Goal: Task Accomplishment & Management: Manage account settings

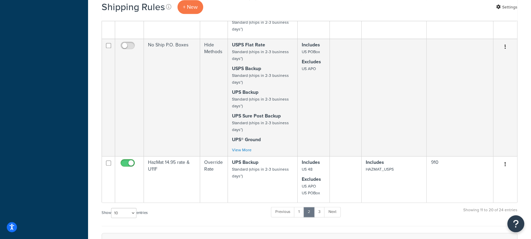
scroll to position [613, 0]
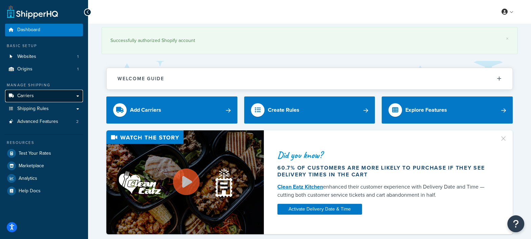
click at [41, 97] on link "Carriers" at bounding box center [44, 96] width 78 height 13
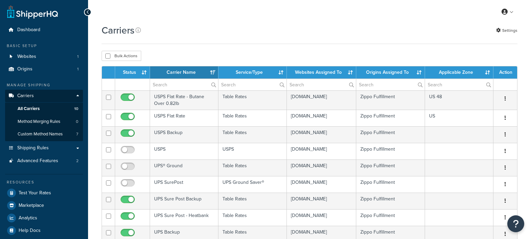
select select "15"
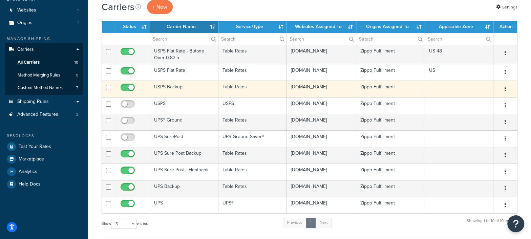
scroll to position [47, 0]
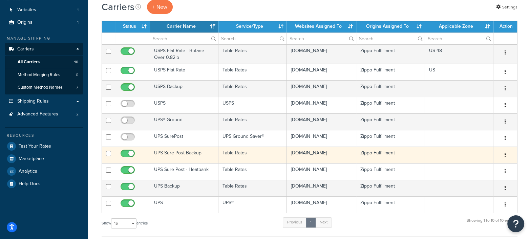
click at [182, 155] on td "UPS Sure Post Backup" at bounding box center [184, 155] width 68 height 17
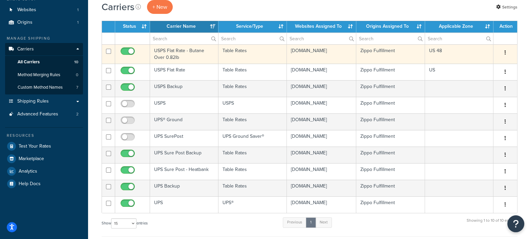
click at [172, 51] on td "USPS Flat Rate - Butane Over 0.82lb" at bounding box center [184, 53] width 68 height 19
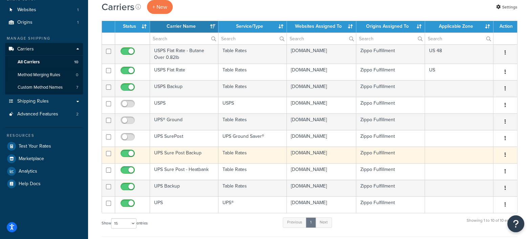
click at [182, 150] on td "UPS Sure Post Backup" at bounding box center [184, 155] width 68 height 17
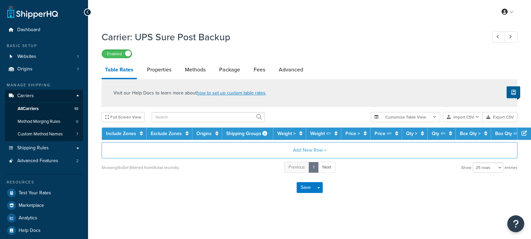
select select "25"
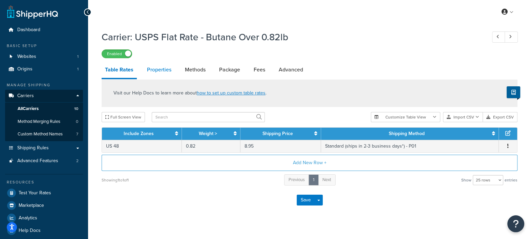
click at [161, 69] on link "Properties" at bounding box center [159, 70] width 31 height 16
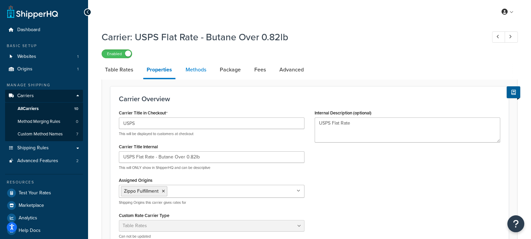
click at [195, 71] on link "Methods" at bounding box center [195, 70] width 27 height 16
select select "25"
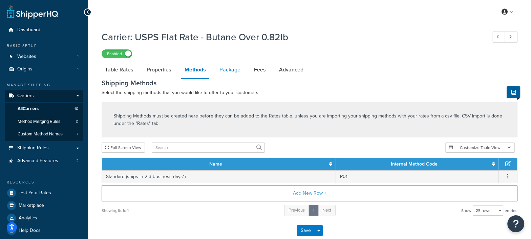
click at [235, 72] on link "Package" at bounding box center [230, 70] width 28 height 16
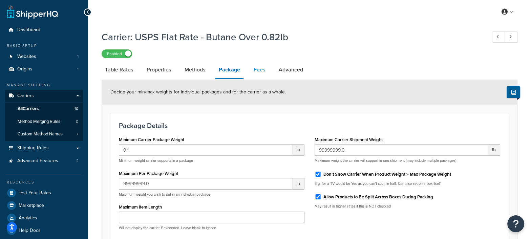
click at [261, 72] on link "Fees" at bounding box center [259, 70] width 18 height 16
select select "AFTER"
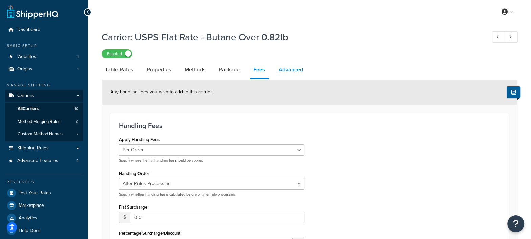
click at [294, 72] on link "Advanced" at bounding box center [290, 70] width 31 height 16
select select "false"
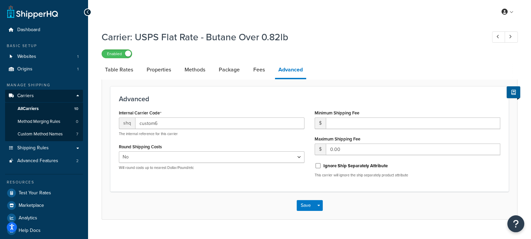
select select "AFTER"
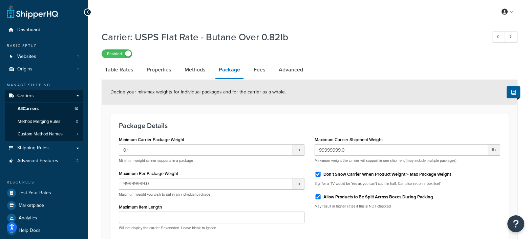
select select "25"
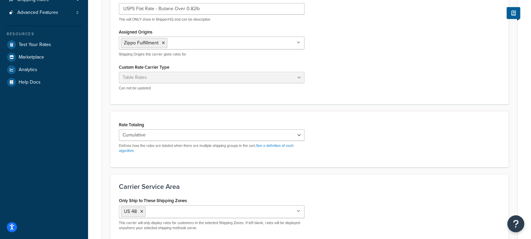
scroll to position [181, 0]
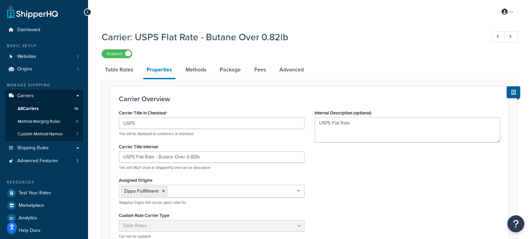
select select "25"
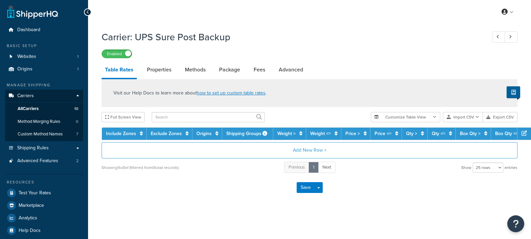
select select "25"
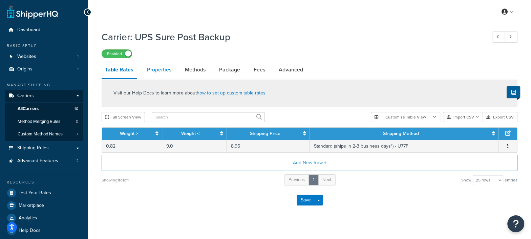
click at [159, 73] on link "Properties" at bounding box center [159, 70] width 31 height 16
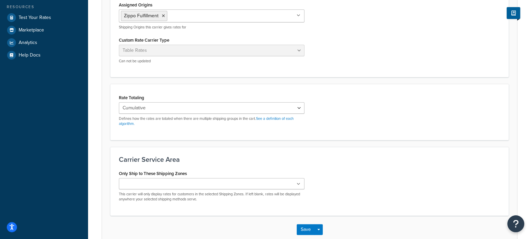
scroll to position [212, 0]
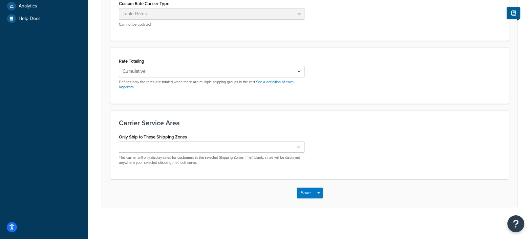
click at [181, 146] on ul at bounding box center [212, 147] width 186 height 11
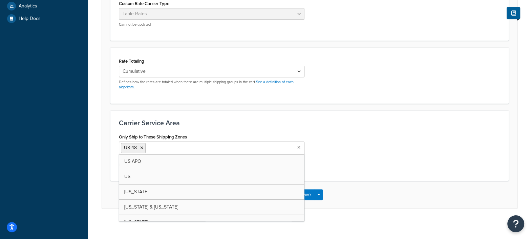
click at [375, 211] on div "Carrier: UPS Sure Post Backup Enabled Table Rates Properties Methods Package Fe…" at bounding box center [309, 20] width 443 height 411
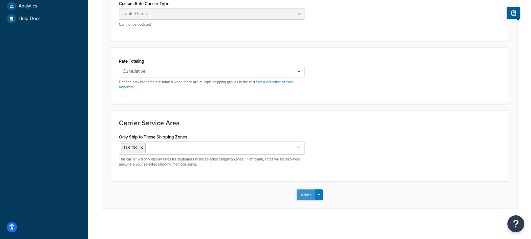
click at [302, 195] on button "Save" at bounding box center [306, 194] width 18 height 11
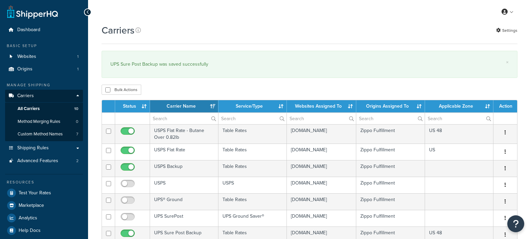
select select "15"
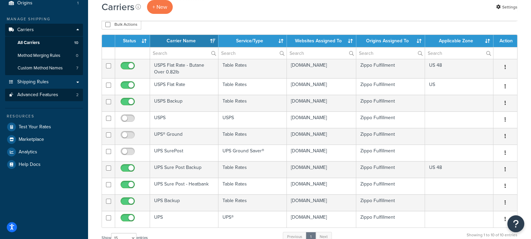
scroll to position [61, 0]
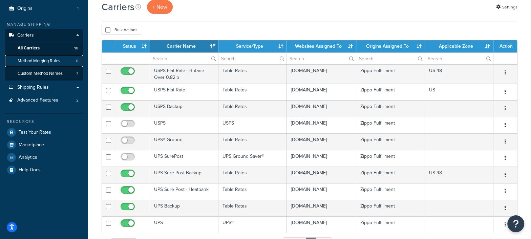
click at [45, 59] on span "Method Merging Rules" at bounding box center [39, 61] width 43 height 6
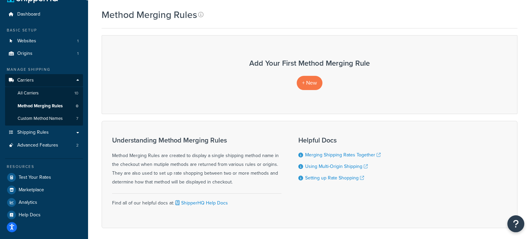
scroll to position [18, 0]
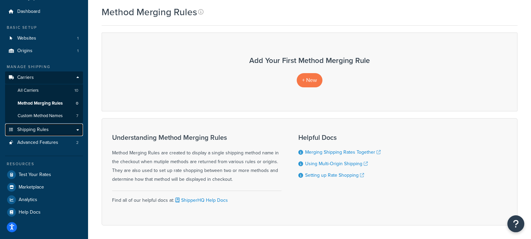
click at [46, 128] on span "Shipping Rules" at bounding box center [32, 130] width 31 height 6
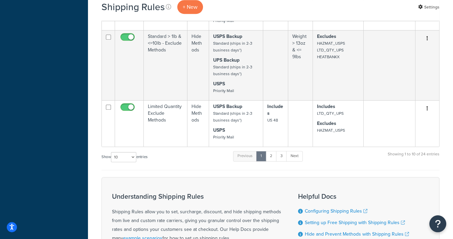
scroll to position [557, 0]
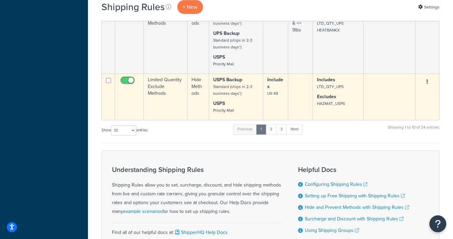
click at [334, 105] on p "Excludes HAZMAT_USPS" at bounding box center [338, 100] width 42 height 14
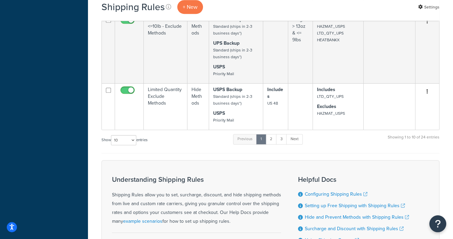
scroll to position [553, 0]
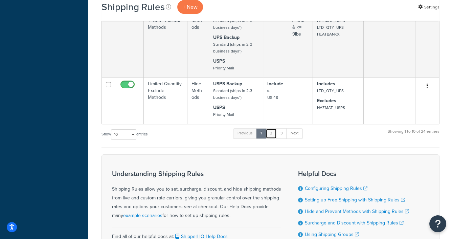
click at [272, 134] on link "2" at bounding box center [271, 133] width 11 height 10
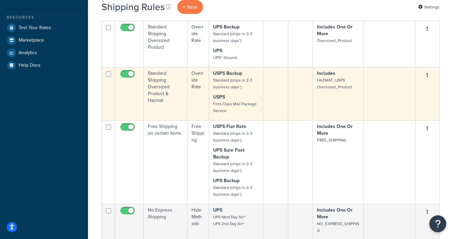
scroll to position [183, 0]
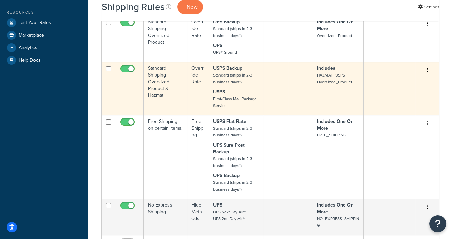
click at [257, 86] on td "USPS Backup Standard (ships in 2-3 business days*) USPS First-Class Mail Packag…" at bounding box center [236, 88] width 54 height 53
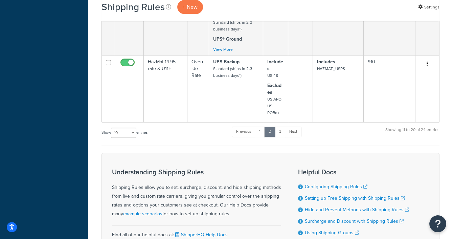
scroll to position [764, 0]
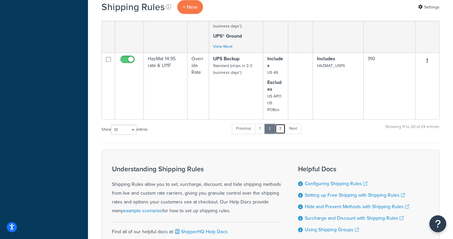
click at [282, 128] on link "3" at bounding box center [280, 129] width 11 height 10
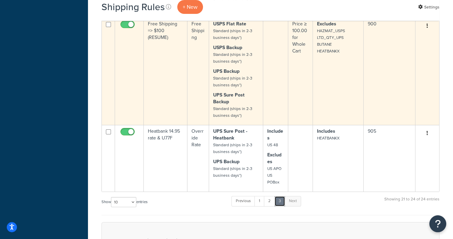
scroll to position [240, 0]
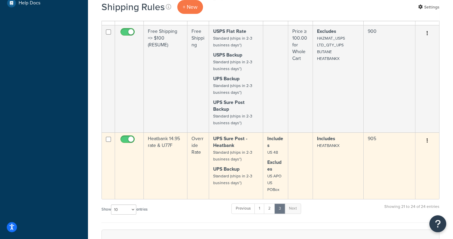
click at [331, 167] on td "Includes HEATBANKX" at bounding box center [338, 165] width 51 height 67
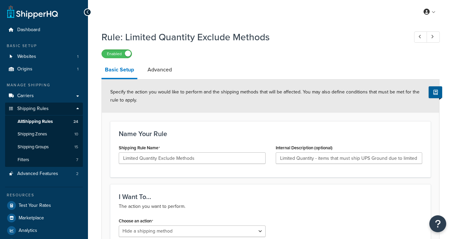
select select "HIDE"
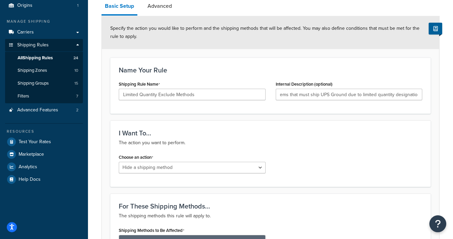
scroll to position [41, 0]
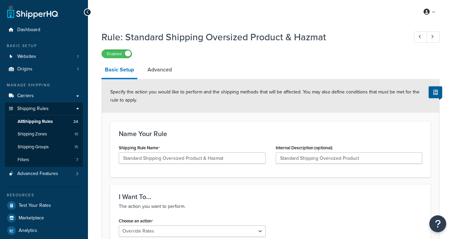
select select "OVERRIDE"
select select "LOCATION"
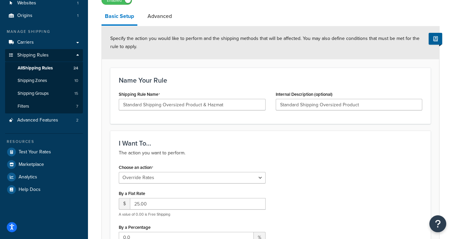
scroll to position [36, 0]
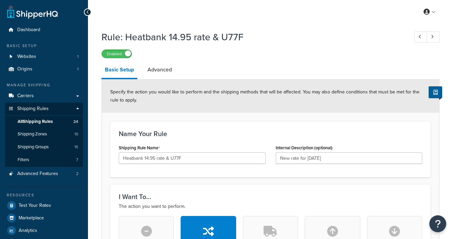
select select "LOCATION"
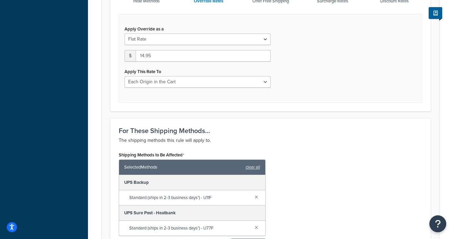
scroll to position [265, 0]
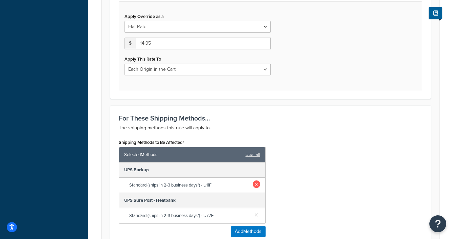
click at [257, 181] on link at bounding box center [256, 184] width 7 height 7
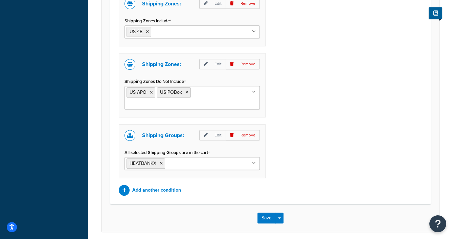
scroll to position [543, 0]
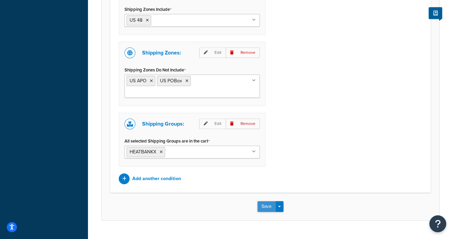
click at [264, 201] on button "Save" at bounding box center [267, 206] width 18 height 11
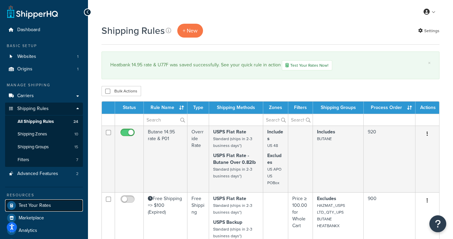
click at [32, 206] on span "Test Your Rates" at bounding box center [35, 206] width 33 height 6
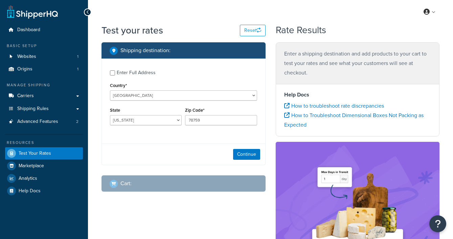
select select "[GEOGRAPHIC_DATA]"
click at [247, 152] on button "Continue" at bounding box center [246, 154] width 27 height 11
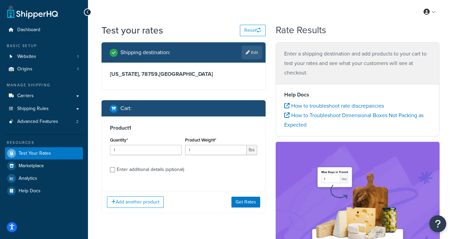
click at [112, 172] on div "Enter additional details (optional)" at bounding box center [183, 169] width 147 height 11
click at [112, 171] on input "Enter additional details (optional)" at bounding box center [112, 169] width 5 height 5
checkbox input "true"
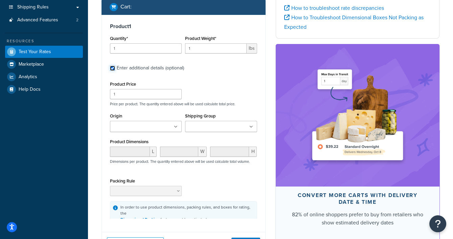
scroll to position [103, 0]
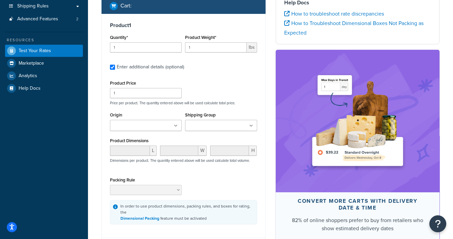
click at [216, 128] on input "Shipping Group" at bounding box center [217, 125] width 60 height 7
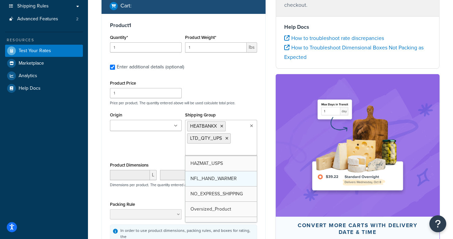
scroll to position [51, 0]
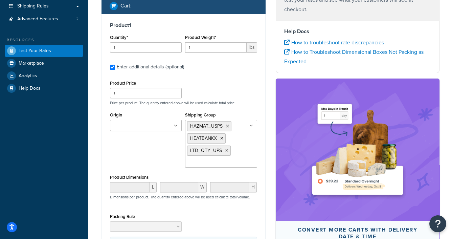
click at [117, 166] on div "Origin Zippo Fulfillment Shipping Group HAZMAT_USPS HEATBANKX LTD_QTY_UPS BUTAN…" at bounding box center [183, 141] width 151 height 62
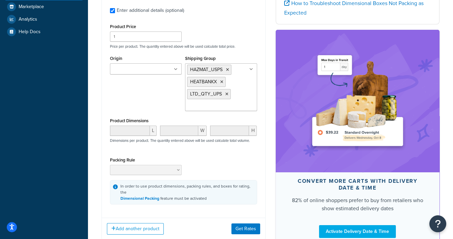
scroll to position [195, 0]
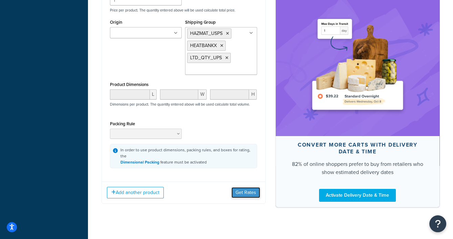
click at [247, 187] on button "Get Rates" at bounding box center [246, 192] width 29 height 11
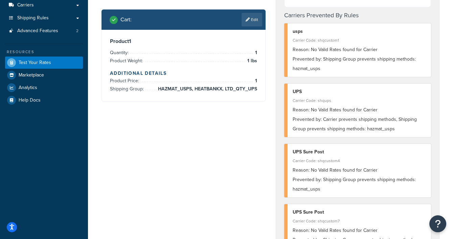
scroll to position [0, 0]
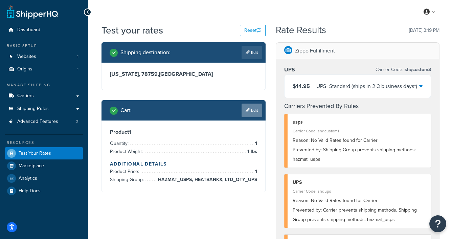
click at [256, 111] on link "Edit" at bounding box center [252, 111] width 21 height 14
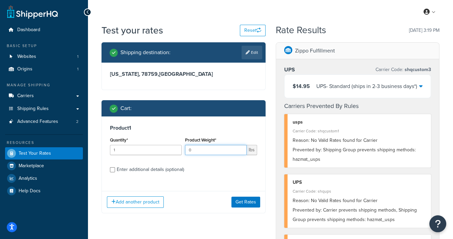
click at [240, 151] on input "0" at bounding box center [215, 150] width 61 height 10
type input "0.5"
click at [243, 199] on button "Get Rates" at bounding box center [246, 202] width 29 height 11
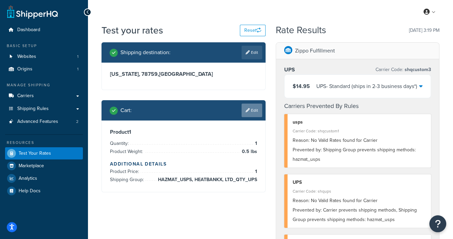
click at [253, 108] on link "Edit" at bounding box center [252, 111] width 21 height 14
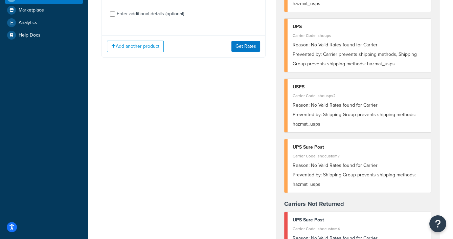
scroll to position [106, 0]
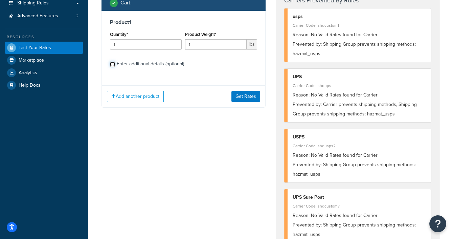
click at [112, 62] on input "Enter additional details (optional)" at bounding box center [112, 64] width 5 height 5
checkbox input "true"
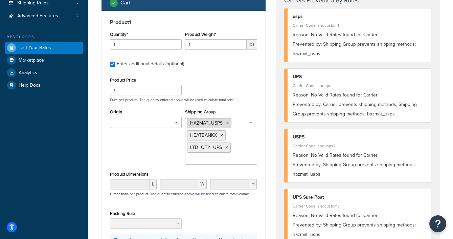
click at [227, 121] on icon at bounding box center [227, 123] width 3 height 4
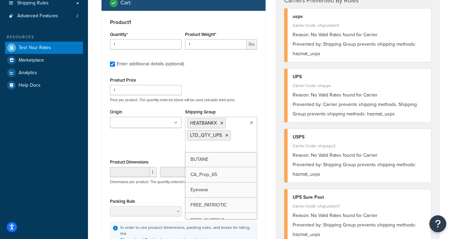
click at [267, 142] on div "Shipping destination : Edit Texas, 78759 , United States Cart : Product 1 Quant…" at bounding box center [184, 114] width 174 height 355
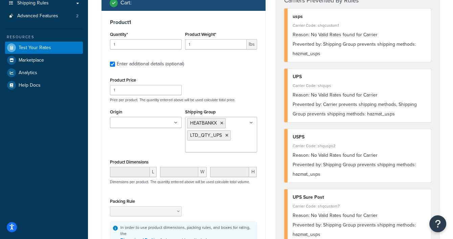
click at [268, 168] on div "Shipping destination : Edit Texas, 78759 , United States Cart : Product 1 Quant…" at bounding box center [184, 114] width 174 height 355
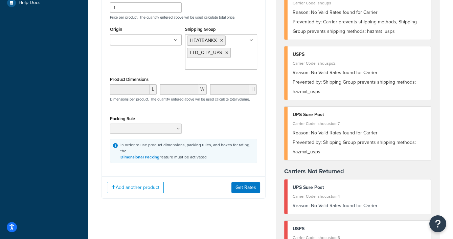
scroll to position [198, 0]
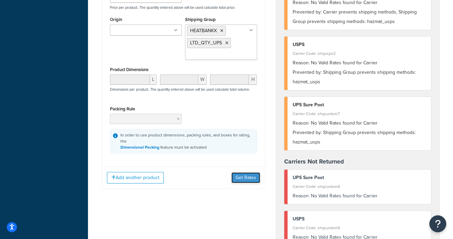
click at [247, 172] on button "Get Rates" at bounding box center [246, 177] width 29 height 11
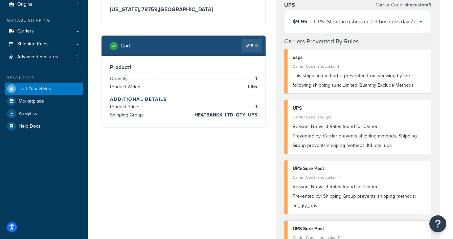
scroll to position [0, 0]
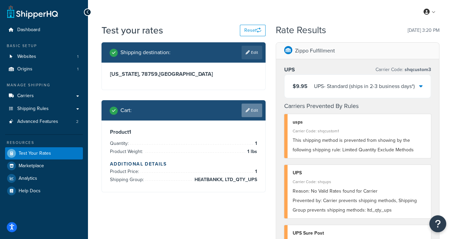
click at [255, 112] on link "Edit" at bounding box center [252, 111] width 21 height 14
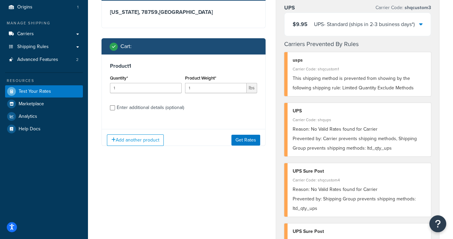
scroll to position [98, 0]
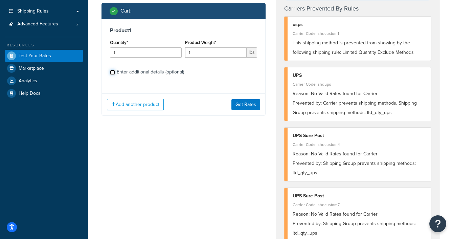
click at [113, 71] on input "Enter additional details (optional)" at bounding box center [112, 72] width 5 height 5
checkbox input "true"
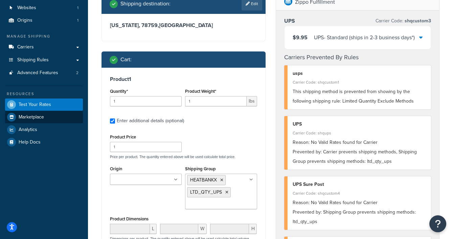
scroll to position [41, 0]
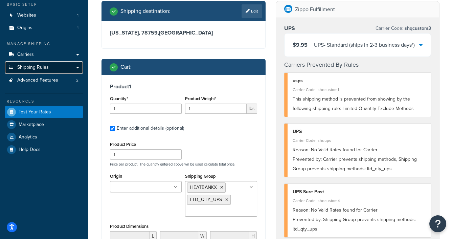
click at [42, 69] on span "Shipping Rules" at bounding box center [32, 68] width 31 height 6
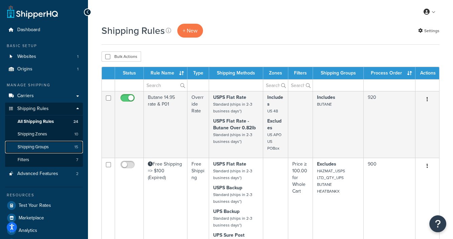
click at [34, 149] on span "Shipping Groups" at bounding box center [33, 147] width 31 height 6
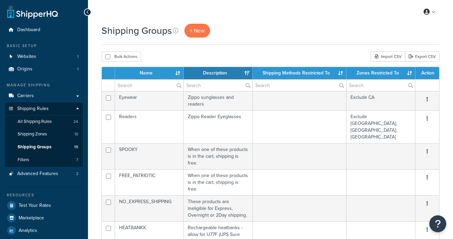
select select "15"
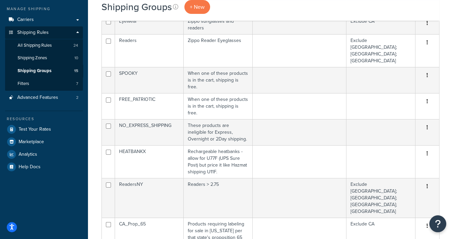
scroll to position [76, 0]
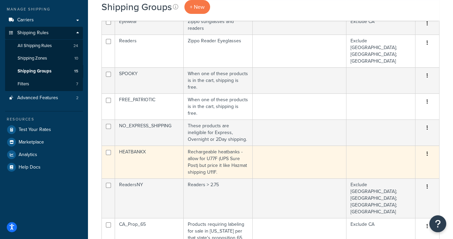
click at [166, 146] on td "HEATBANKX" at bounding box center [149, 162] width 69 height 33
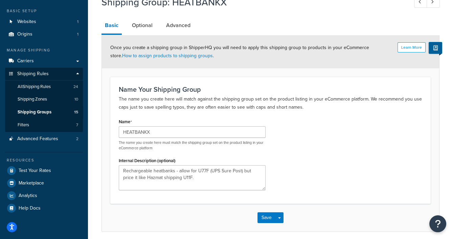
scroll to position [27, 0]
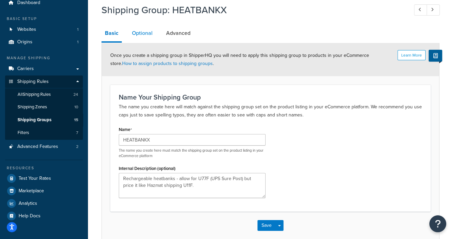
click at [143, 36] on link "Optional" at bounding box center [142, 33] width 27 height 16
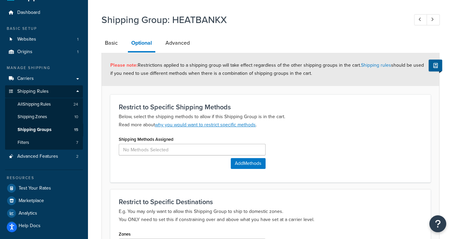
scroll to position [16, 0]
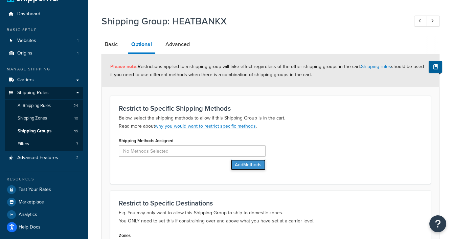
click at [245, 164] on button "Add Methods" at bounding box center [248, 165] width 35 height 11
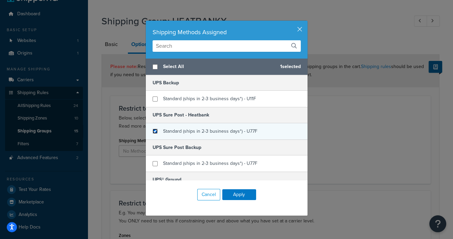
click at [154, 129] on input "checkbox" at bounding box center [155, 131] width 5 height 5
checkbox input "true"
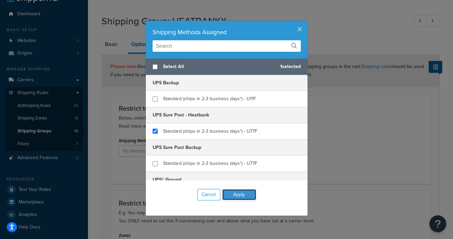
click at [247, 193] on button "Apply" at bounding box center [239, 194] width 34 height 11
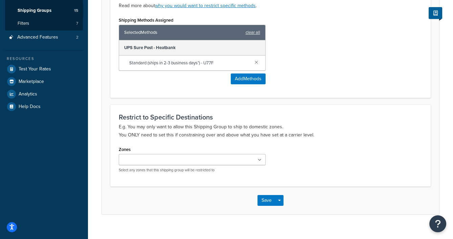
scroll to position [144, 0]
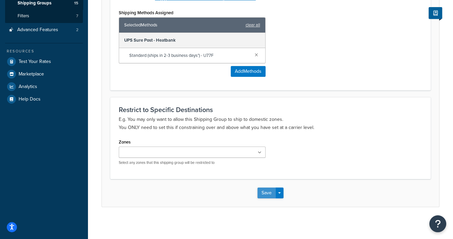
click at [262, 190] on button "Save" at bounding box center [267, 193] width 18 height 11
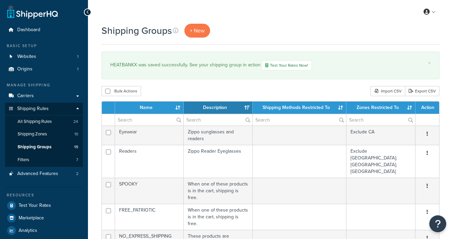
select select "15"
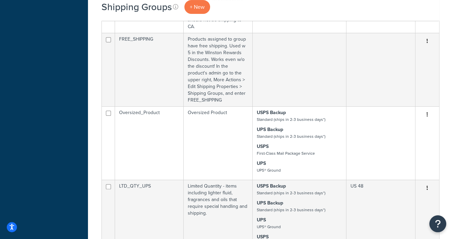
scroll to position [129, 0]
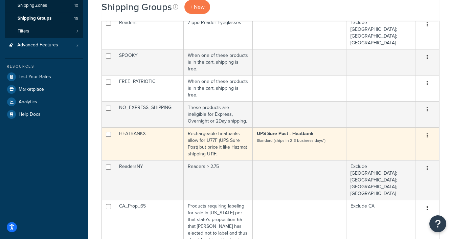
click at [215, 127] on td "Rechargeable heatbanks - allow for U77F (UPS Sure Post) but price it like Hazma…" at bounding box center [218, 143] width 69 height 33
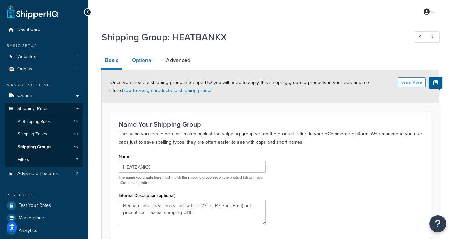
click at [140, 62] on link "Optional" at bounding box center [142, 60] width 27 height 16
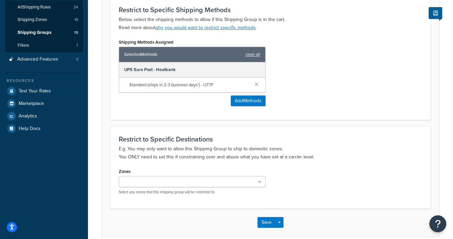
scroll to position [144, 0]
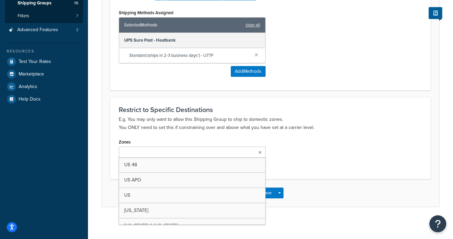
click at [165, 152] on input "Zones" at bounding box center [151, 152] width 60 height 7
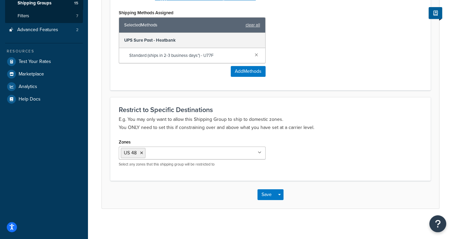
click at [295, 145] on div "Zones US 48 US APO US California Minnesota & Rhode Island New York Exclude CA; …" at bounding box center [271, 154] width 314 height 35
click at [263, 194] on button "Save" at bounding box center [267, 194] width 18 height 11
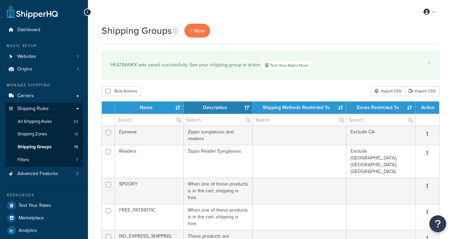
select select "15"
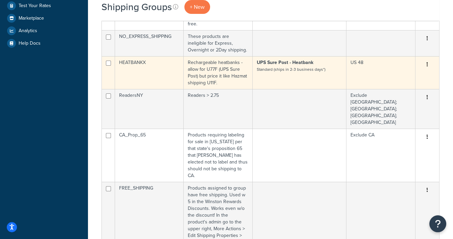
scroll to position [146, 0]
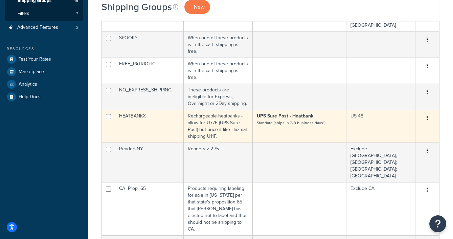
click at [223, 110] on td "Rechargeable heatbanks - allow for U77F (UPS Sure Post) but price it like Hazma…" at bounding box center [218, 126] width 69 height 33
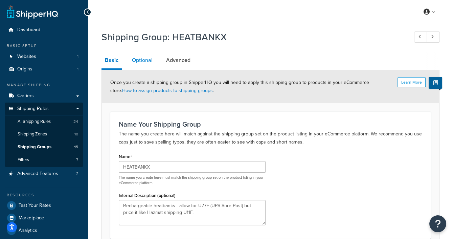
click at [143, 62] on link "Optional" at bounding box center [142, 60] width 27 height 16
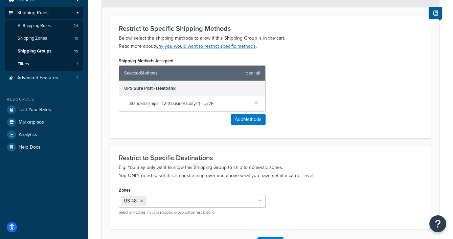
scroll to position [125, 0]
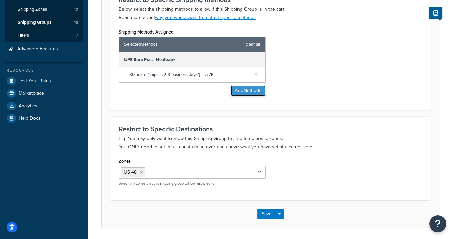
click at [249, 88] on button "Add Methods" at bounding box center [248, 90] width 35 height 11
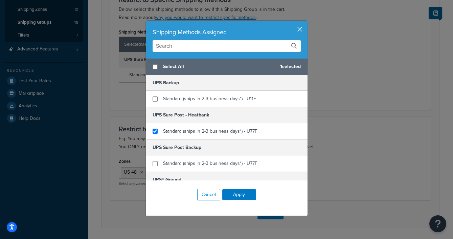
click at [306, 22] on button "button" at bounding box center [307, 22] width 2 height 2
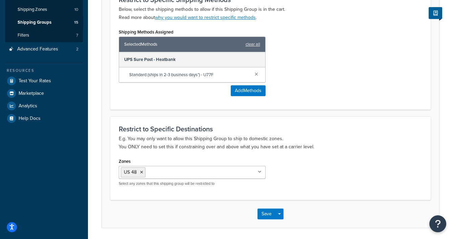
scroll to position [0, 0]
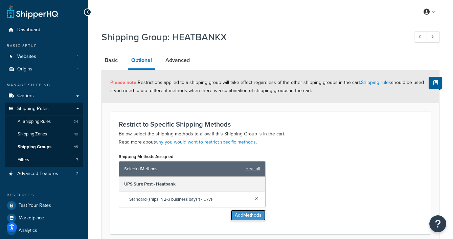
click at [247, 214] on button "Add Methods" at bounding box center [248, 215] width 35 height 11
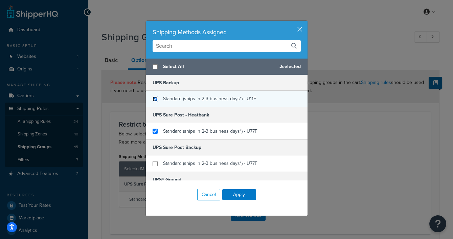
click at [154, 98] on input "checkbox" at bounding box center [155, 99] width 5 height 5
checkbox input "true"
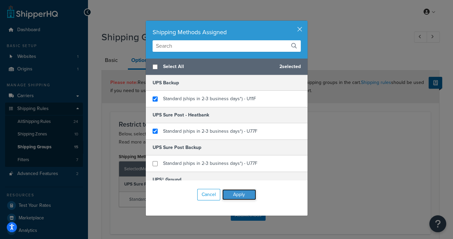
click at [240, 193] on button "Apply" at bounding box center [239, 194] width 34 height 11
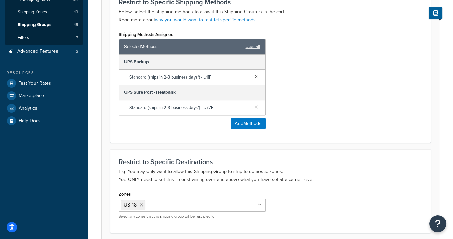
scroll to position [175, 0]
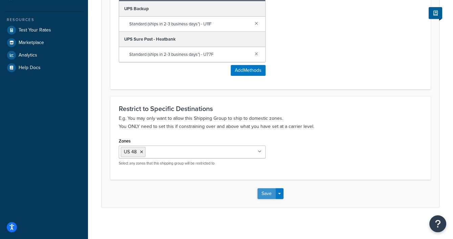
click at [267, 193] on button "Save" at bounding box center [267, 193] width 18 height 11
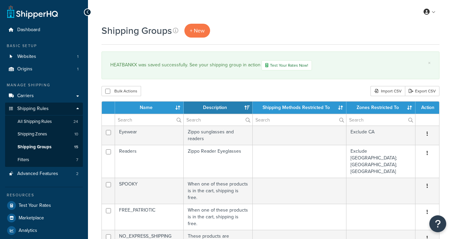
select select "15"
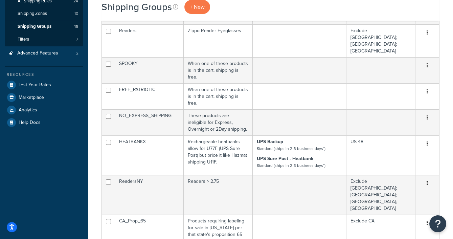
scroll to position [81, 0]
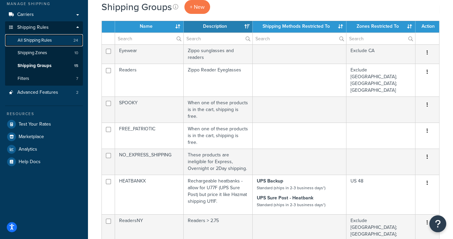
click at [44, 39] on span "All Shipping Rules" at bounding box center [35, 41] width 34 height 6
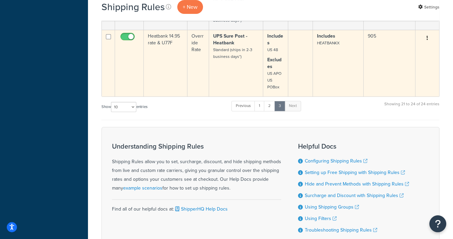
scroll to position [391, 0]
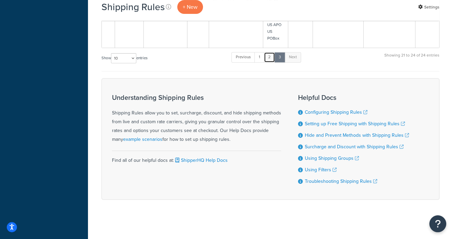
click at [271, 58] on link "2" at bounding box center [269, 57] width 11 height 10
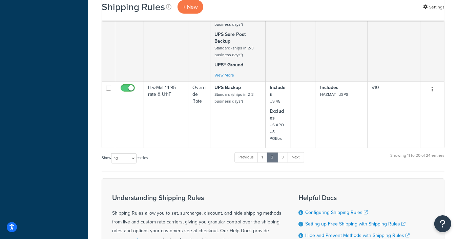
scroll to position [716, 0]
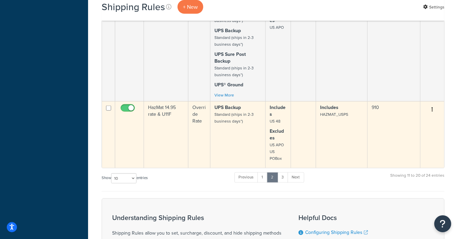
click at [328, 137] on td "Includes HAZMAT_USPS" at bounding box center [341, 134] width 51 height 67
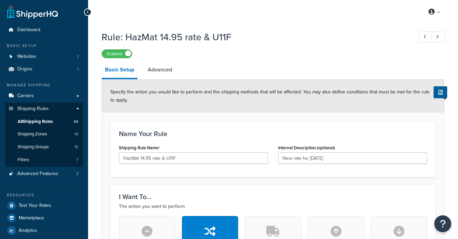
select select "LOCATION"
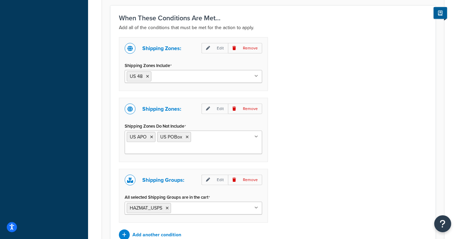
scroll to position [515, 0]
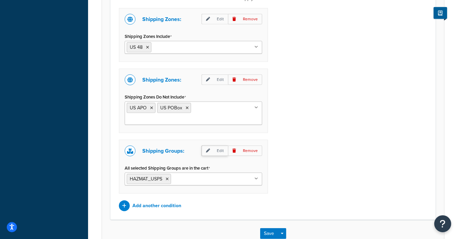
click at [217, 146] on p "Edit" at bounding box center [215, 151] width 26 height 10
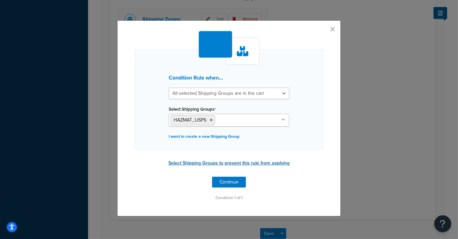
click at [202, 162] on button "Select Shipping Groups to prevent this rule from applying" at bounding box center [228, 163] width 125 height 10
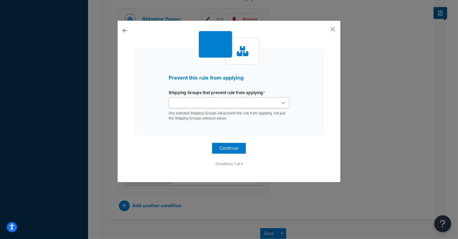
click at [200, 102] on input "Shipping Groups that prevent rule from applying" at bounding box center [201, 103] width 60 height 7
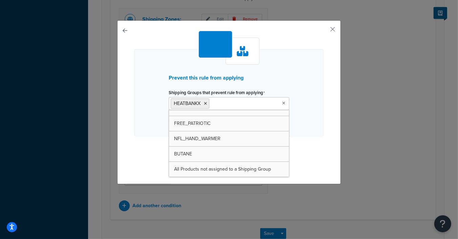
scroll to position [128, 0]
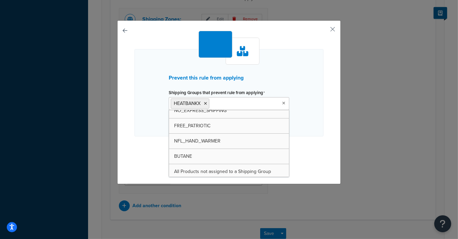
click at [314, 106] on div "Prevent this rule from applying Shipping Groups that prevent rule from applying…" at bounding box center [228, 92] width 189 height 87
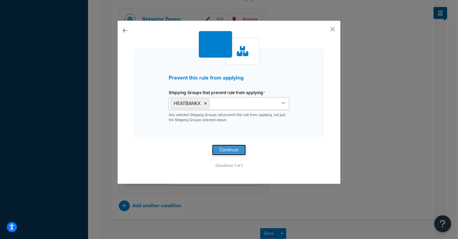
click at [227, 151] on button "Continue" at bounding box center [229, 150] width 34 height 11
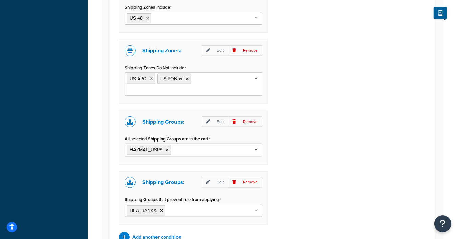
scroll to position [602, 0]
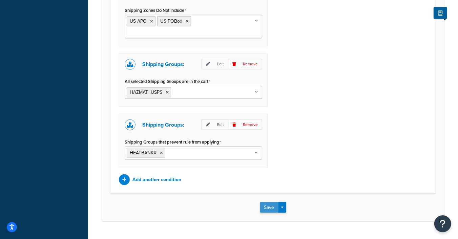
click at [269, 202] on button "Save" at bounding box center [269, 207] width 18 height 11
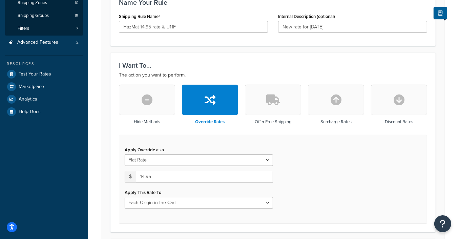
scroll to position [212, 0]
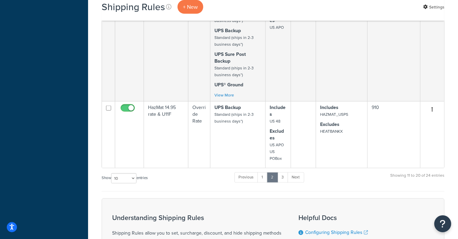
scroll to position [756, 0]
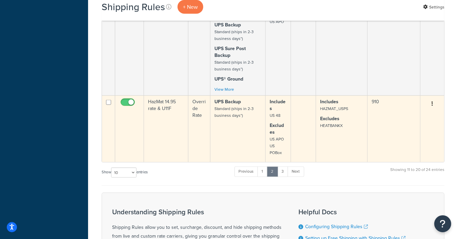
click at [334, 146] on td "Includes HAZMAT_USPS Excludes HEATBANKX" at bounding box center [341, 129] width 51 height 67
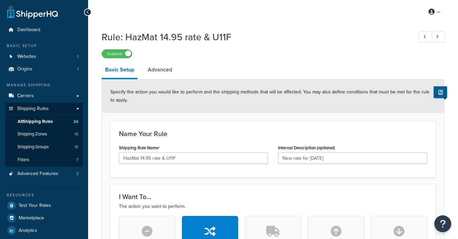
select select "LOCATION"
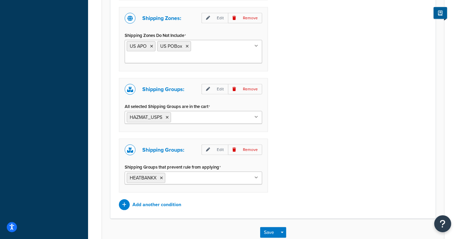
scroll to position [577, 0]
click at [247, 144] on p "Remove" at bounding box center [245, 149] width 34 height 10
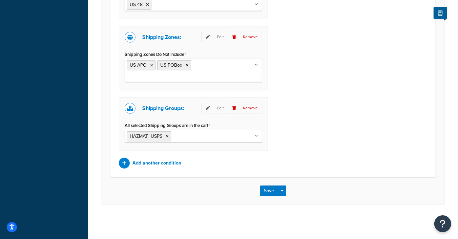
scroll to position [543, 0]
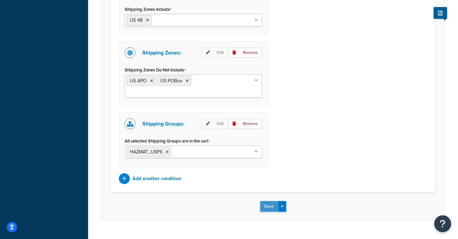
click at [270, 201] on button "Save" at bounding box center [269, 206] width 18 height 11
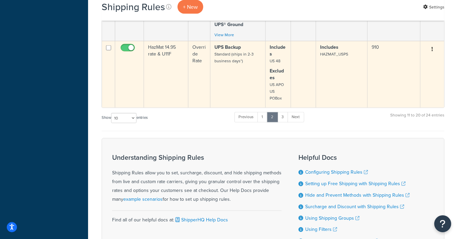
scroll to position [732, 0]
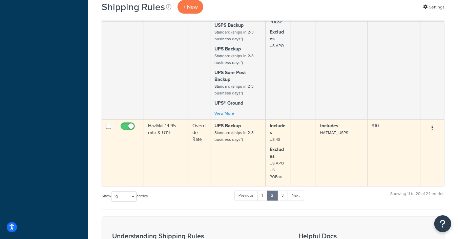
click at [338, 145] on td "Includes HAZMAT_USPS" at bounding box center [341, 153] width 51 height 67
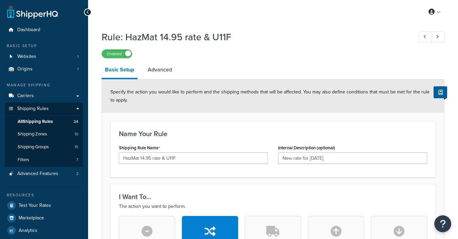
select select "LOCATION"
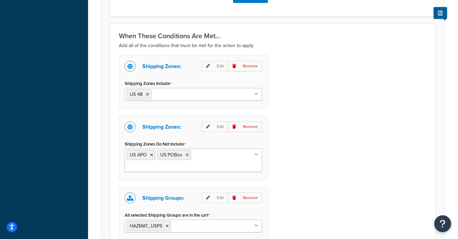
scroll to position [543, 0]
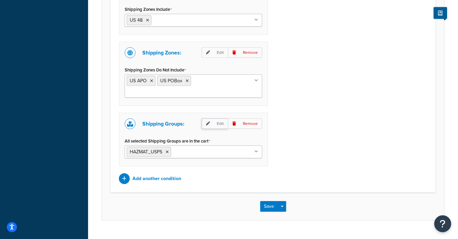
click at [218, 119] on p "Edit" at bounding box center [215, 124] width 26 height 10
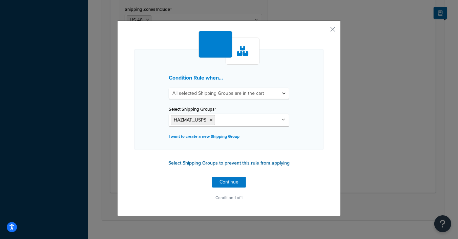
click at [221, 164] on button "Select Shipping Groups to prevent this rule from applying" at bounding box center [228, 163] width 125 height 10
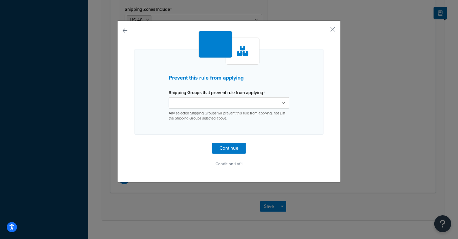
click at [220, 101] on input "Shipping Groups that prevent rule from applying" at bounding box center [201, 103] width 60 height 7
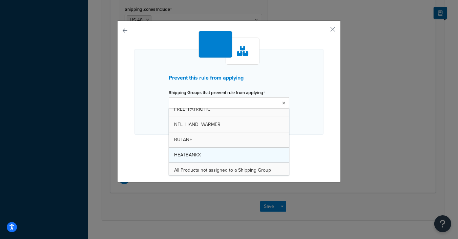
scroll to position [128, 0]
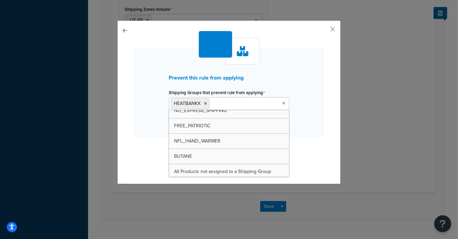
click at [316, 141] on div "Prevent this rule from applying Shipping Groups that prevent rule from applying…" at bounding box center [228, 101] width 189 height 140
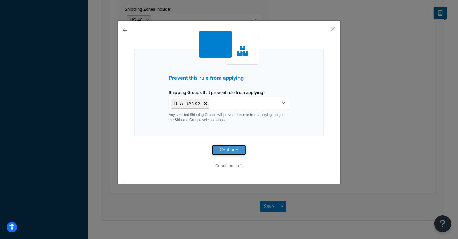
click at [228, 150] on button "Continue" at bounding box center [229, 150] width 34 height 11
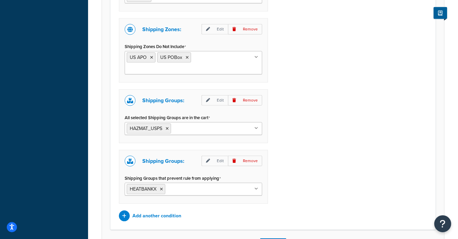
scroll to position [602, 0]
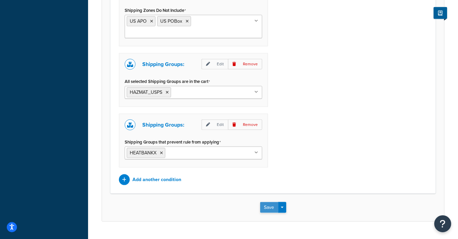
click at [266, 202] on button "Save" at bounding box center [269, 207] width 18 height 11
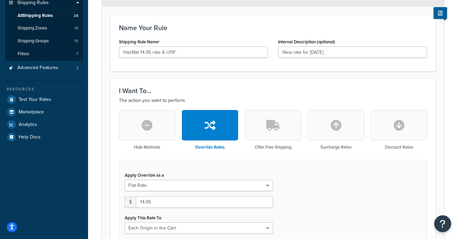
scroll to position [176, 0]
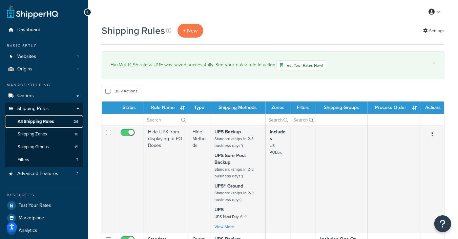
click at [43, 120] on span "All Shipping Rules" at bounding box center [36, 122] width 36 height 6
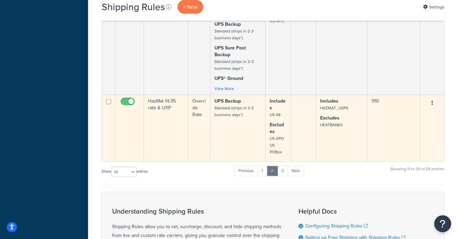
scroll to position [775, 0]
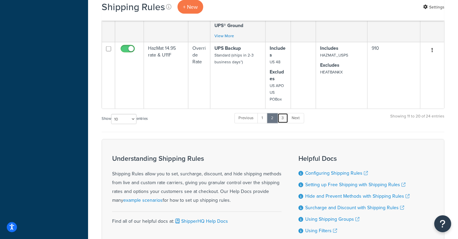
click at [283, 117] on link "3" at bounding box center [282, 118] width 11 height 10
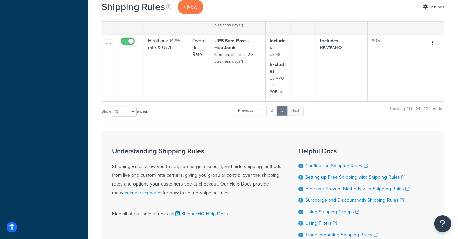
scroll to position [321, 0]
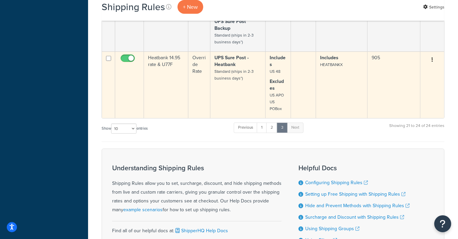
click at [334, 90] on td "Includes HEATBANKX" at bounding box center [341, 84] width 51 height 67
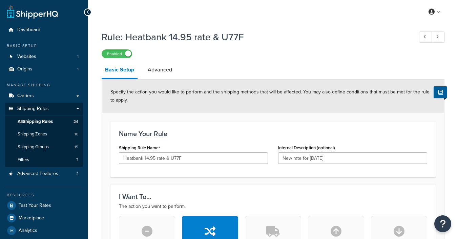
select select "LOCATION"
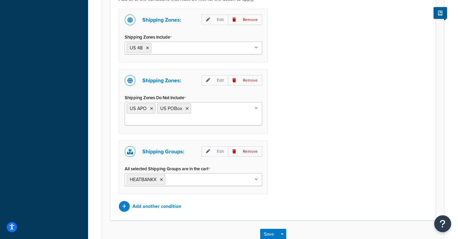
scroll to position [543, 0]
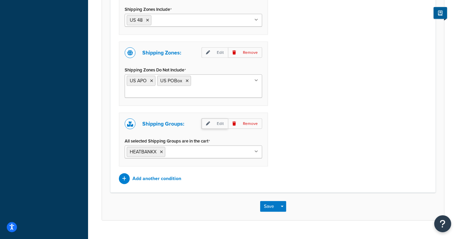
click at [217, 119] on p "Edit" at bounding box center [215, 124] width 26 height 10
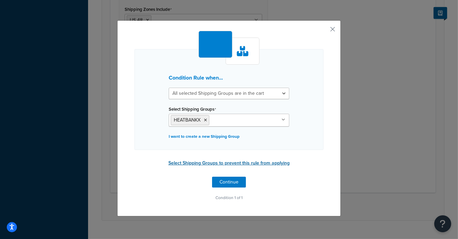
click at [223, 163] on button "Select Shipping Groups to prevent this rule from applying" at bounding box center [228, 163] width 125 height 10
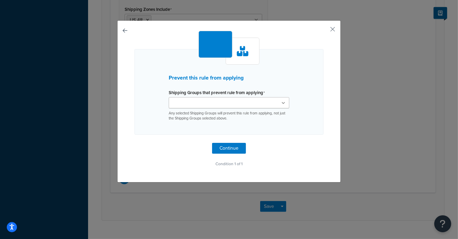
click at [213, 103] on input "Shipping Groups that prevent rule from applying" at bounding box center [201, 103] width 60 height 7
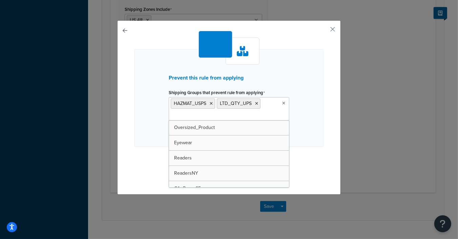
click at [133, 130] on div "Prevent this rule from applying Shipping Groups that prevent rule from applying…" at bounding box center [229, 107] width 224 height 174
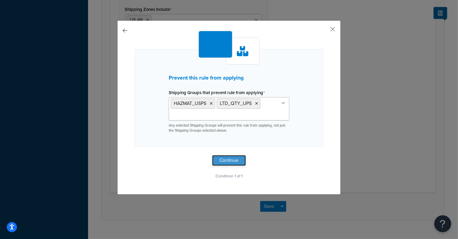
click at [224, 158] on button "Continue" at bounding box center [229, 160] width 34 height 11
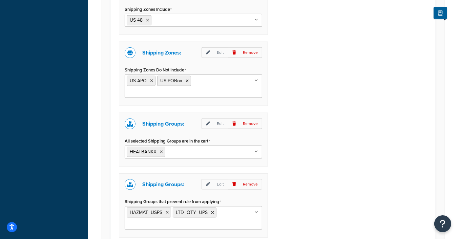
scroll to position [613, 0]
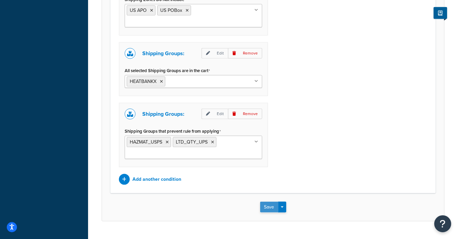
click at [269, 202] on button "Save" at bounding box center [269, 207] width 18 height 11
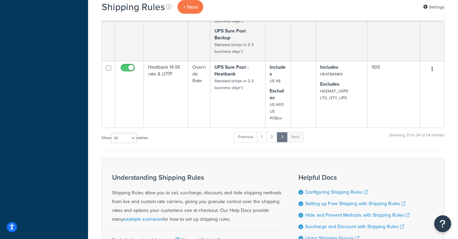
scroll to position [322, 0]
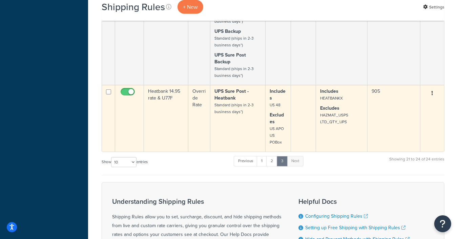
click at [334, 119] on small "HAZMAT_USPS LTD_QTY_UPS" at bounding box center [334, 118] width 28 height 13
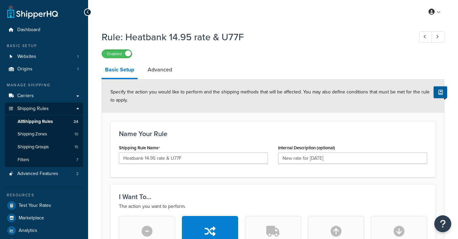
select select "LOCATION"
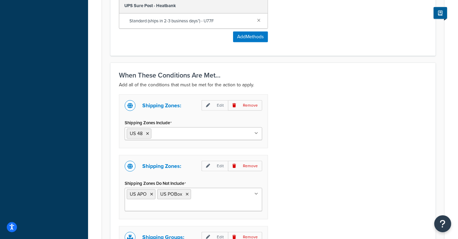
scroll to position [613, 0]
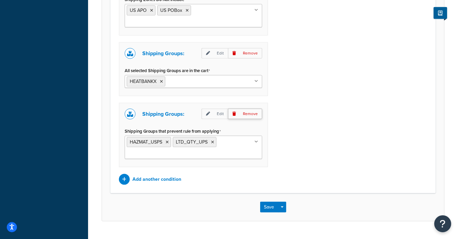
click at [250, 109] on p "Remove" at bounding box center [245, 114] width 34 height 10
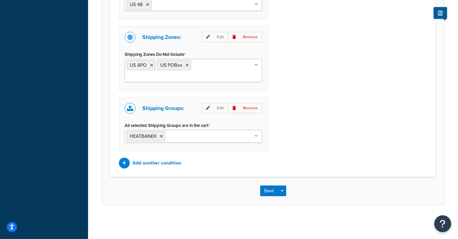
scroll to position [543, 0]
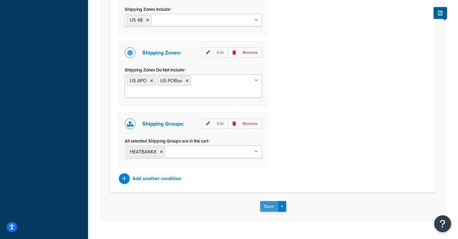
click at [267, 201] on button "Save" at bounding box center [269, 206] width 18 height 11
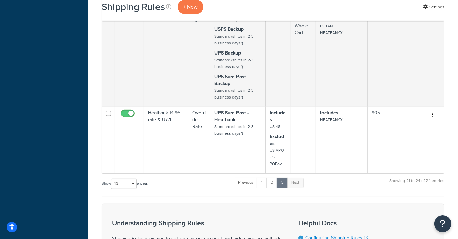
scroll to position [320, 0]
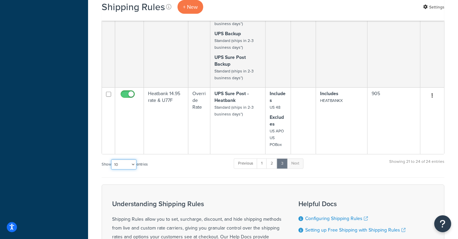
click at [134, 163] on select "10 15 25 50 100 1000" at bounding box center [123, 165] width 25 height 10
select select "25"
click at [112, 160] on select "10 15 25 50 100 1000" at bounding box center [123, 165] width 25 height 10
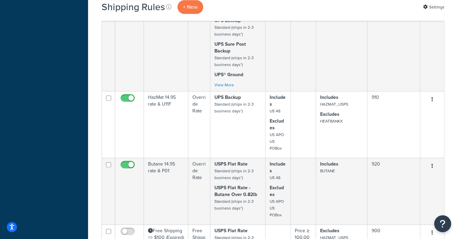
scroll to position [1372, 0]
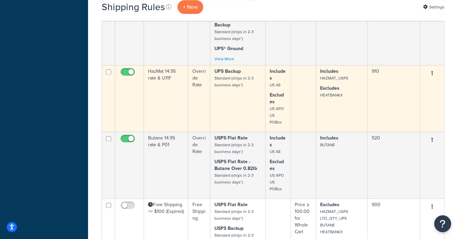
click at [331, 100] on td "Includes HAZMAT_USPS Excludes HEATBANKX" at bounding box center [341, 98] width 51 height 67
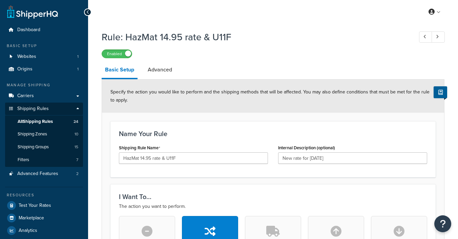
select select "LOCATION"
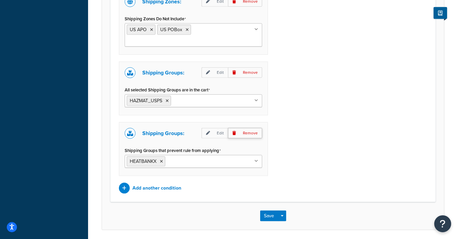
scroll to position [602, 0]
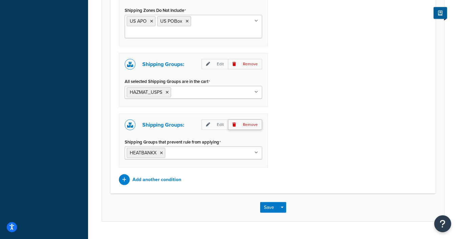
click at [251, 120] on p "Remove" at bounding box center [245, 125] width 34 height 10
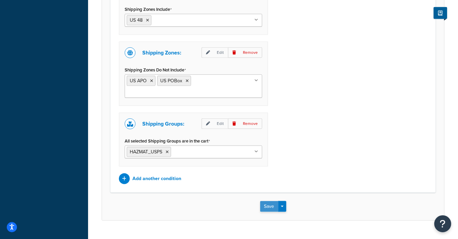
click at [267, 201] on button "Save" at bounding box center [269, 206] width 18 height 11
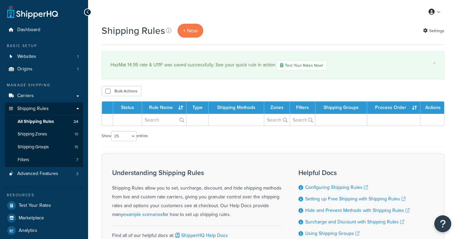
select select "25"
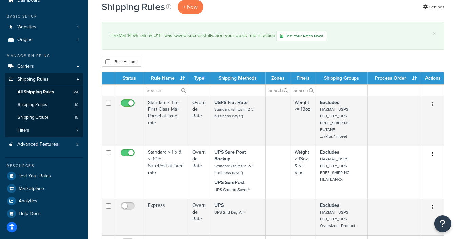
scroll to position [30, 0]
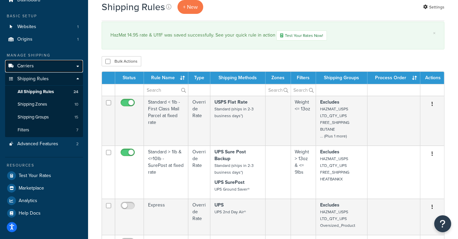
click at [42, 64] on link "Carriers" at bounding box center [44, 66] width 78 height 13
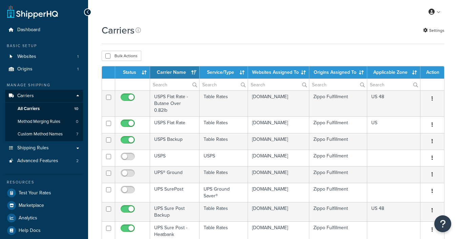
select select "15"
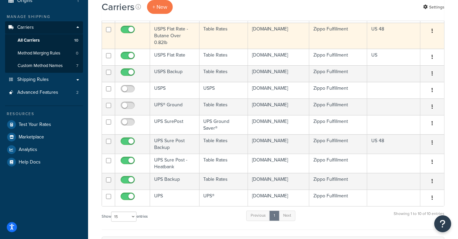
scroll to position [108, 0]
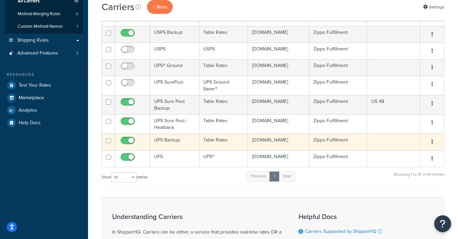
click at [169, 134] on td "UPS Backup" at bounding box center [174, 142] width 49 height 17
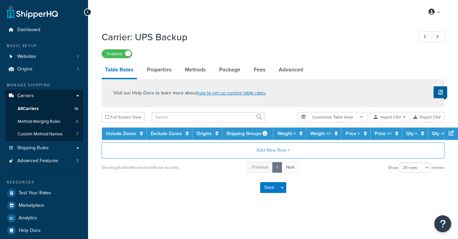
select select "25"
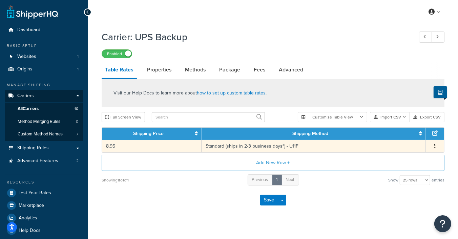
click at [179, 147] on td "8.95" at bounding box center [152, 146] width 100 height 13
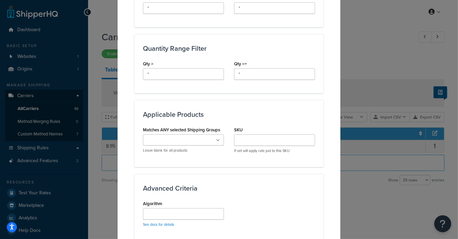
scroll to position [383, 0]
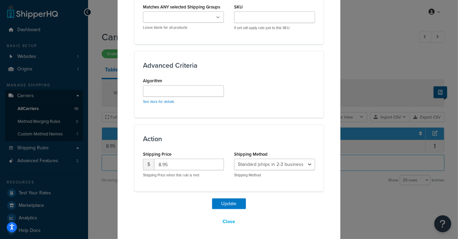
click at [365, 56] on div "Update Table Rate Applicable Zones See examples and learn more about how includ…" at bounding box center [229, 119] width 458 height 239
click at [228, 220] on button "Close" at bounding box center [228, 222] width 21 height 12
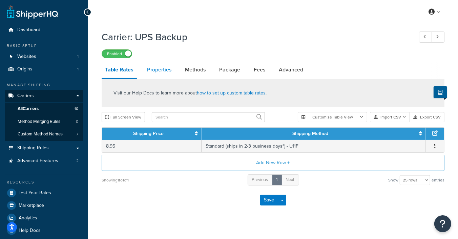
click at [162, 68] on link "Properties" at bounding box center [159, 70] width 31 height 16
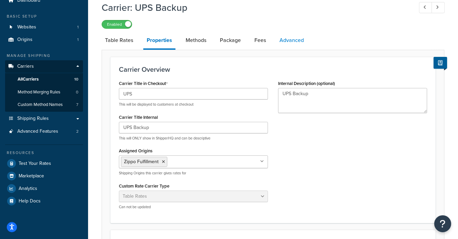
click at [293, 41] on link "Advanced" at bounding box center [291, 40] width 31 height 16
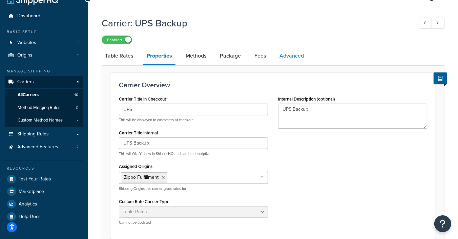
select select "false"
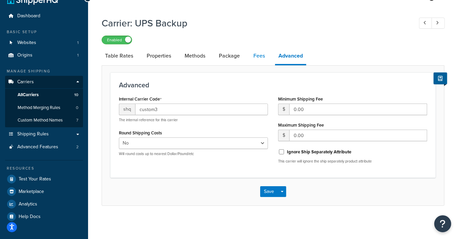
click at [261, 59] on link "Fees" at bounding box center [259, 56] width 18 height 16
select select "AFTER"
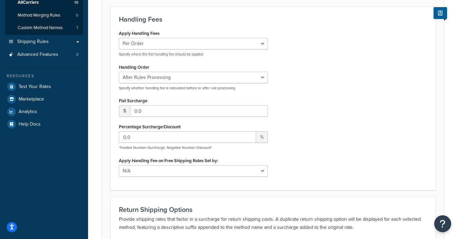
scroll to position [35, 0]
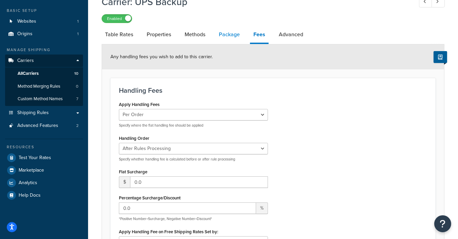
click at [234, 36] on link "Package" at bounding box center [229, 34] width 28 height 16
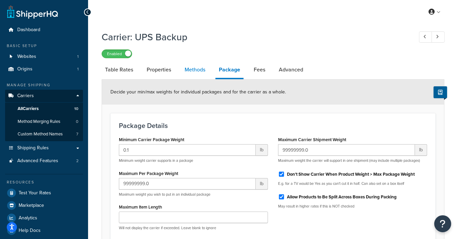
click at [192, 74] on link "Methods" at bounding box center [194, 70] width 27 height 16
select select "25"
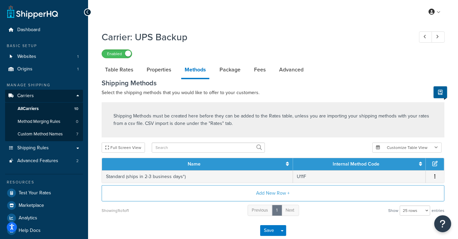
scroll to position [38, 0]
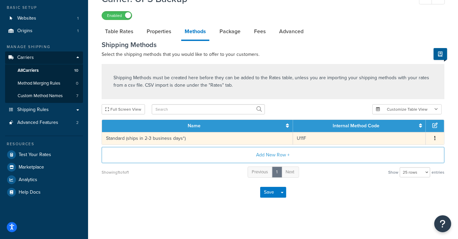
click at [219, 136] on td "Standard (ships in 2-3 business days*)" at bounding box center [197, 138] width 191 height 13
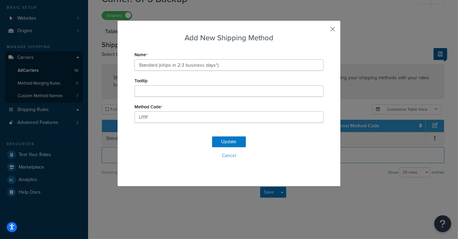
click at [323, 31] on button "button" at bounding box center [323, 32] width 2 height 2
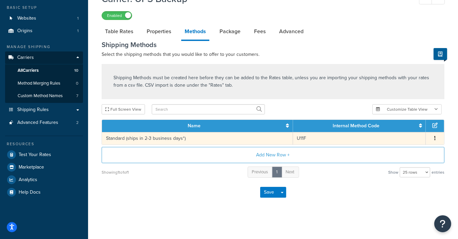
click at [434, 137] on button "button" at bounding box center [434, 138] width 5 height 7
click at [389, 132] on div "Edit" at bounding box center [401, 132] width 48 height 14
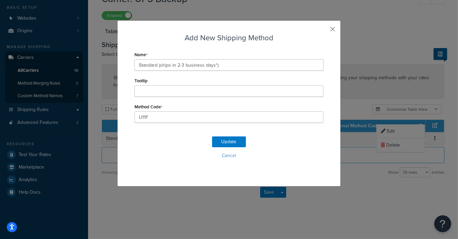
click at [323, 31] on button "button" at bounding box center [323, 32] width 2 height 2
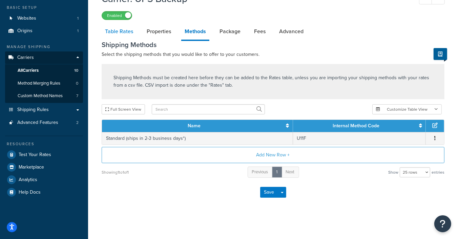
click at [120, 33] on link "Table Rates" at bounding box center [119, 31] width 35 height 16
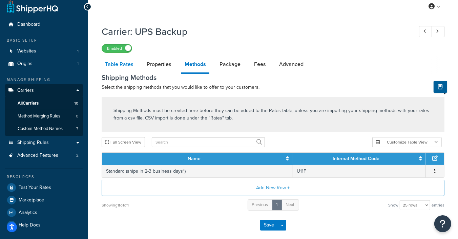
select select "25"
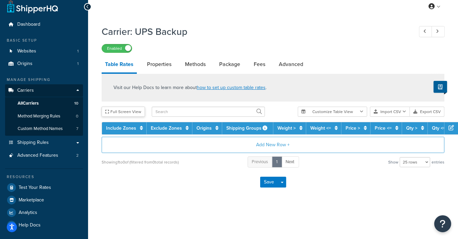
scroll to position [8, 0]
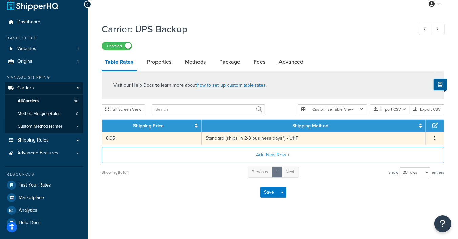
click at [434, 138] on button "button" at bounding box center [434, 138] width 5 height 7
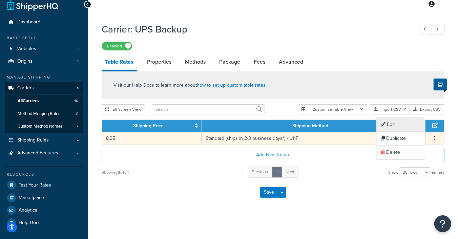
click at [388, 123] on div "Edit" at bounding box center [401, 125] width 48 height 14
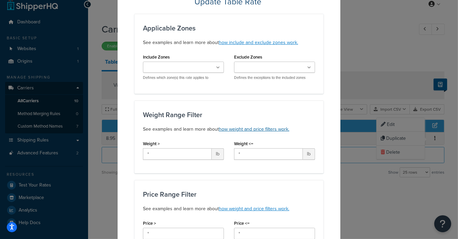
scroll to position [0, 0]
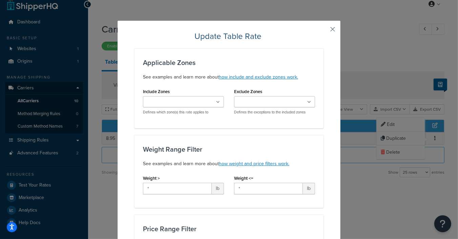
click at [323, 31] on button "button" at bounding box center [323, 32] width 2 height 2
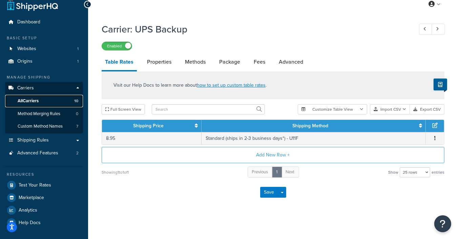
click at [25, 98] on span "All Carriers" at bounding box center [28, 101] width 21 height 6
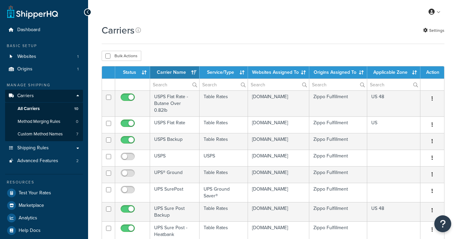
select select "15"
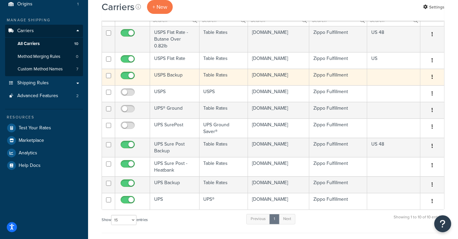
scroll to position [82, 0]
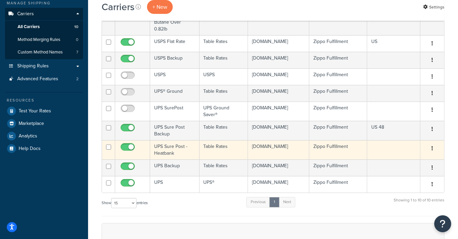
click at [172, 141] on td "UPS Sure Post - Heatbank" at bounding box center [174, 149] width 49 height 19
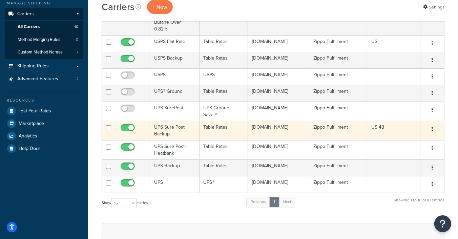
click at [170, 122] on td "UPS Sure Post Backup" at bounding box center [174, 130] width 49 height 19
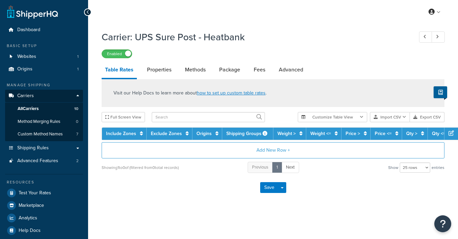
select select "25"
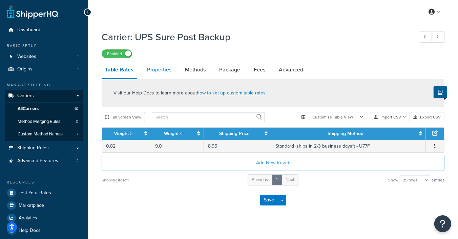
click at [161, 73] on link "Properties" at bounding box center [159, 70] width 31 height 16
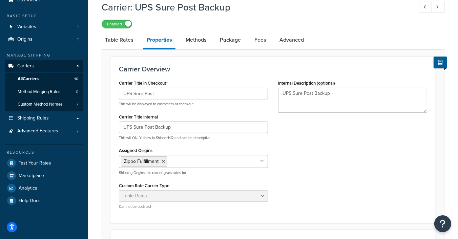
scroll to position [7, 0]
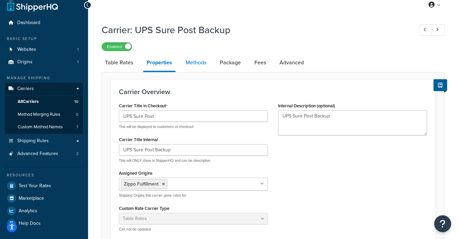
click at [198, 66] on link "Methods" at bounding box center [195, 63] width 27 height 16
select select "25"
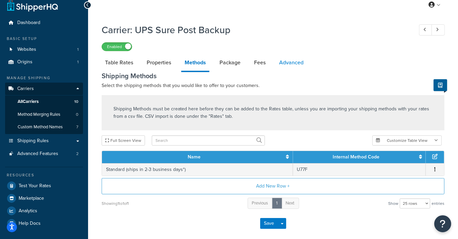
click at [293, 61] on link "Advanced" at bounding box center [291, 63] width 31 height 16
select select "false"
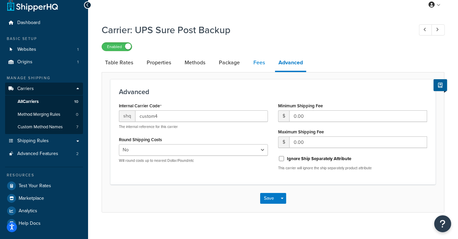
click at [267, 62] on link "Fees" at bounding box center [259, 63] width 18 height 16
select select "AFTER"
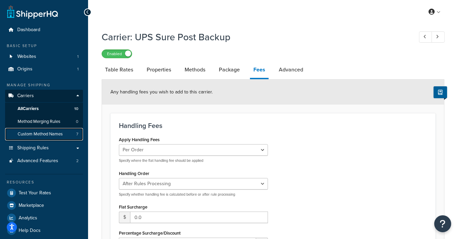
click at [35, 134] on span "Custom Method Names" at bounding box center [40, 134] width 45 height 6
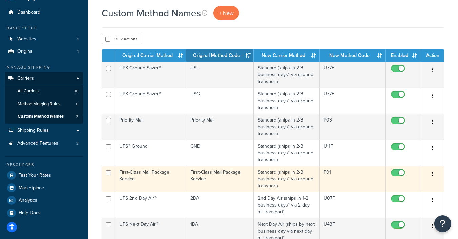
scroll to position [16, 0]
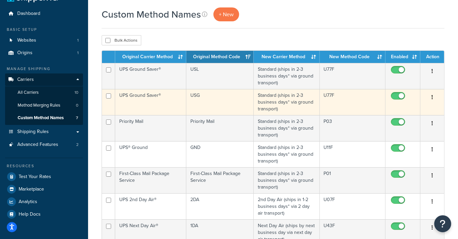
click at [143, 95] on td "UPS Ground Saver®" at bounding box center [150, 102] width 71 height 26
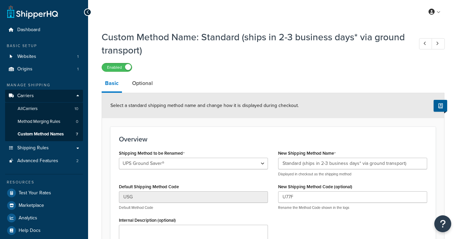
select select "43019"
click at [143, 86] on link "Optional" at bounding box center [142, 83] width 27 height 16
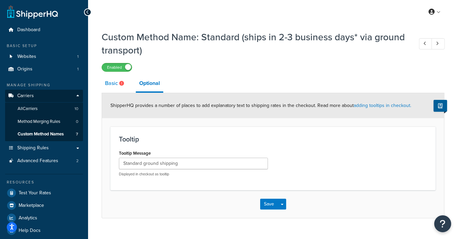
click at [110, 83] on link "Basic" at bounding box center [115, 83] width 27 height 16
select select "43019"
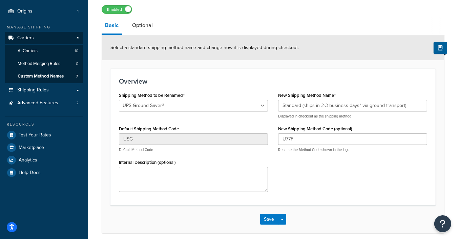
scroll to position [53, 0]
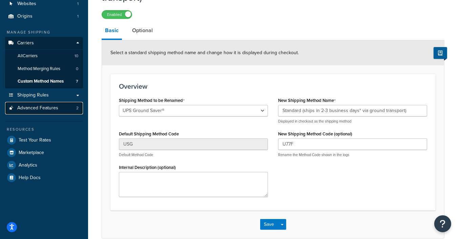
click at [38, 106] on span "Advanced Features" at bounding box center [37, 108] width 41 height 6
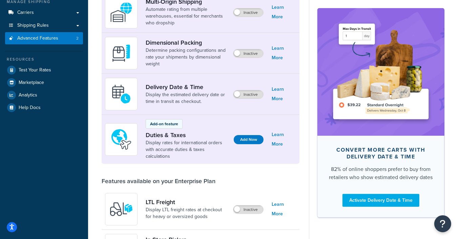
scroll to position [42, 0]
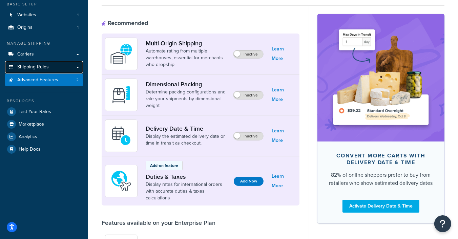
click at [28, 66] on span "Shipping Rules" at bounding box center [32, 67] width 31 height 6
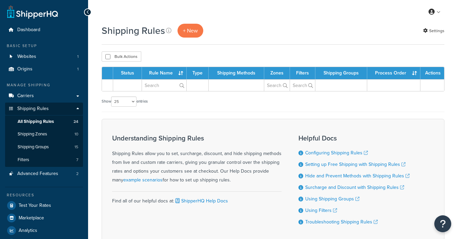
select select "25"
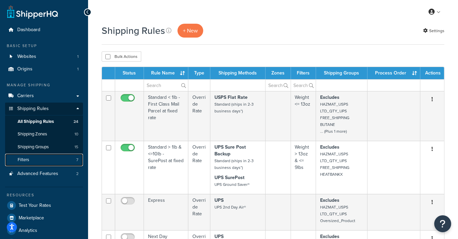
click at [35, 159] on link "Filters 7" at bounding box center [44, 160] width 78 height 13
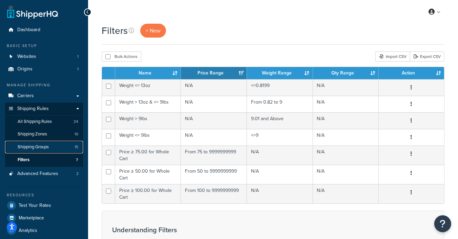
click at [34, 147] on span "Shipping Groups" at bounding box center [33, 147] width 31 height 6
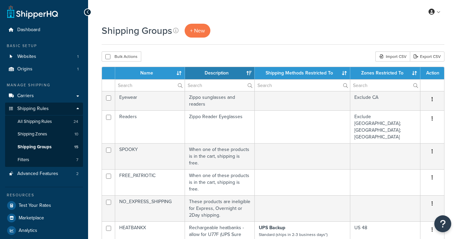
select select "15"
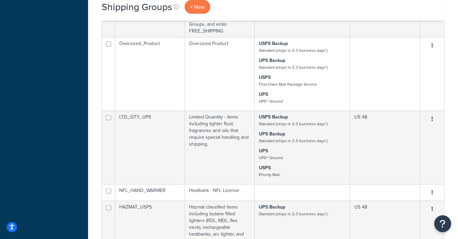
scroll to position [395, 0]
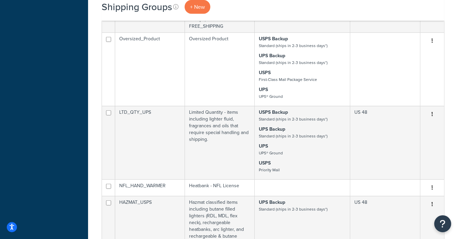
click at [147, 196] on td "HAZMAT_USPS" at bounding box center [150, 222] width 70 height 53
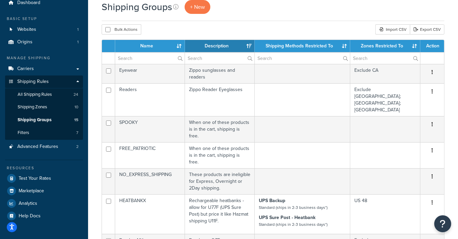
scroll to position [28, 0]
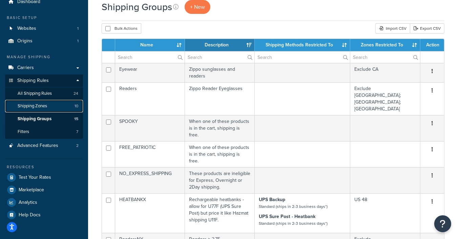
click at [29, 104] on span "Shipping Zones" at bounding box center [32, 106] width 29 height 6
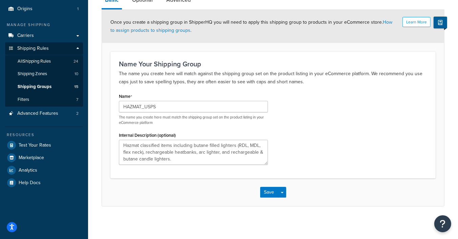
scroll to position [43, 0]
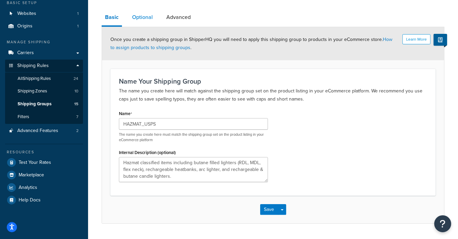
click at [142, 19] on link "Optional" at bounding box center [142, 17] width 27 height 16
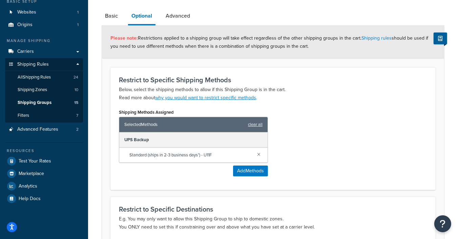
scroll to position [7, 0]
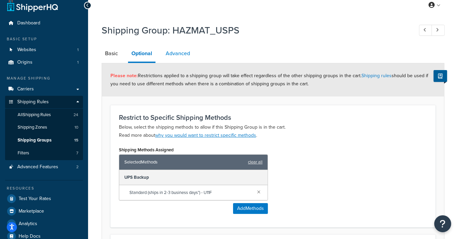
click at [181, 54] on link "Advanced" at bounding box center [177, 53] width 31 height 16
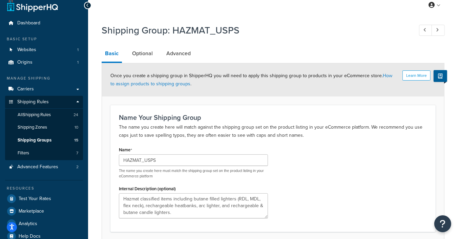
scroll to position [43, 0]
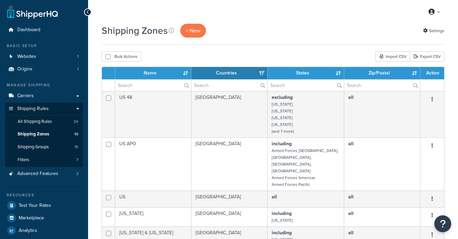
select select "15"
click at [39, 120] on span "All Shipping Rules" at bounding box center [35, 122] width 34 height 6
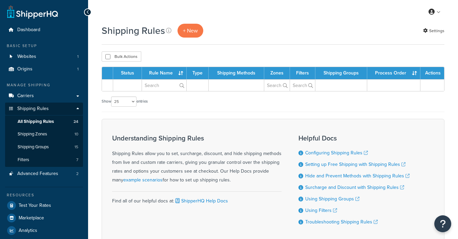
select select "25"
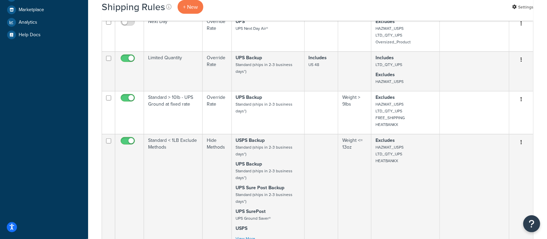
scroll to position [197, 0]
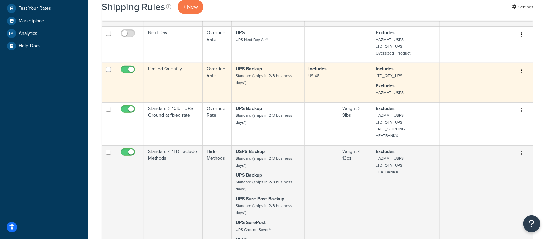
click at [403, 85] on p "Excludes HAZMAT_USPS" at bounding box center [405, 90] width 60 height 14
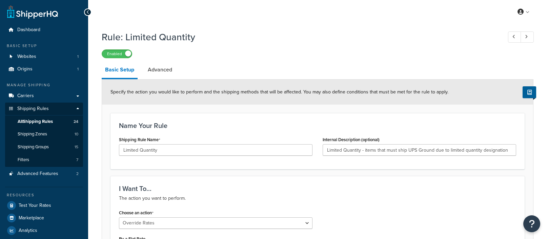
select select "OVERRIDE"
select select "LOCATION"
click at [158, 70] on link "Advanced" at bounding box center [159, 70] width 31 height 16
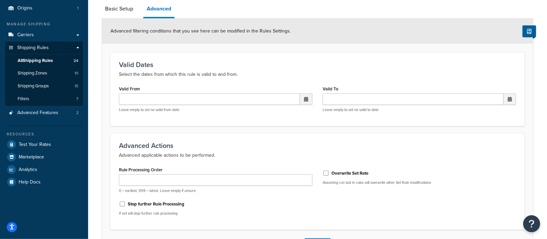
scroll to position [10, 0]
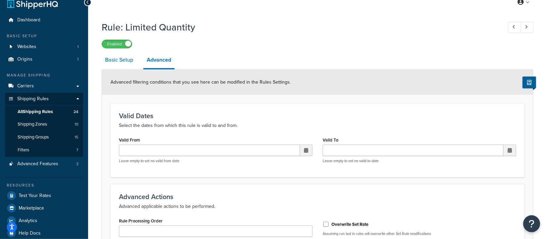
click at [124, 61] on link "Basic Setup" at bounding box center [119, 60] width 35 height 16
select select "OVERRIDE"
select select "LOCATION"
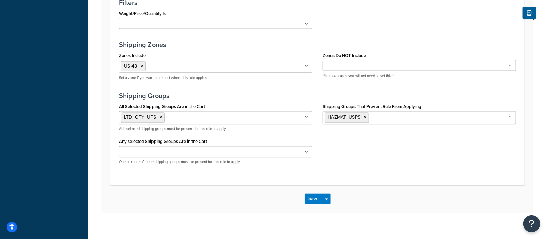
scroll to position [531, 0]
click at [400, 113] on input "Shipping Groups That Prevent Rule From Applying" at bounding box center [400, 116] width 60 height 7
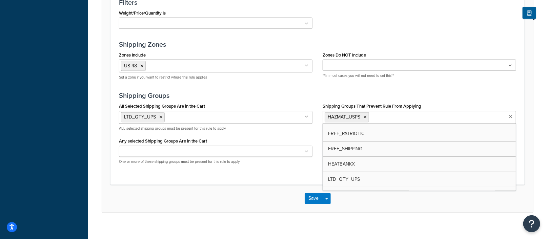
scroll to position [52, 0]
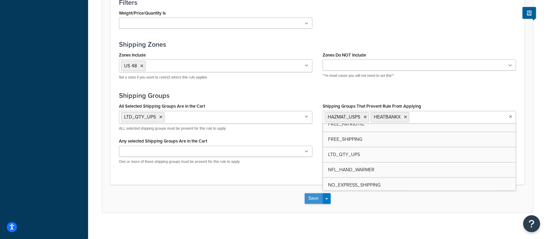
click at [314, 194] on button "Save" at bounding box center [313, 198] width 18 height 11
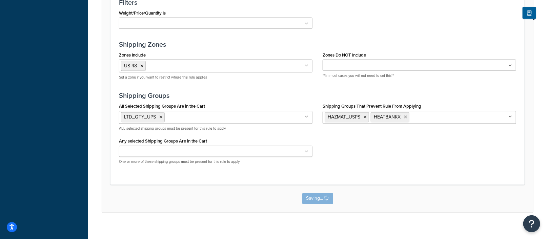
scroll to position [0, 0]
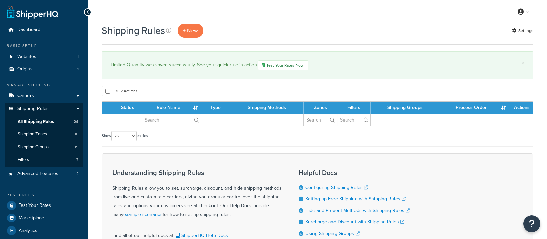
select select "25"
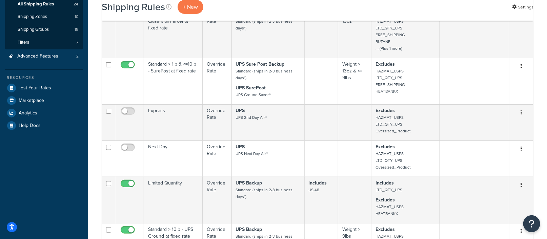
scroll to position [115, 0]
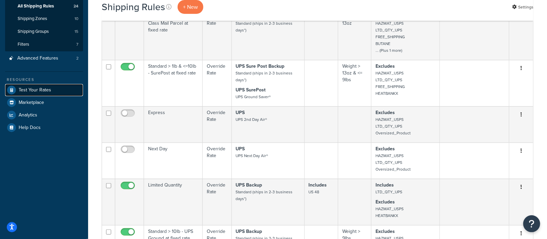
click at [39, 88] on span "Test Your Rates" at bounding box center [35, 90] width 33 height 6
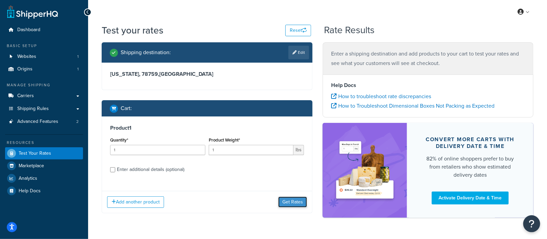
click at [290, 200] on button "Get Rates" at bounding box center [292, 202] width 29 height 11
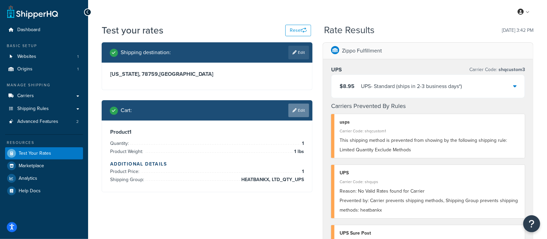
click at [300, 110] on link "Edit" at bounding box center [298, 111] width 21 height 14
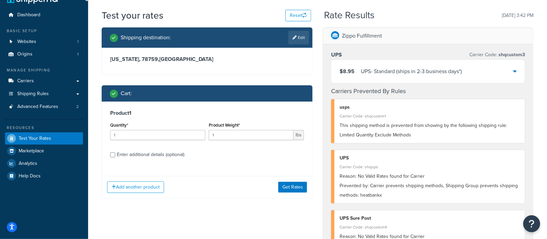
scroll to position [19, 0]
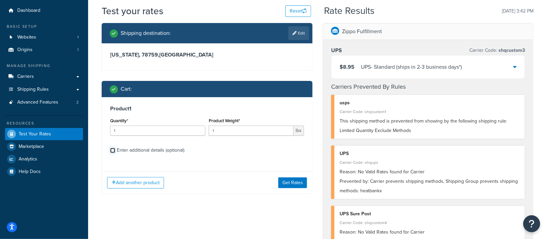
click at [111, 148] on input "Enter additional details (optional)" at bounding box center [112, 150] width 5 height 5
checkbox input "true"
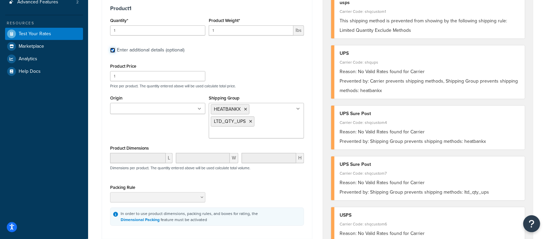
scroll to position [135, 0]
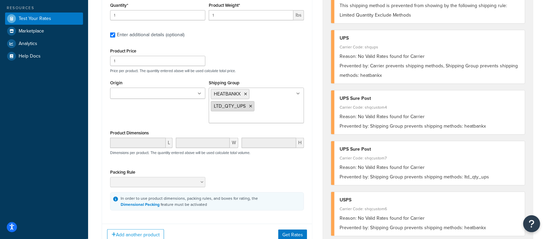
click at [249, 105] on icon at bounding box center [250, 106] width 3 height 4
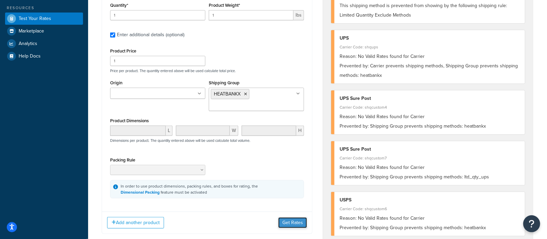
click at [288, 220] on button "Get Rates" at bounding box center [292, 222] width 29 height 11
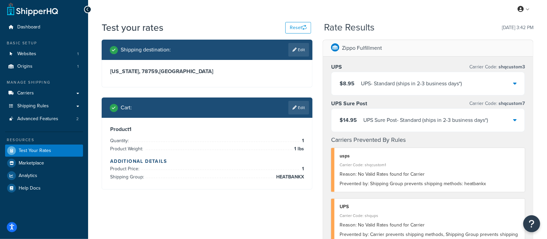
scroll to position [0, 0]
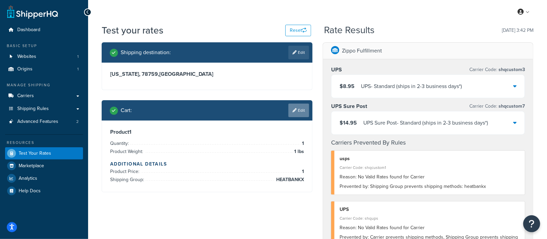
click at [301, 112] on link "Edit" at bounding box center [298, 111] width 21 height 14
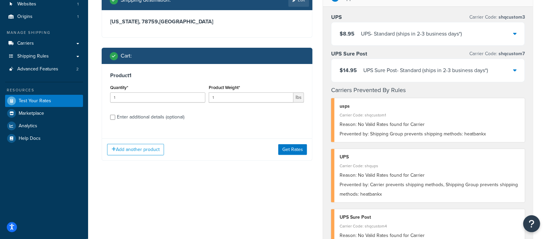
scroll to position [48, 0]
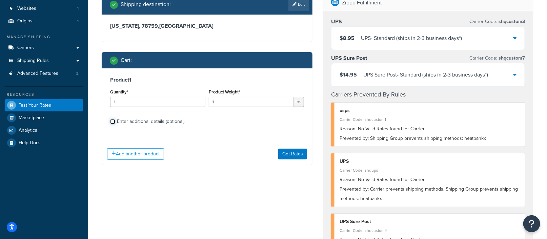
click at [112, 121] on input "Enter additional details (optional)" at bounding box center [112, 121] width 5 height 5
checkbox input "true"
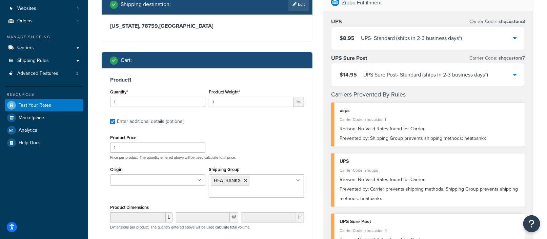
click at [271, 184] on ul "HEATBANKX" at bounding box center [256, 185] width 95 height 23
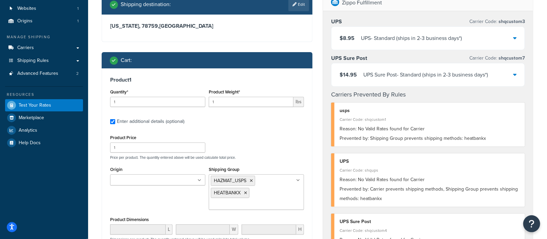
click at [102, 200] on div "Product 1 Quantity* 1 Product Weight* 1 lbs Enter additional details (optional)…" at bounding box center [207, 186] width 210 height 237
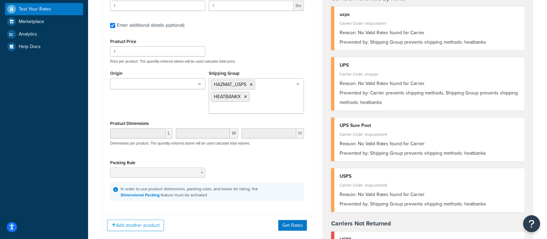
scroll to position [153, 0]
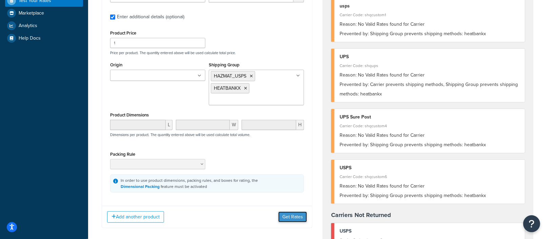
click at [288, 215] on button "Get Rates" at bounding box center [292, 217] width 29 height 11
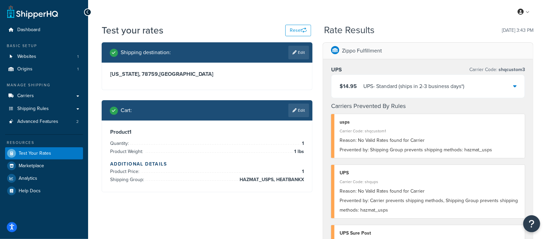
scroll to position [33, 0]
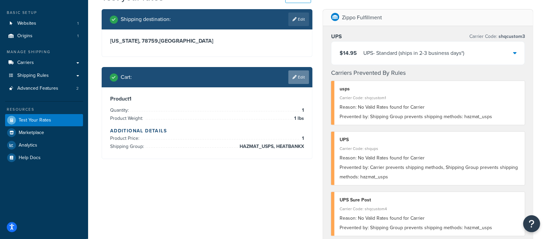
click at [300, 75] on link "Edit" at bounding box center [298, 77] width 21 height 14
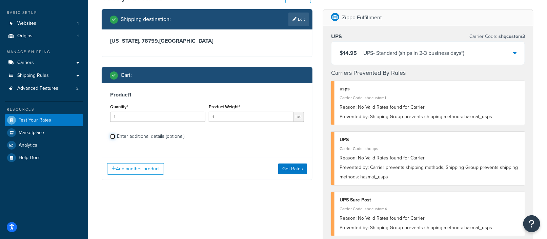
click at [113, 135] on input "Enter additional details (optional)" at bounding box center [112, 136] width 5 height 5
checkbox input "true"
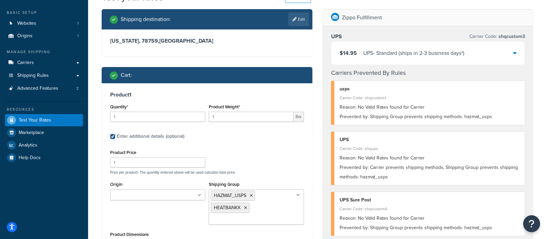
scroll to position [55, 0]
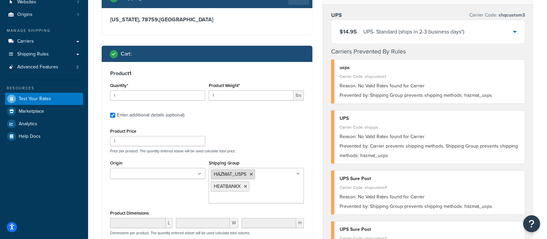
click at [251, 173] on icon at bounding box center [251, 174] width 3 height 4
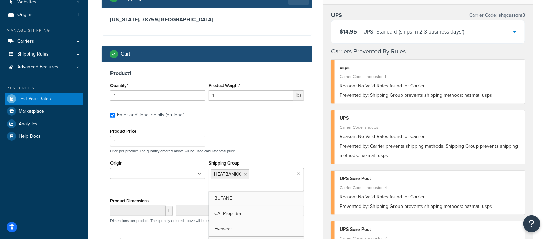
click at [315, 188] on div "Shipping destination : Edit Texas, 78759 , United States Cart : Product 1 Quant…" at bounding box center [207, 156] width 221 height 336
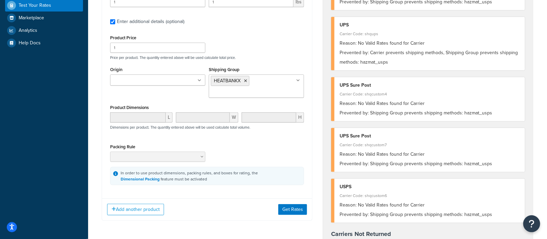
scroll to position [161, 0]
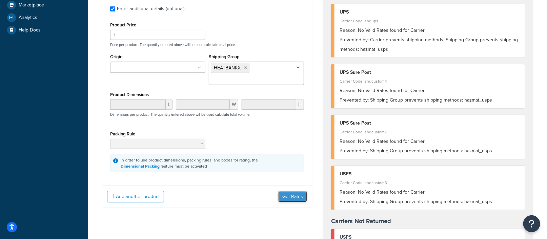
click at [288, 195] on button "Get Rates" at bounding box center [292, 196] width 29 height 11
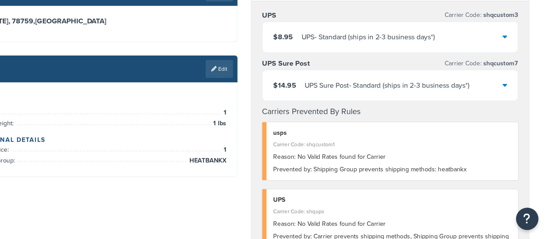
scroll to position [0, 0]
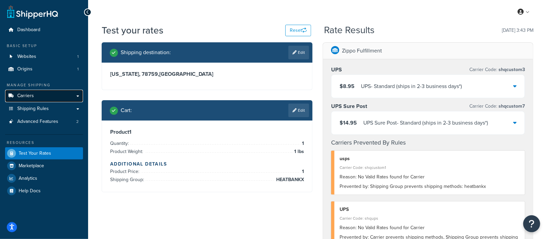
click at [43, 98] on link "Carriers" at bounding box center [44, 96] width 78 height 13
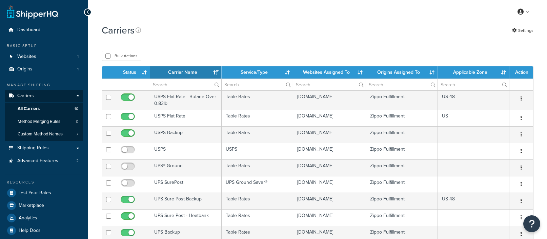
select select "15"
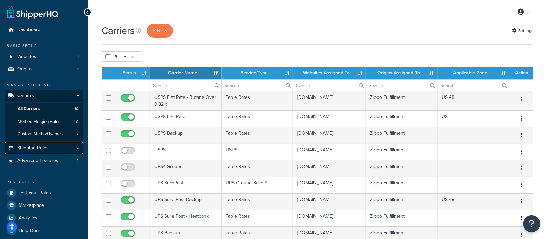
click at [36, 147] on span "Shipping Rules" at bounding box center [32, 148] width 31 height 6
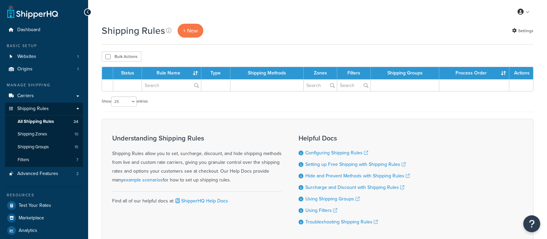
select select "25"
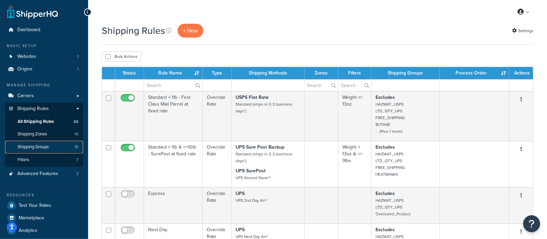
click at [36, 147] on span "Shipping Groups" at bounding box center [33, 147] width 31 height 6
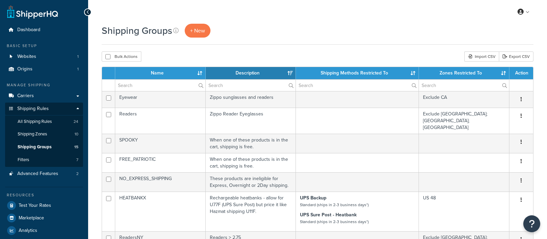
select select "15"
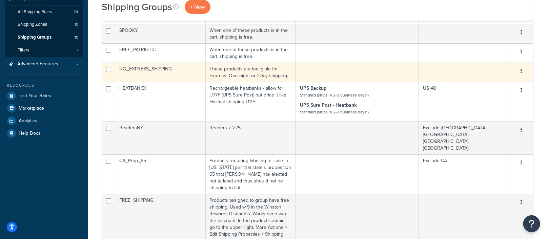
scroll to position [47, 0]
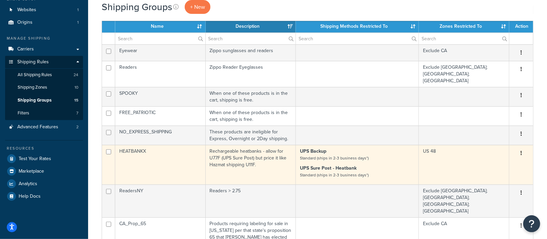
click at [346, 165] on strong "UPS Sure Post - Heatbank" at bounding box center [328, 168] width 57 height 7
click at [521, 151] on icon "button" at bounding box center [520, 153] width 1 height 5
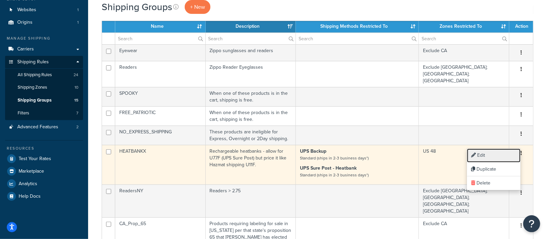
click at [489, 156] on link "Edit" at bounding box center [494, 156] width 54 height 14
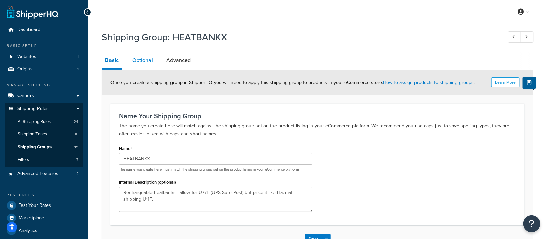
click at [145, 61] on link "Optional" at bounding box center [142, 60] width 27 height 16
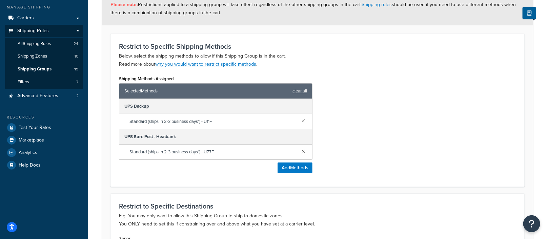
scroll to position [79, 0]
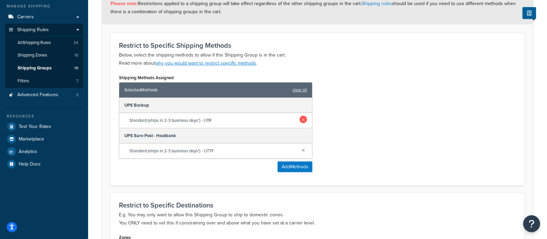
click at [304, 119] on link at bounding box center [302, 119] width 7 height 7
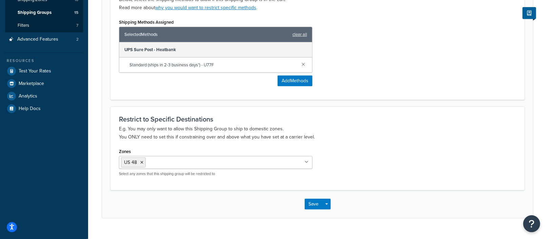
scroll to position [145, 0]
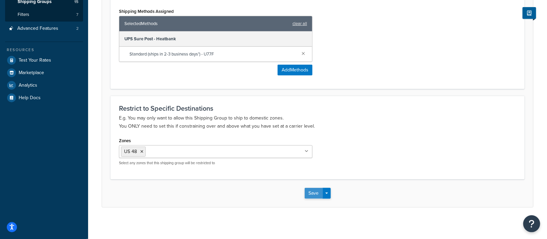
click at [310, 192] on button "Save" at bounding box center [313, 193] width 18 height 11
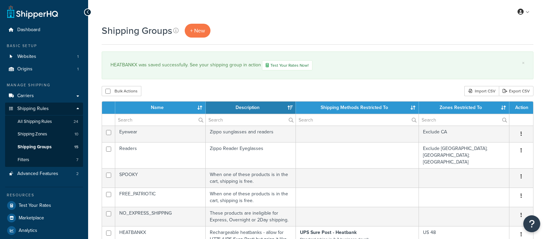
select select "15"
click at [40, 204] on span "Test Your Rates" at bounding box center [35, 206] width 33 height 6
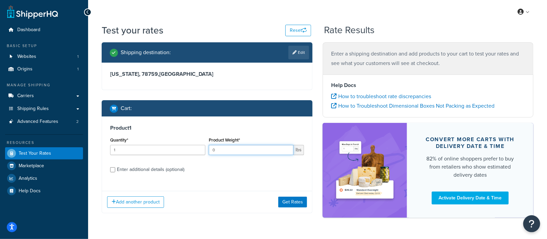
click at [288, 152] on input "0" at bounding box center [251, 150] width 85 height 10
type input "0.5"
click at [293, 201] on button "Get Rates" at bounding box center [292, 202] width 29 height 11
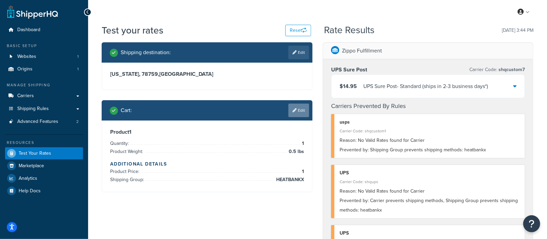
click at [299, 112] on link "Edit" at bounding box center [298, 111] width 21 height 14
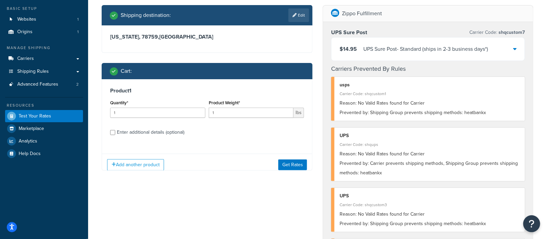
scroll to position [64, 0]
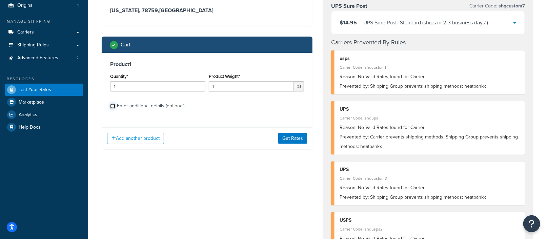
click at [111, 106] on input "Enter additional details (optional)" at bounding box center [112, 106] width 5 height 5
checkbox input "true"
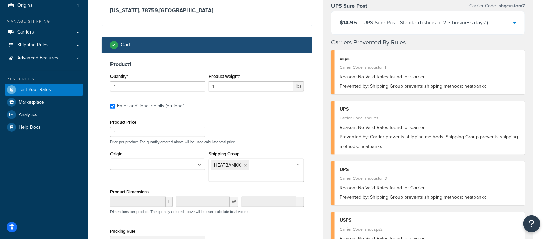
click at [255, 167] on ul "HEATBANKX" at bounding box center [256, 170] width 95 height 23
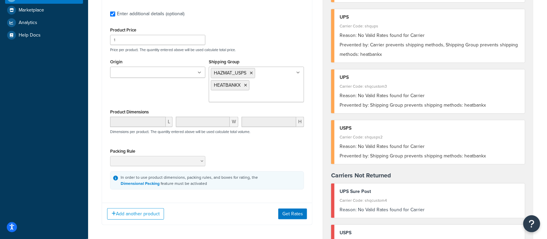
scroll to position [163, 0]
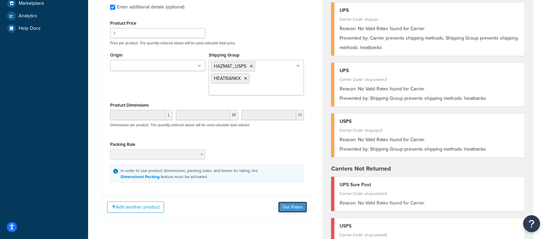
click at [294, 205] on button "Get Rates" at bounding box center [292, 207] width 29 height 11
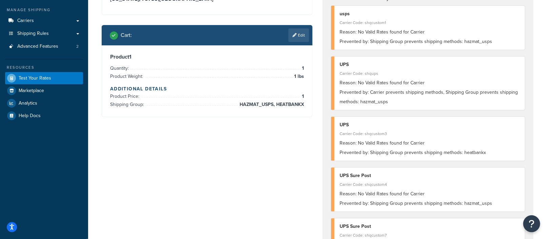
scroll to position [79, 0]
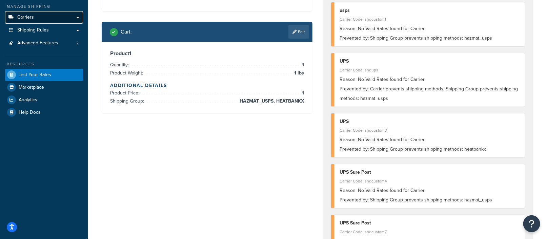
click at [50, 15] on link "Carriers" at bounding box center [44, 17] width 78 height 13
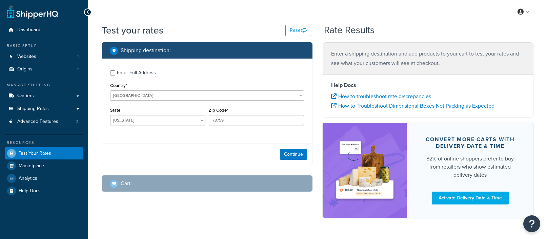
select select "TX"
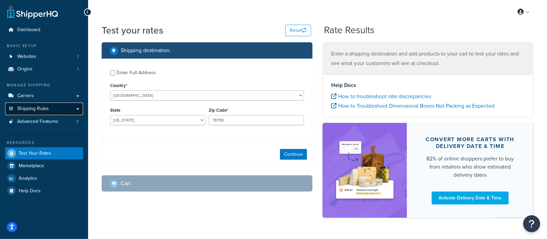
click at [43, 111] on span "Shipping Rules" at bounding box center [32, 109] width 31 height 6
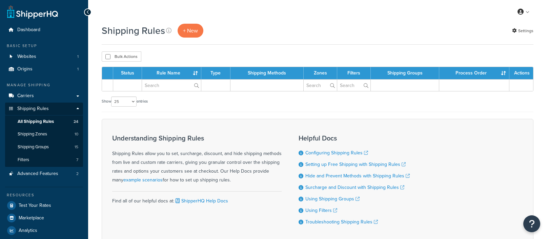
select select "25"
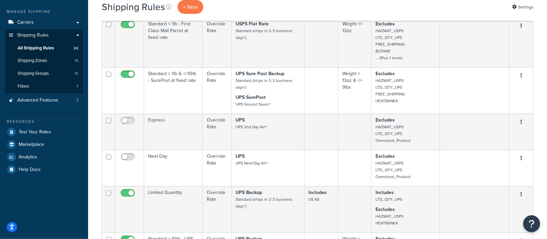
scroll to position [76, 0]
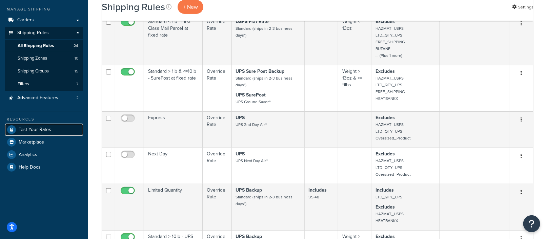
click at [44, 128] on span "Test Your Rates" at bounding box center [35, 130] width 33 height 6
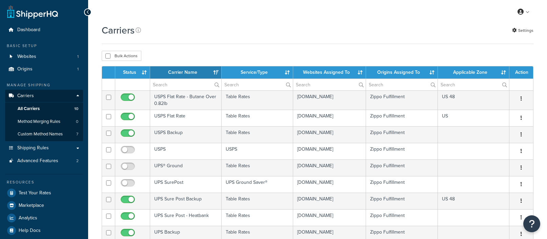
select select "15"
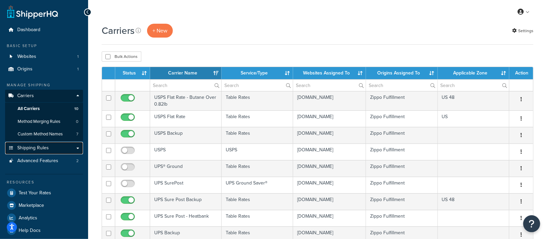
click at [44, 147] on span "Shipping Rules" at bounding box center [32, 148] width 31 height 6
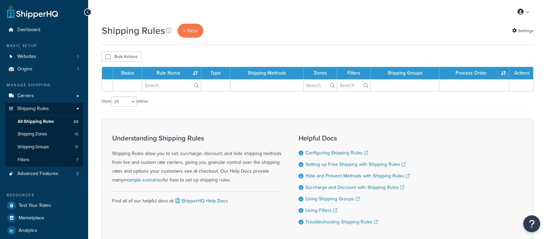
select select "25"
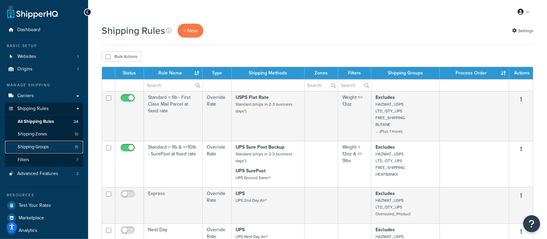
click at [37, 145] on span "Shipping Groups" at bounding box center [33, 147] width 31 height 6
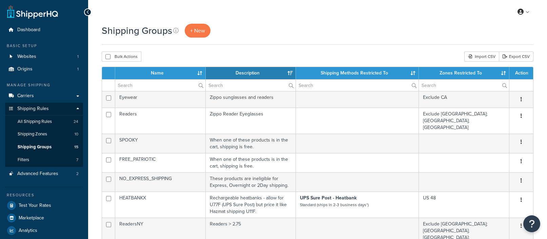
select select "15"
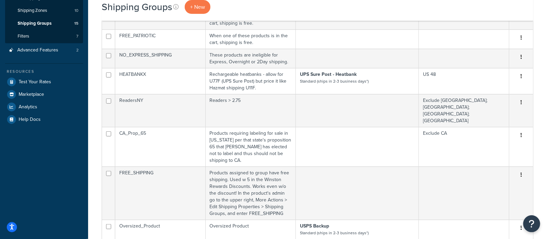
scroll to position [140, 0]
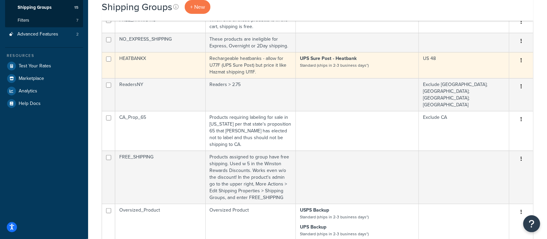
click at [183, 55] on td "HEATBANKX" at bounding box center [160, 65] width 90 height 26
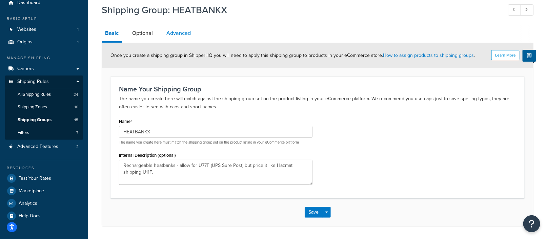
scroll to position [47, 0]
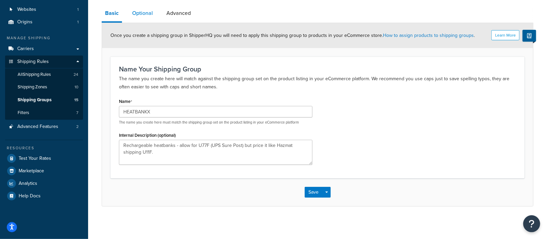
click at [144, 14] on link "Optional" at bounding box center [142, 13] width 27 height 16
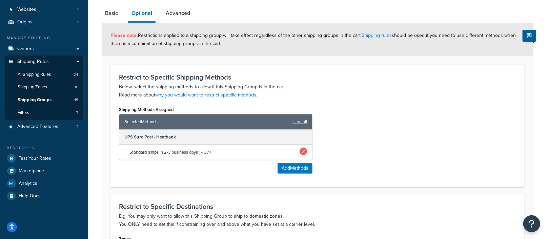
click at [302, 150] on link at bounding box center [302, 151] width 7 height 7
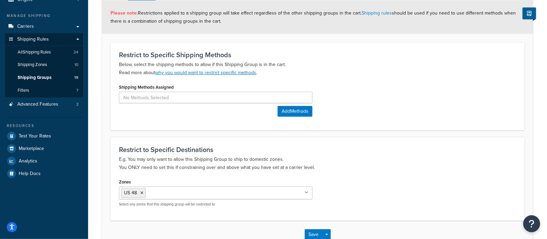
scroll to position [111, 0]
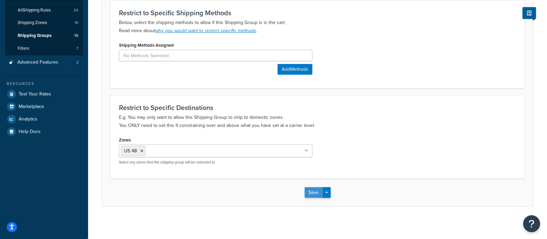
click at [311, 193] on button "Save" at bounding box center [313, 192] width 18 height 11
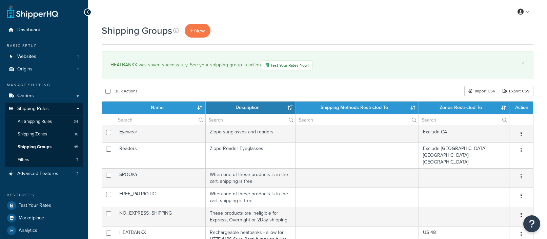
select select "15"
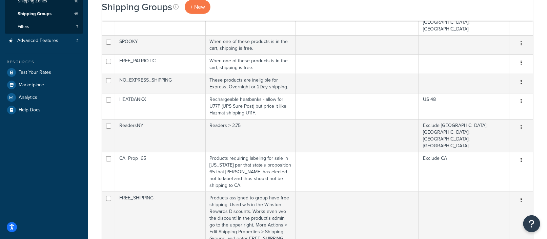
scroll to position [133, 0]
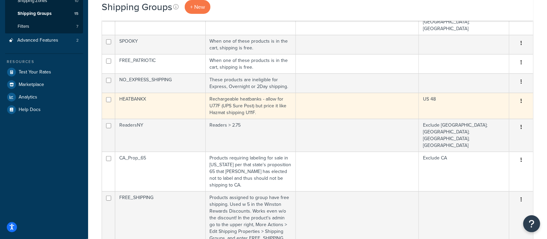
click at [351, 93] on td at bounding box center [357, 106] width 123 height 26
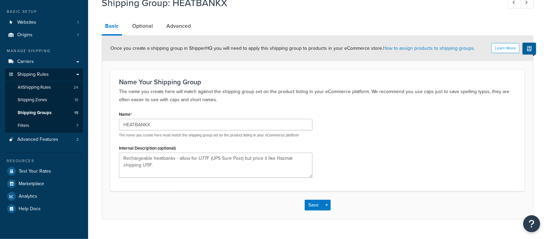
scroll to position [47, 0]
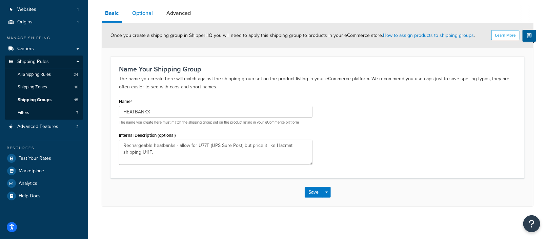
click at [142, 11] on link "Optional" at bounding box center [142, 13] width 27 height 16
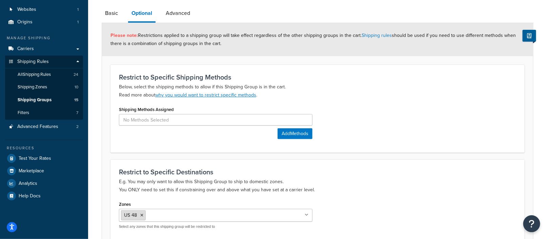
click at [140, 213] on icon at bounding box center [141, 215] width 3 height 4
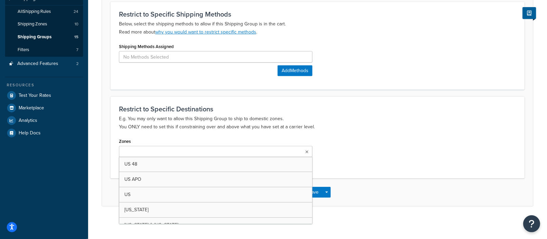
click at [352, 161] on div "Zones US 48 US APO US California Minnesota & Rhode Island New York Exclude CA; …" at bounding box center [317, 152] width 407 height 33
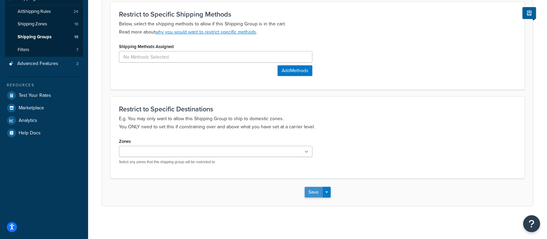
click at [313, 192] on button "Save" at bounding box center [313, 192] width 18 height 11
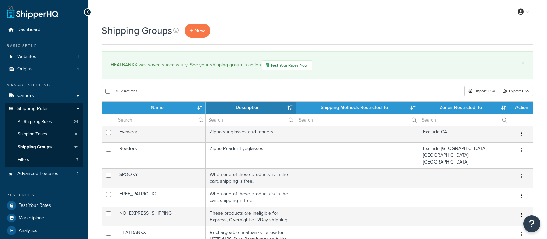
select select "15"
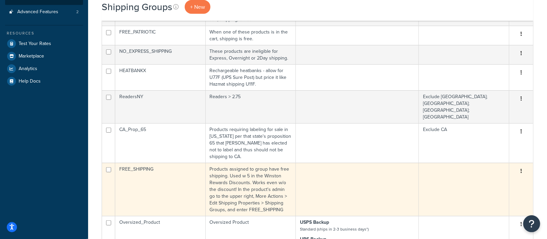
scroll to position [156, 0]
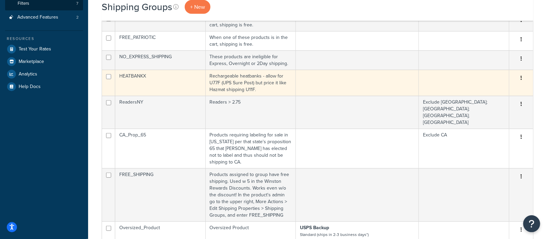
click at [338, 72] on td at bounding box center [357, 83] width 123 height 26
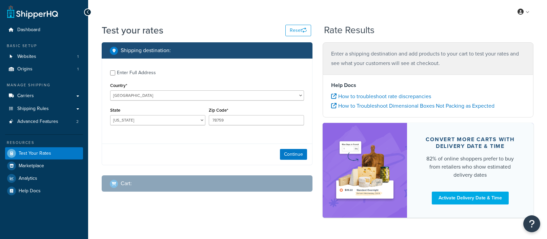
select select "[GEOGRAPHIC_DATA]"
click at [300, 153] on button "Continue" at bounding box center [293, 154] width 27 height 11
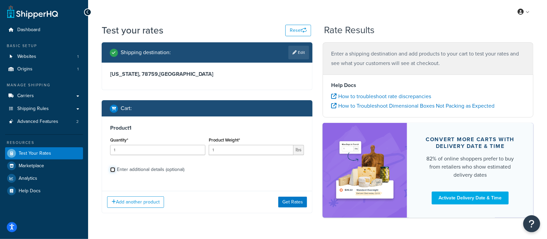
click at [111, 167] on input "Enter additional details (optional)" at bounding box center [112, 169] width 5 height 5
checkbox input "true"
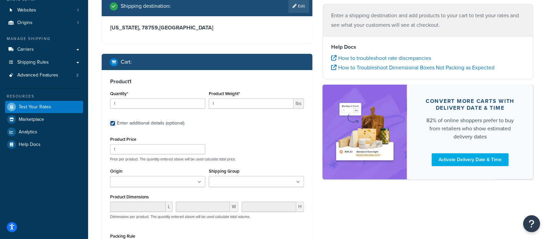
scroll to position [58, 0]
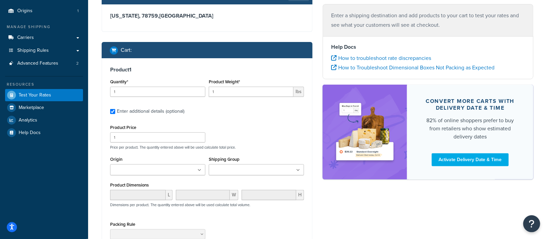
click at [234, 168] on input "Shipping Group" at bounding box center [241, 170] width 60 height 7
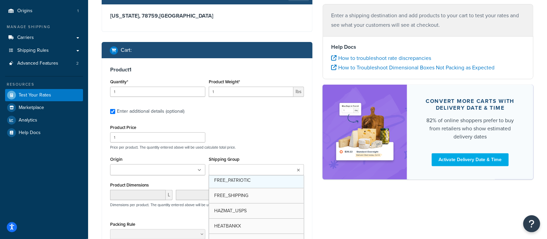
scroll to position [47, 0]
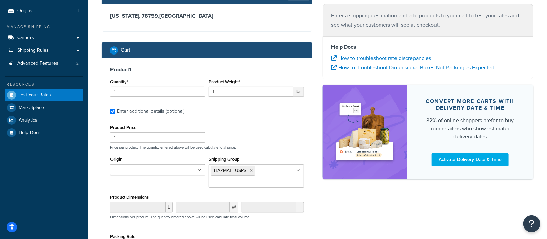
click at [99, 179] on div "Shipping destination : Edit Texas, 78759 , United States Cart : Product 1 Quant…" at bounding box center [207, 152] width 221 height 337
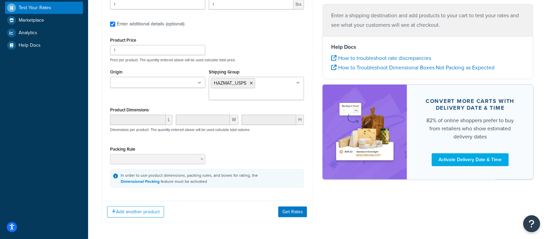
scroll to position [148, 0]
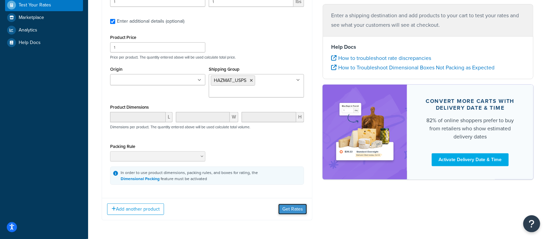
click at [294, 207] on button "Get Rates" at bounding box center [292, 209] width 29 height 11
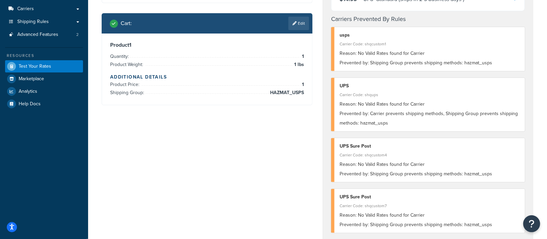
scroll to position [89, 0]
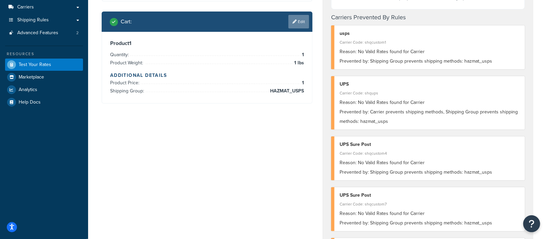
click at [300, 20] on link "Edit" at bounding box center [298, 22] width 21 height 14
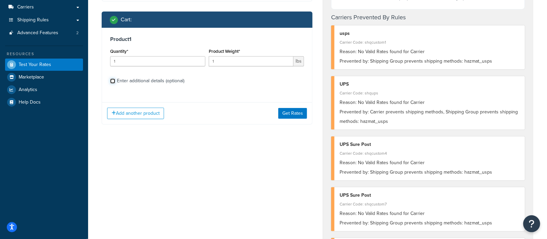
click at [111, 82] on input "Enter additional details (optional)" at bounding box center [112, 81] width 5 height 5
checkbox input "true"
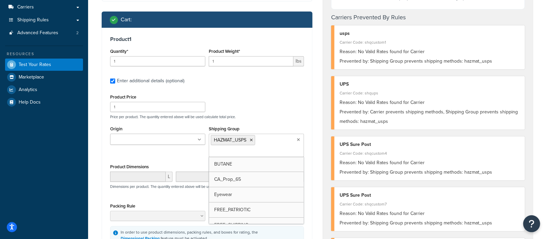
click at [270, 145] on ul "HAZMAT_USPS" at bounding box center [256, 145] width 95 height 23
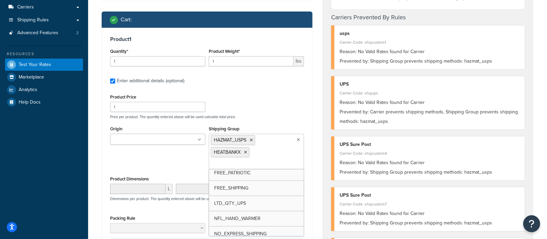
click at [86, 168] on div "Dashboard Basic Setup Websites 1 Origins 1 Manage Shipping Carriers Carriers Al…" at bounding box center [44, 238] width 88 height 654
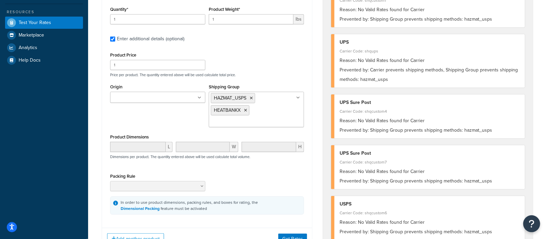
scroll to position [149, 0]
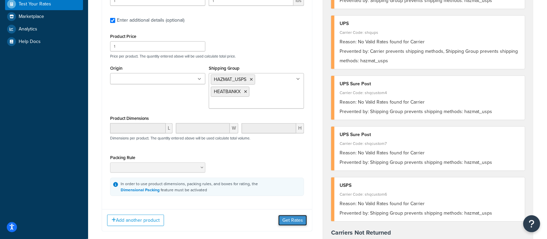
click at [290, 216] on button "Get Rates" at bounding box center [292, 220] width 29 height 11
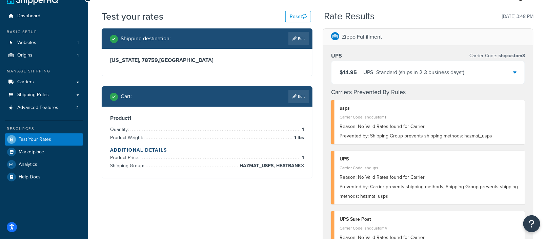
scroll to position [18, 0]
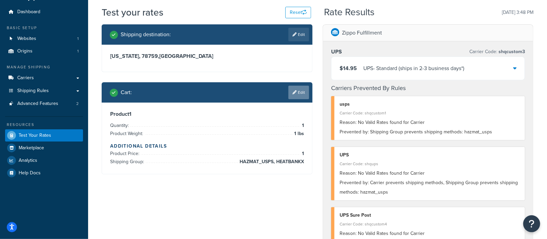
click at [303, 95] on link "Edit" at bounding box center [298, 93] width 21 height 14
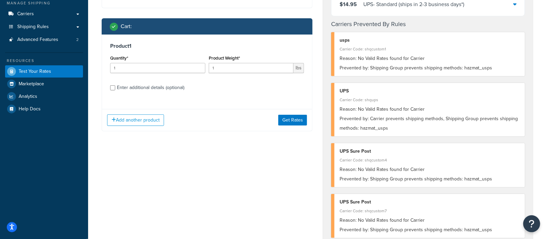
scroll to position [99, 0]
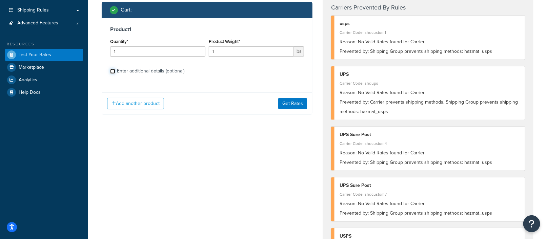
click at [114, 69] on input "Enter additional details (optional)" at bounding box center [112, 71] width 5 height 5
checkbox input "true"
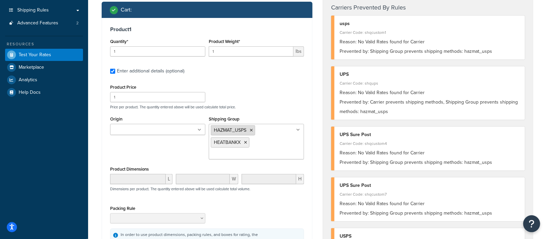
click at [251, 130] on icon at bounding box center [251, 130] width 3 height 4
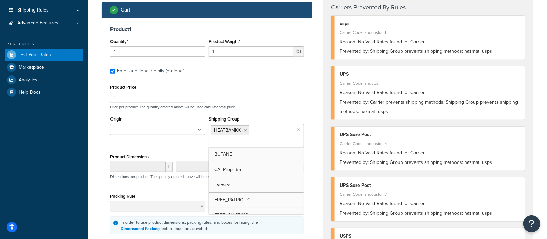
click at [320, 180] on div "Zippo Fulfillment UPS Carrier Code: shqcustom3 $14.95 UPS - Standard (ships in …" at bounding box center [427, 232] width 221 height 577
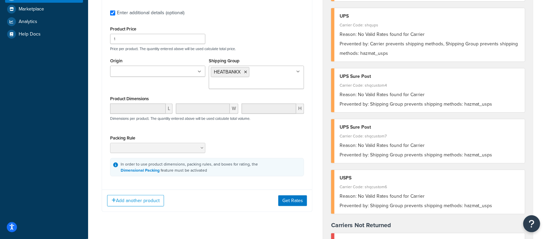
scroll to position [173, 0]
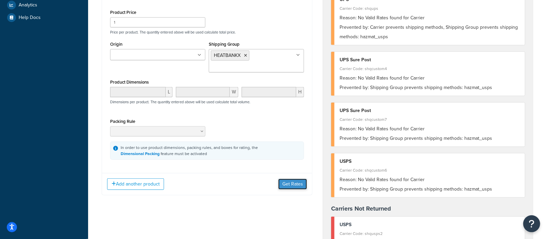
click at [293, 183] on button "Get Rates" at bounding box center [292, 184] width 29 height 11
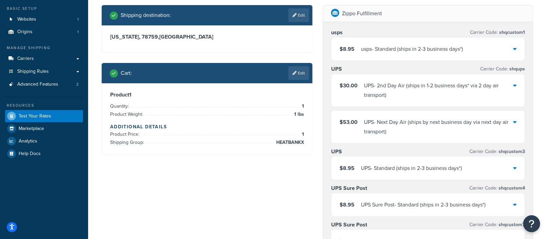
scroll to position [9, 0]
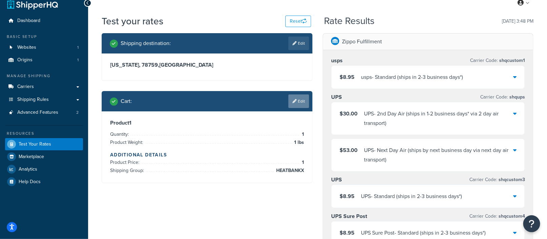
click at [298, 98] on link "Edit" at bounding box center [298, 101] width 21 height 14
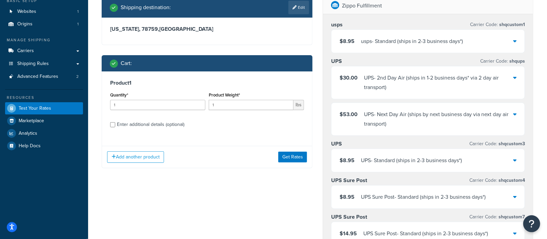
scroll to position [46, 0]
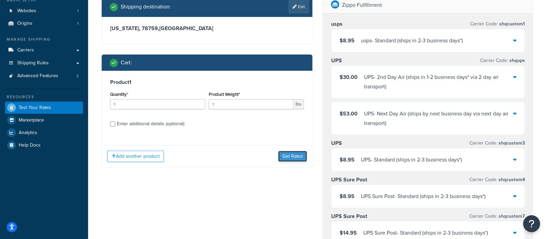
click at [290, 156] on button "Get Rates" at bounding box center [292, 156] width 29 height 11
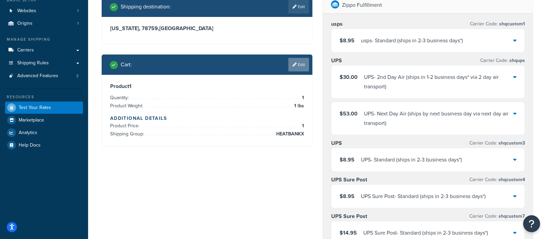
click at [297, 64] on link "Edit" at bounding box center [298, 65] width 21 height 14
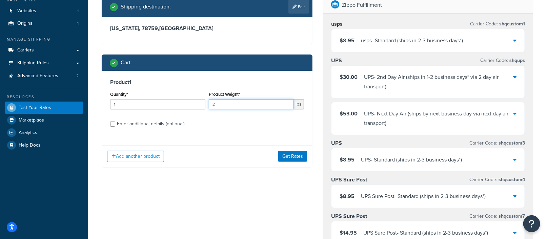
type input "2"
click at [288, 102] on input "2" at bounding box center [251, 104] width 85 height 10
click at [242, 167] on div "Shipping destination : Edit Texas, 78759 , United States Cart : Product 1 Quant…" at bounding box center [207, 87] width 221 height 181
click at [293, 156] on button "Get Rates" at bounding box center [292, 156] width 29 height 11
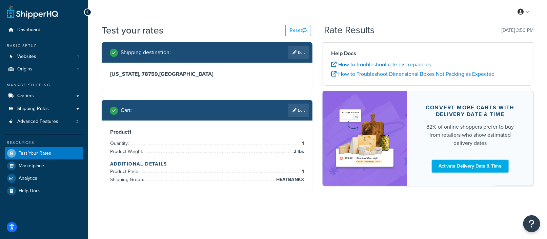
scroll to position [0, 0]
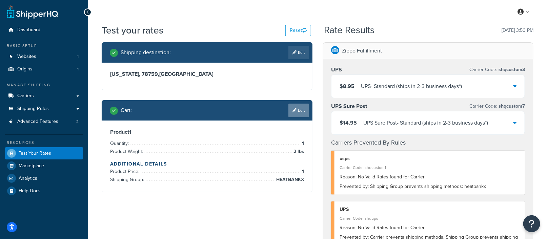
click at [299, 110] on link "Edit" at bounding box center [298, 111] width 21 height 14
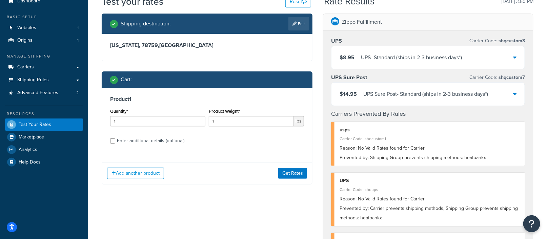
scroll to position [29, 0]
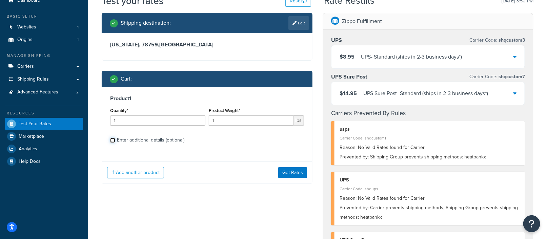
click at [113, 139] on input "Enter additional details (optional)" at bounding box center [112, 140] width 5 height 5
checkbox input "true"
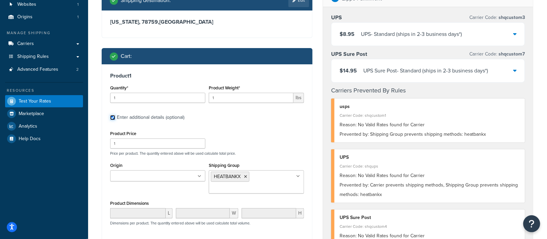
scroll to position [56, 0]
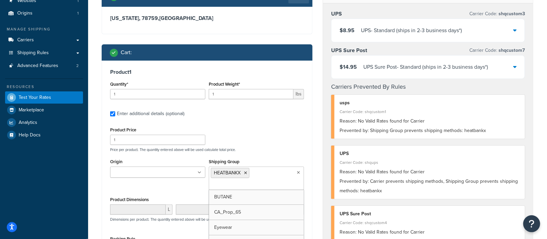
click at [263, 176] on ul "HEATBANKX" at bounding box center [256, 178] width 95 height 23
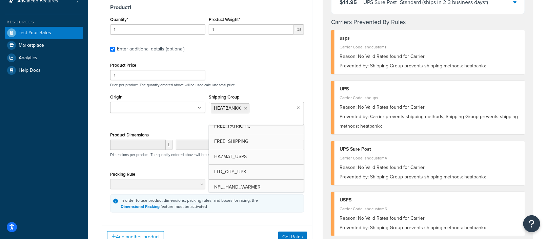
scroll to position [50, 0]
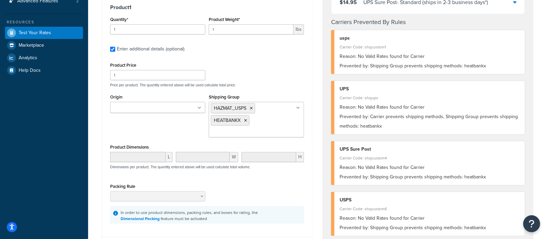
click at [309, 178] on div "Product 1 Quantity* 1 Product Weight* 1 lbs Enter additional details (optional)…" at bounding box center [207, 114] width 210 height 236
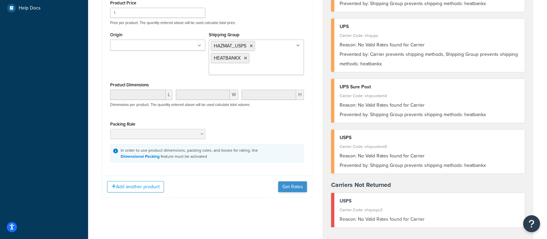
scroll to position [165, 0]
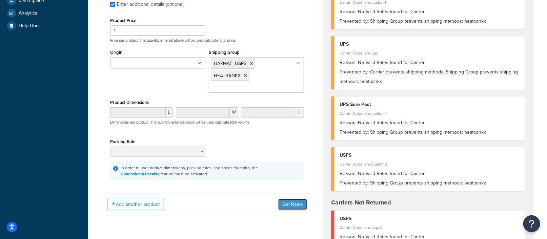
click at [290, 202] on button "Get Rates" at bounding box center [292, 204] width 29 height 11
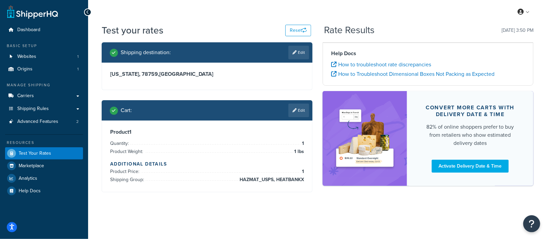
scroll to position [0, 0]
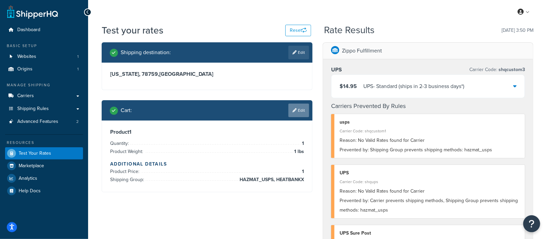
click at [298, 110] on link "Edit" at bounding box center [298, 111] width 21 height 14
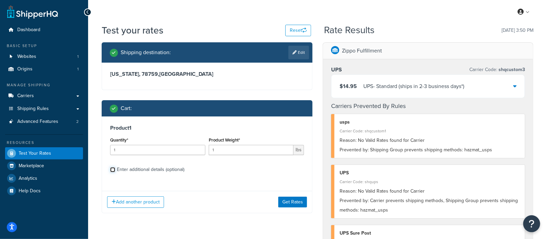
click at [112, 171] on input "Enter additional details (optional)" at bounding box center [112, 169] width 5 height 5
checkbox input "true"
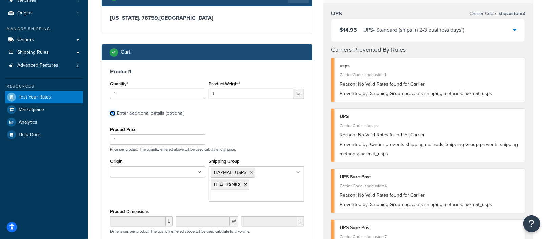
scroll to position [58, 0]
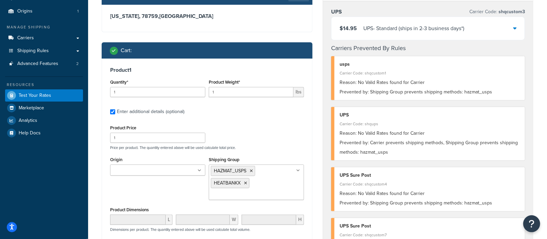
click at [269, 188] on ul "HAZMAT_USPS HEATBANKX" at bounding box center [256, 183] width 95 height 36
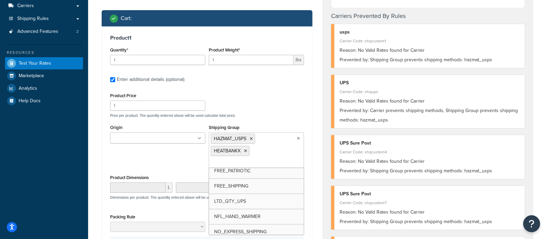
scroll to position [51, 0]
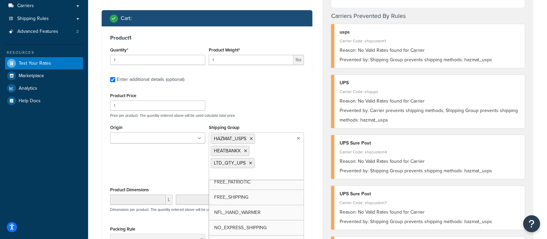
click at [320, 195] on div "Zippo Fulfillment UPS Carrier Code: shqcustom3 $14.95 UPS - Standard (ships in …" at bounding box center [427, 240] width 221 height 577
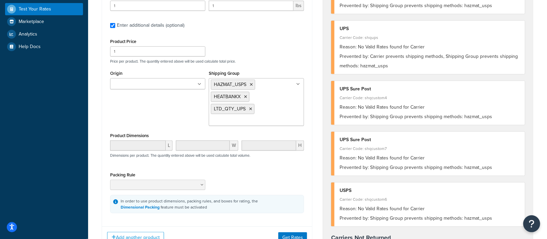
scroll to position [174, 0]
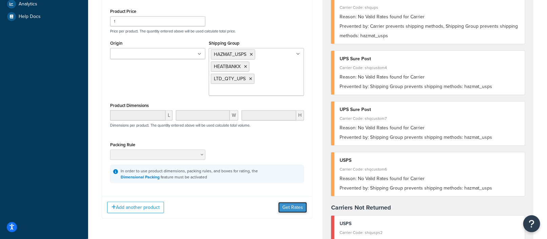
click at [295, 205] on button "Get Rates" at bounding box center [292, 207] width 29 height 11
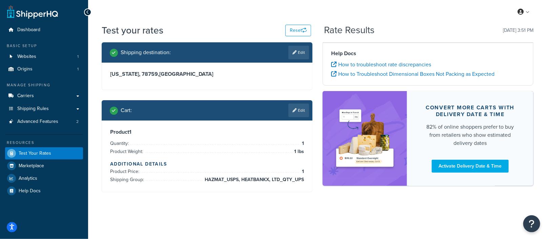
scroll to position [0, 0]
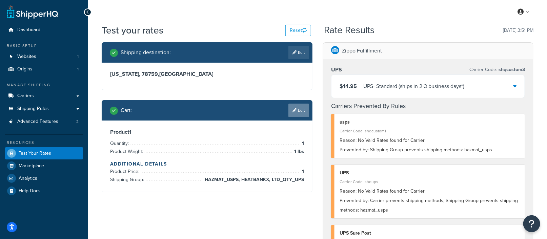
click at [302, 111] on link "Edit" at bounding box center [298, 111] width 21 height 14
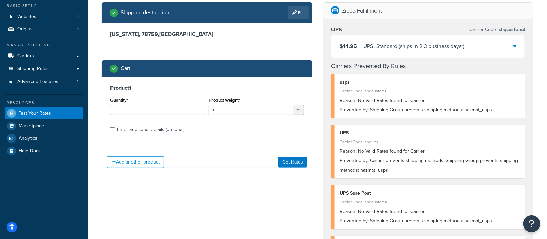
scroll to position [72, 0]
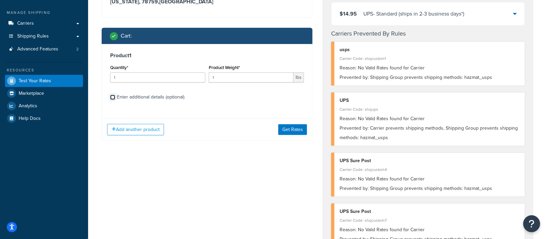
click at [113, 98] on input "Enter additional details (optional)" at bounding box center [112, 97] width 5 height 5
checkbox input "true"
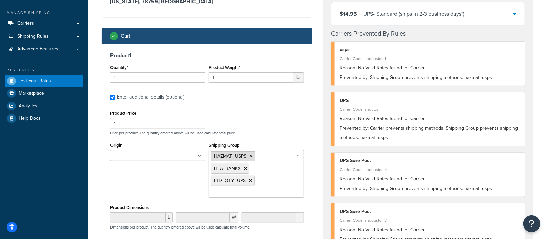
click at [251, 156] on icon at bounding box center [251, 156] width 3 height 4
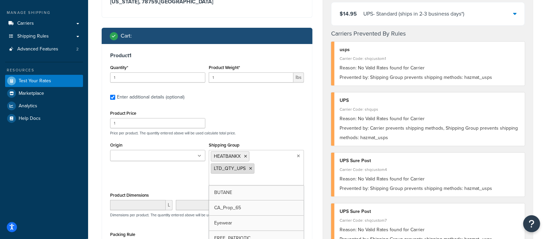
click at [249, 168] on icon at bounding box center [250, 169] width 3 height 4
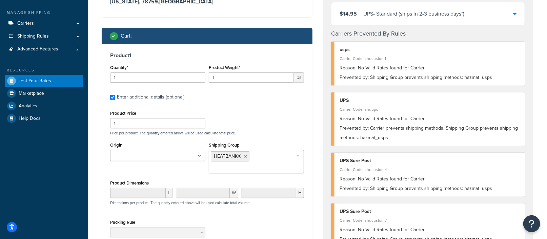
click at [310, 184] on div "Product 1 Quantity* 1 Product Weight* 1 lbs Enter additional details (optional)…" at bounding box center [207, 156] width 210 height 224
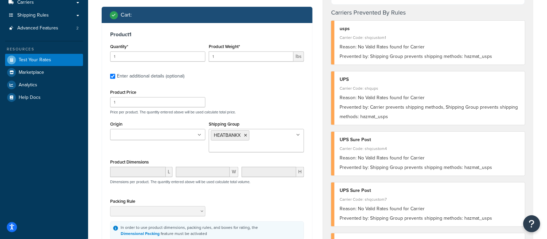
scroll to position [134, 0]
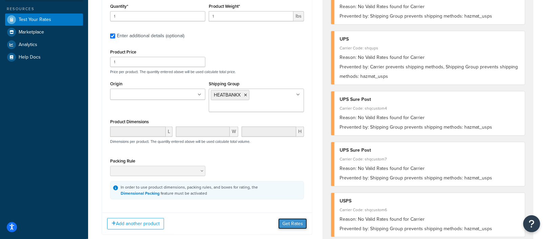
click at [292, 221] on button "Get Rates" at bounding box center [292, 223] width 29 height 11
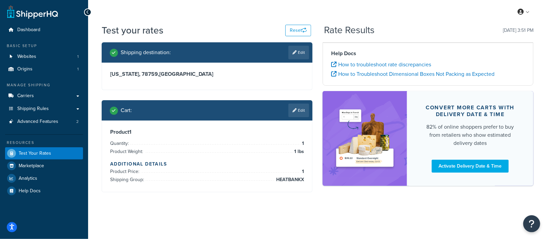
scroll to position [0, 0]
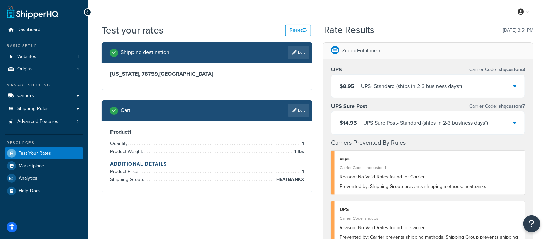
click at [515, 85] on icon at bounding box center [514, 85] width 3 height 5
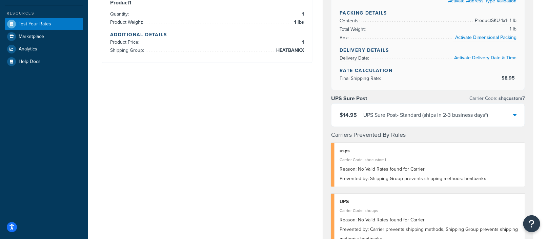
scroll to position [135, 0]
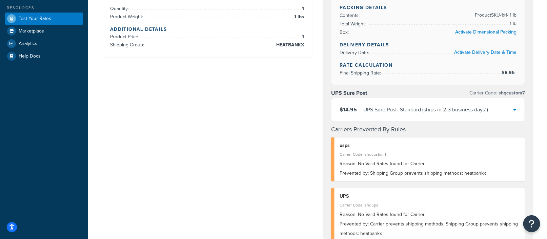
click at [514, 107] on icon at bounding box center [514, 109] width 3 height 5
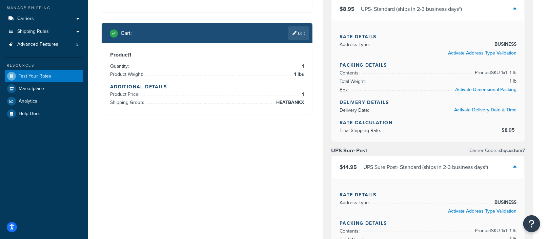
scroll to position [63, 0]
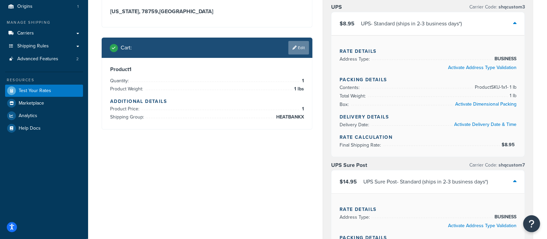
click at [300, 50] on link "Edit" at bounding box center [298, 48] width 21 height 14
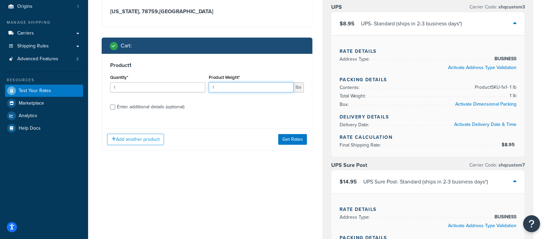
drag, startPoint x: 225, startPoint y: 86, endPoint x: 199, endPoint y: 86, distance: 25.7
click at [199, 86] on div "Quantity* 1 Product Weight* 1 lbs" at bounding box center [206, 85] width 197 height 25
type input ".5"
click at [295, 138] on button "Get Rates" at bounding box center [292, 139] width 29 height 11
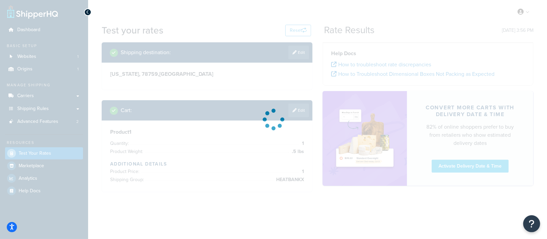
scroll to position [0, 0]
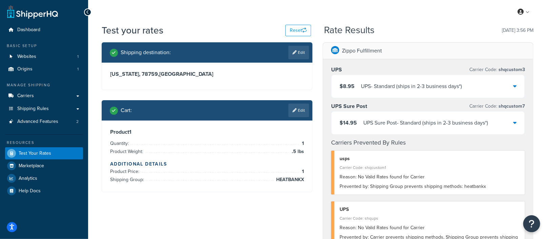
click at [516, 82] on div at bounding box center [514, 86] width 3 height 9
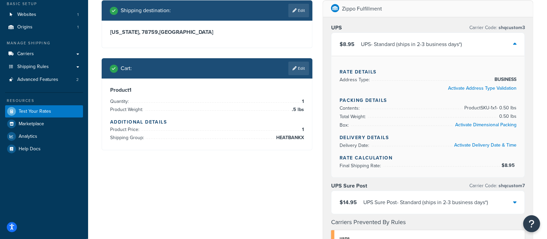
scroll to position [33, 0]
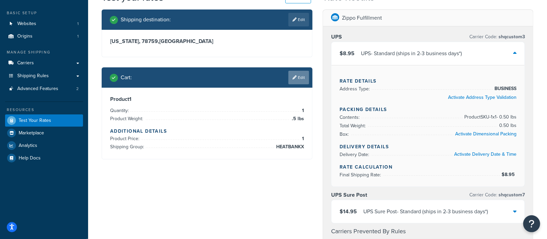
click at [301, 78] on link "Edit" at bounding box center [298, 78] width 21 height 14
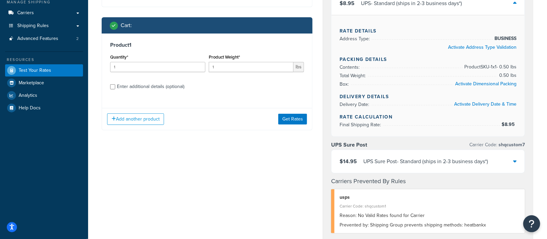
scroll to position [66, 0]
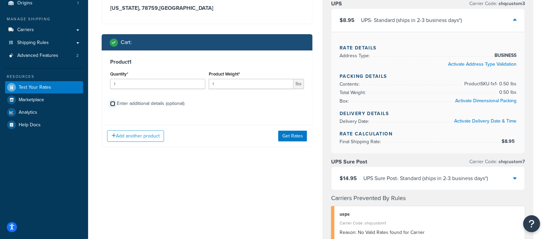
click at [112, 103] on input "Enter additional details (optional)" at bounding box center [112, 103] width 5 height 5
checkbox input "true"
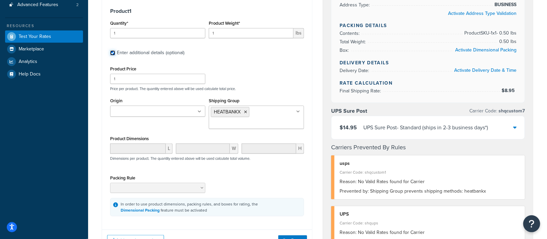
scroll to position [114, 0]
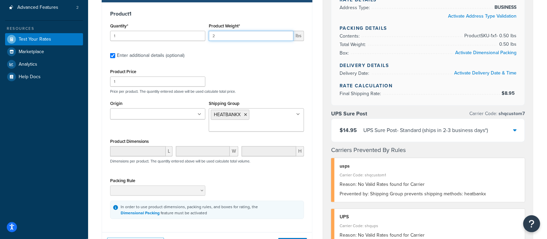
type input "2"
click at [287, 33] on input "2" at bounding box center [251, 36] width 85 height 10
click at [285, 189] on div "Packing Rule" at bounding box center [206, 188] width 197 height 25
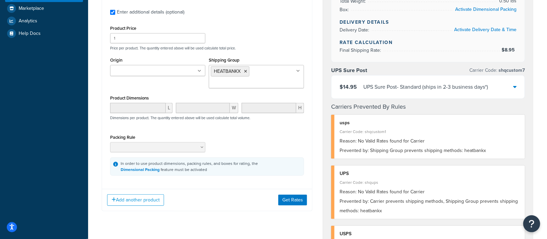
scroll to position [165, 0]
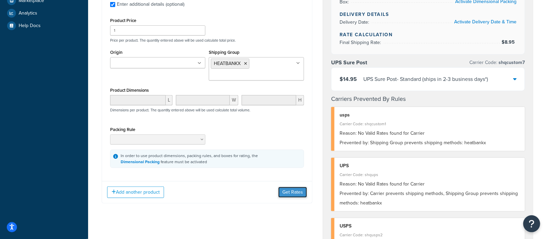
click at [293, 190] on button "Get Rates" at bounding box center [292, 192] width 29 height 11
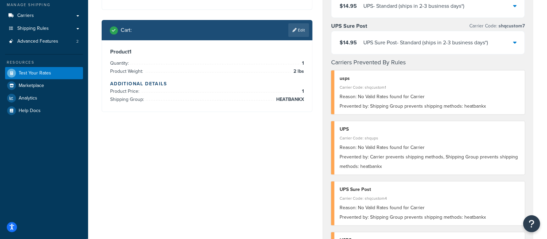
scroll to position [60, 0]
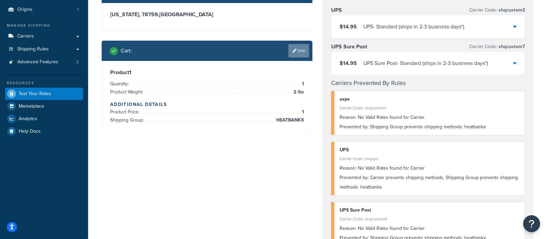
click at [301, 46] on link "Edit" at bounding box center [298, 51] width 21 height 14
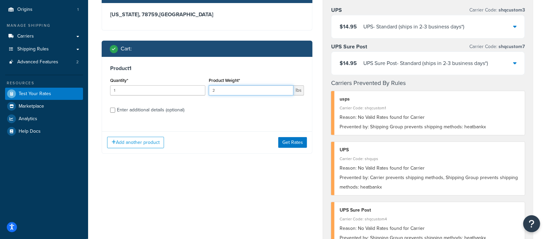
click at [285, 88] on input "2" at bounding box center [251, 90] width 85 height 10
type input "3"
click at [285, 88] on input "3" at bounding box center [251, 90] width 85 height 10
click at [292, 143] on button "Get Rates" at bounding box center [292, 142] width 29 height 11
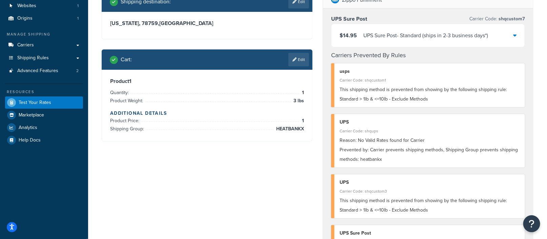
scroll to position [16, 0]
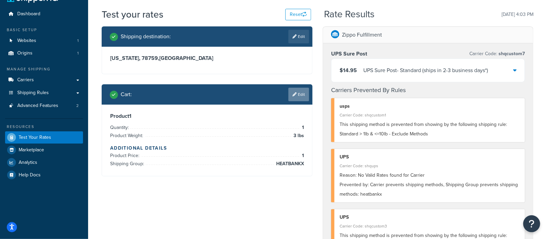
click at [300, 94] on link "Edit" at bounding box center [298, 95] width 21 height 14
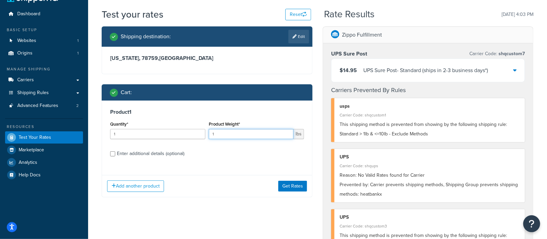
drag, startPoint x: 234, startPoint y: 133, endPoint x: 202, endPoint y: 133, distance: 32.2
click at [202, 133] on div "Quantity* 1 Product Weight* 1 lbs" at bounding box center [206, 132] width 197 height 25
type input ".5"
click at [291, 185] on button "Get Rates" at bounding box center [292, 186] width 29 height 11
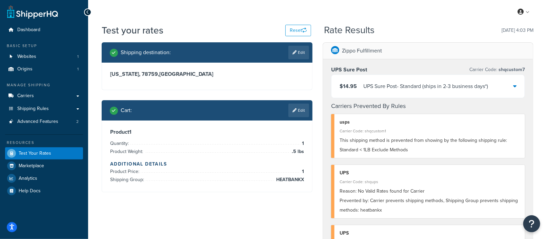
scroll to position [22, 0]
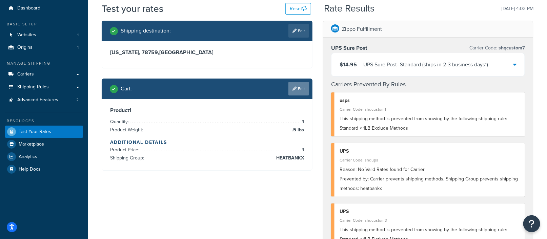
click at [301, 89] on link "Edit" at bounding box center [298, 89] width 21 height 14
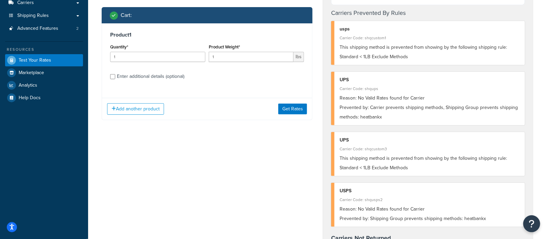
scroll to position [97, 0]
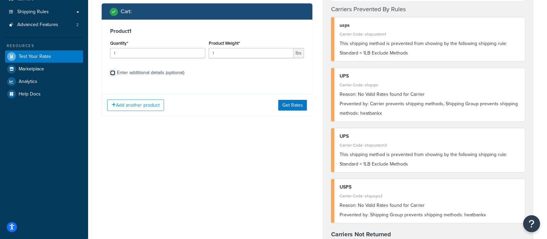
click at [113, 73] on input "Enter additional details (optional)" at bounding box center [112, 72] width 5 height 5
checkbox input "true"
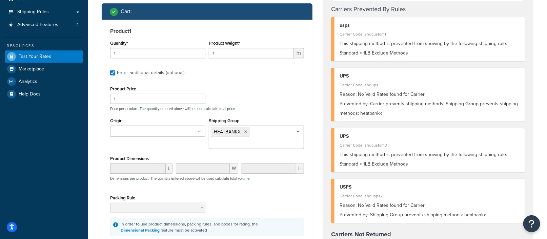
click at [270, 140] on ul "HEATBANKX" at bounding box center [256, 137] width 95 height 23
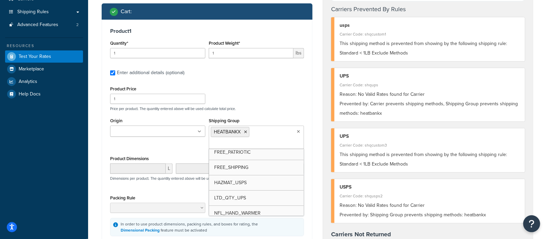
scroll to position [53, 0]
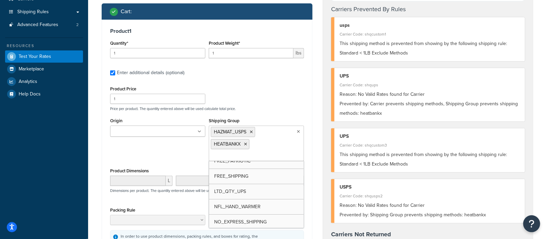
click at [314, 179] on div "Shipping destination : Edit Texas, 78759 , United States Cart : Product 1 Quant…" at bounding box center [207, 119] width 221 height 349
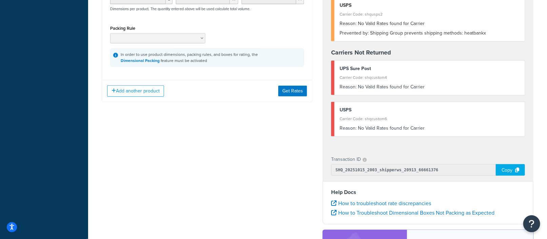
scroll to position [294, 0]
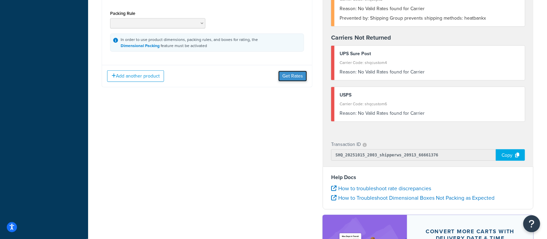
click at [291, 73] on button "Get Rates" at bounding box center [292, 76] width 29 height 11
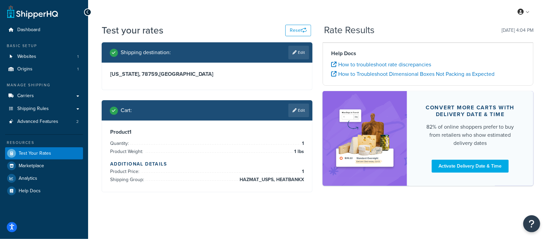
scroll to position [0, 0]
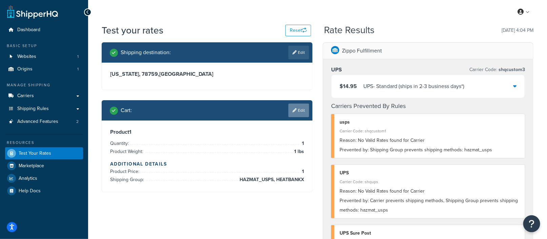
click at [299, 107] on link "Edit" at bounding box center [298, 111] width 21 height 14
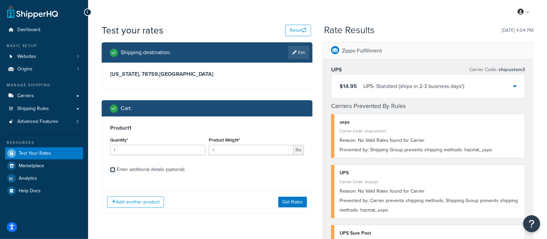
click at [112, 168] on input "Enter additional details (optional)" at bounding box center [112, 169] width 5 height 5
checkbox input "true"
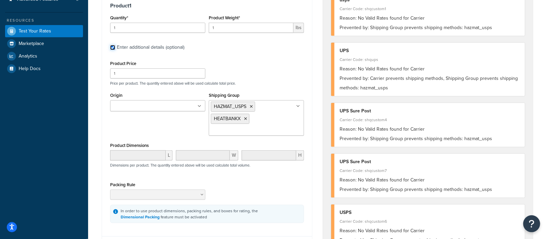
scroll to position [129, 0]
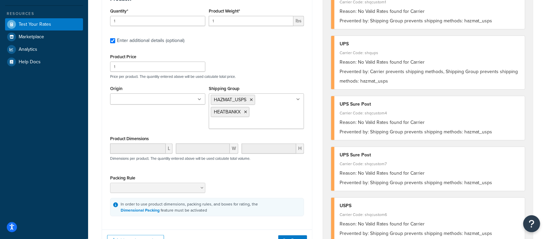
click at [269, 118] on ul "HAZMAT_USPS HEATBANKX" at bounding box center [256, 111] width 95 height 36
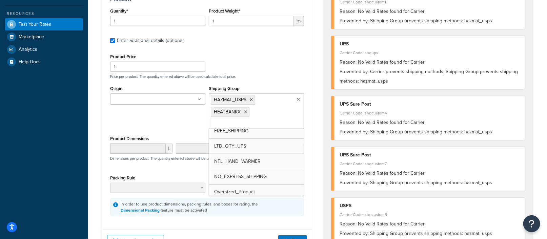
scroll to position [65, 0]
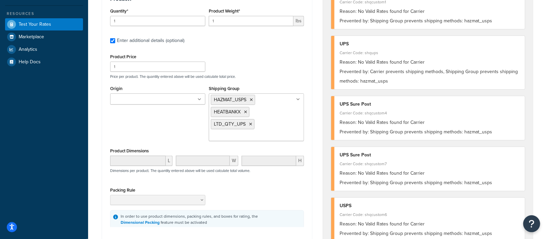
click at [318, 166] on div "Zippo Fulfillment UPS Carrier Code: shqcustom3 $14.95 UPS - Standard (ships in …" at bounding box center [427, 201] width 221 height 577
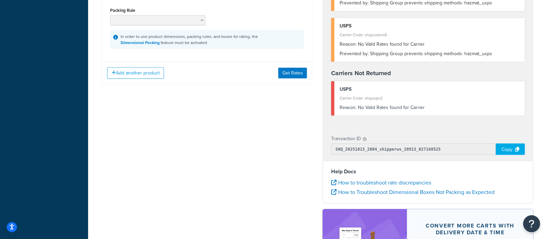
scroll to position [276, 0]
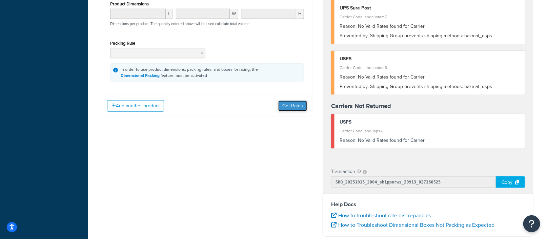
click at [295, 103] on button "Get Rates" at bounding box center [292, 106] width 29 height 11
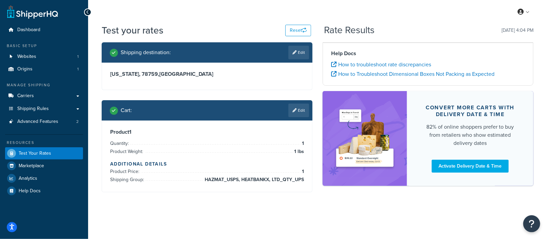
scroll to position [0, 0]
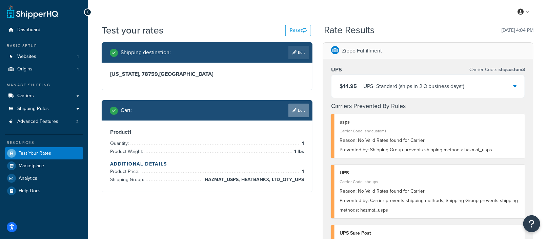
click at [301, 113] on link "Edit" at bounding box center [298, 111] width 21 height 14
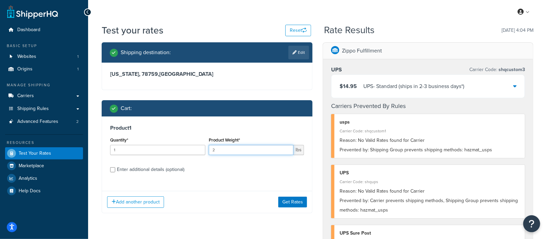
type input "2"
click at [288, 149] on input "2" at bounding box center [251, 150] width 85 height 10
click at [260, 177] on div "Product 1 Quantity* 1 Product Weight* 2 lbs Enter additional details (optional)" at bounding box center [207, 150] width 210 height 69
click at [292, 201] on button "Get Rates" at bounding box center [292, 202] width 29 height 11
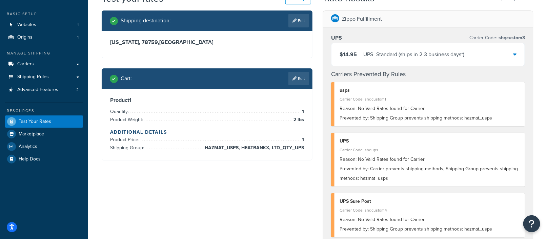
scroll to position [48, 0]
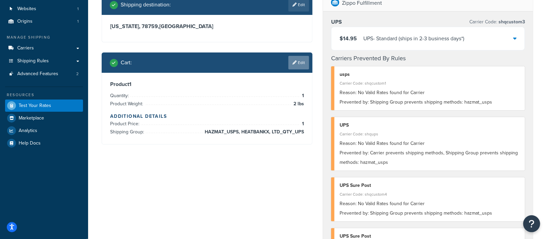
click at [295, 64] on icon at bounding box center [294, 63] width 4 height 4
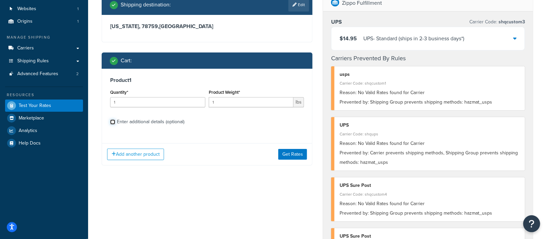
click at [114, 120] on input "Enter additional details (optional)" at bounding box center [112, 122] width 5 height 5
checkbox input "true"
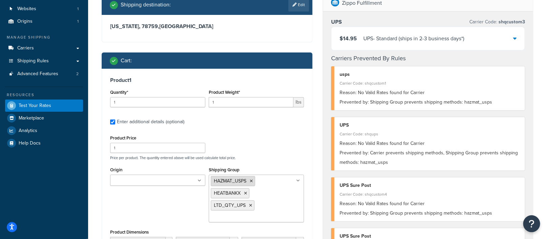
click at [250, 180] on icon at bounding box center [251, 181] width 3 height 4
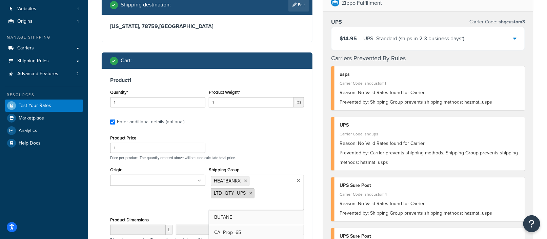
click at [249, 194] on icon at bounding box center [250, 193] width 3 height 4
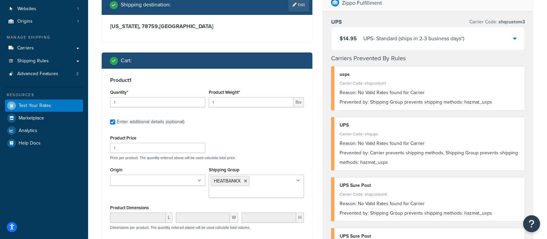
click at [309, 179] on div "Product 1 Quantity* 1 Product Weight* 1 lbs Enter additional details (optional)…" at bounding box center [207, 181] width 210 height 225
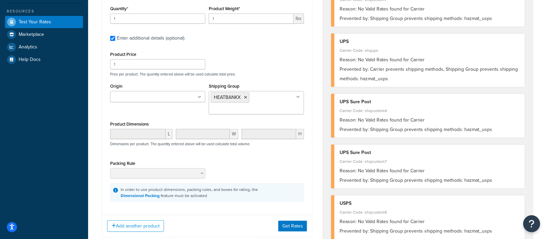
scroll to position [146, 0]
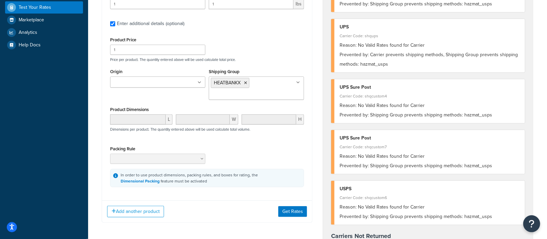
click at [294, 202] on div "Add another product Get Rates" at bounding box center [207, 211] width 210 height 22
click at [293, 207] on button "Get Rates" at bounding box center [292, 211] width 29 height 11
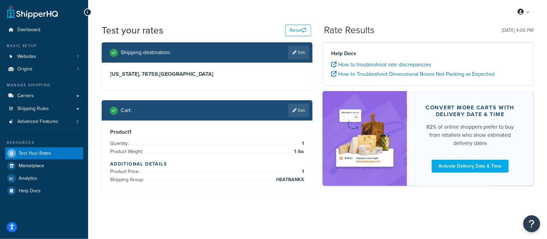
scroll to position [0, 0]
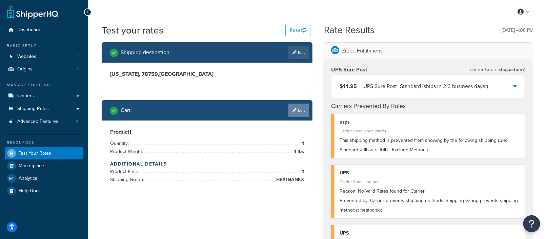
click at [300, 110] on link "Edit" at bounding box center [298, 111] width 21 height 14
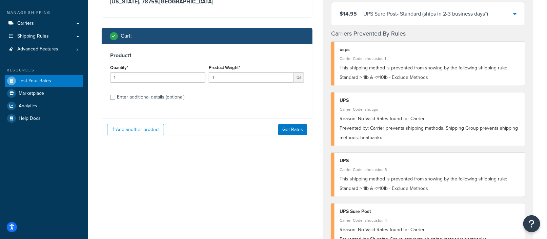
scroll to position [96, 0]
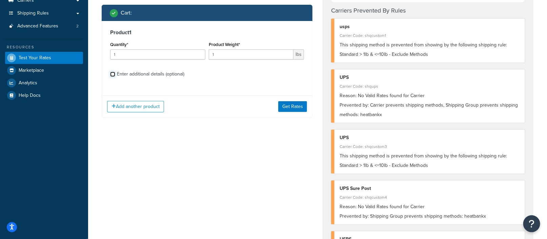
click at [113, 73] on input "Enter additional details (optional)" at bounding box center [112, 74] width 5 height 5
checkbox input "true"
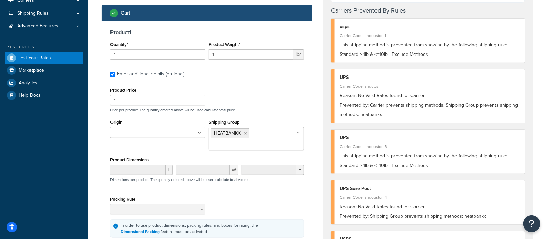
click at [277, 138] on ul "HEATBANKX" at bounding box center [256, 138] width 95 height 23
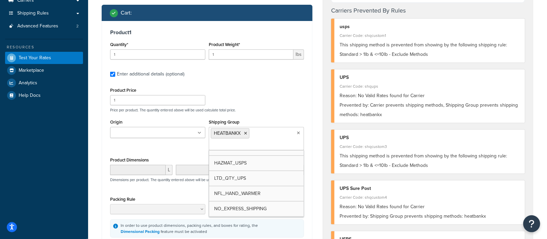
scroll to position [59, 0]
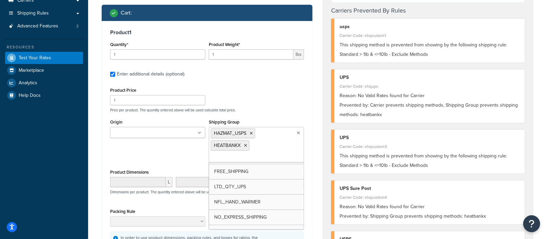
click at [315, 179] on div "Shipping destination : Edit Texas, 78759 , United States Cart : Product 1 Quant…" at bounding box center [207, 120] width 221 height 347
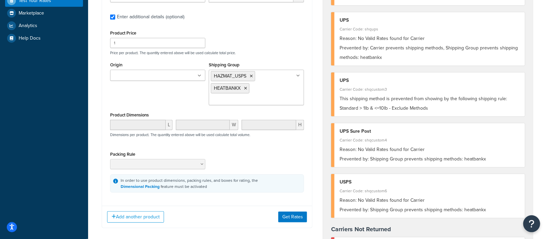
scroll to position [202, 0]
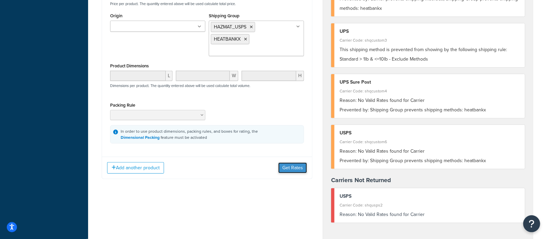
click at [292, 165] on button "Get Rates" at bounding box center [292, 168] width 29 height 11
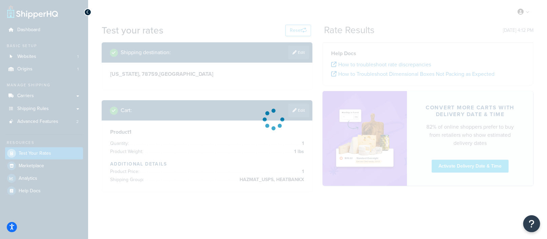
scroll to position [0, 0]
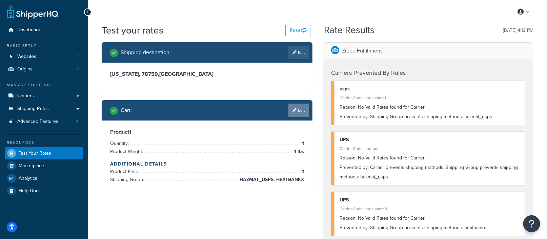
click at [299, 108] on link "Edit" at bounding box center [298, 111] width 21 height 14
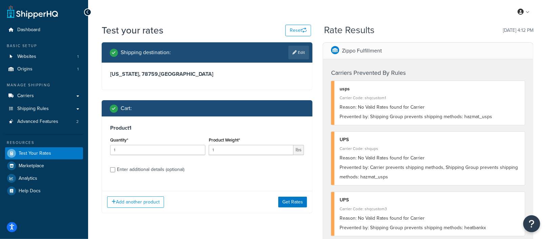
scroll to position [8, 0]
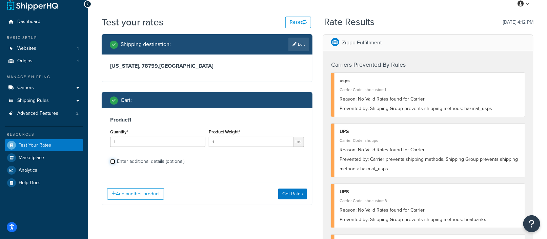
click at [112, 162] on input "Enter additional details (optional)" at bounding box center [112, 161] width 5 height 5
checkbox input "true"
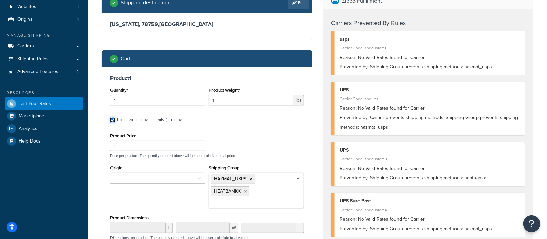
scroll to position [67, 0]
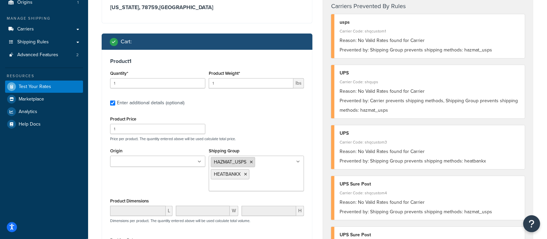
click at [251, 161] on icon at bounding box center [251, 162] width 3 height 4
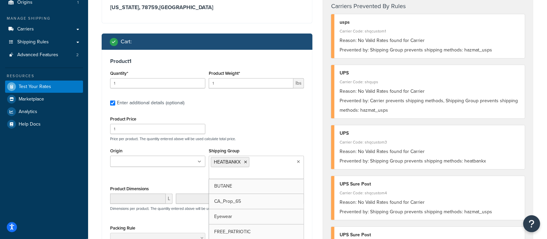
click at [314, 187] on div "Shipping destination : Edit Texas, 78759 , United States Cart : Product 1 Quant…" at bounding box center [207, 144] width 221 height 336
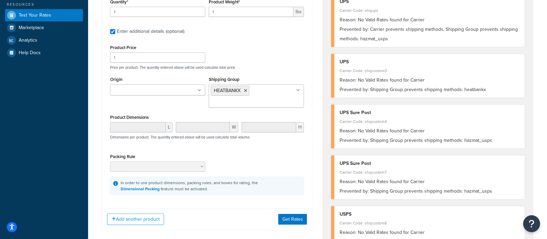
scroll to position [157, 0]
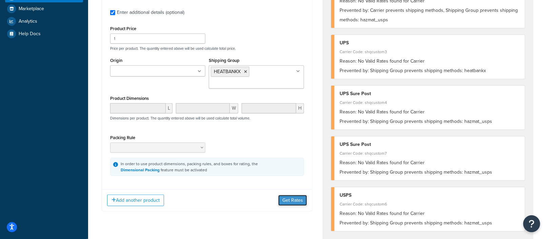
click at [294, 197] on button "Get Rates" at bounding box center [292, 200] width 29 height 11
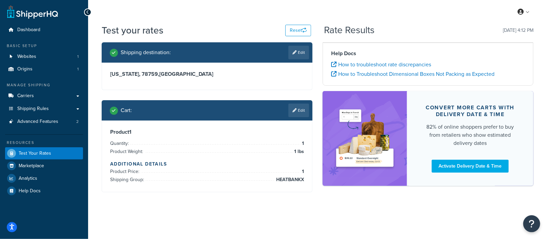
scroll to position [0, 0]
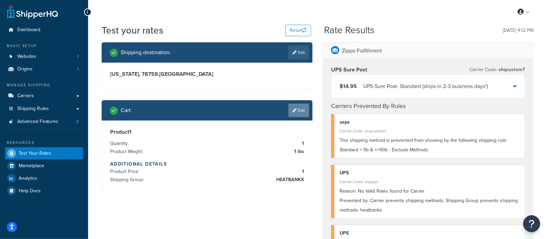
click at [301, 111] on link "Edit" at bounding box center [298, 111] width 21 height 14
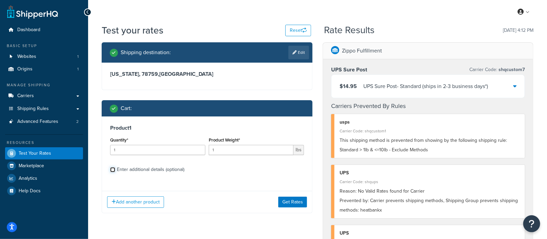
click at [111, 168] on input "Enter additional details (optional)" at bounding box center [112, 169] width 5 height 5
checkbox input "true"
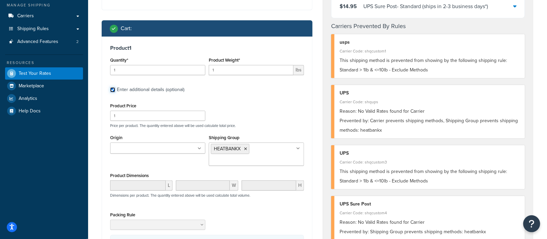
scroll to position [104, 0]
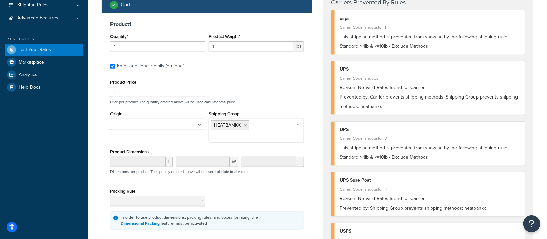
click at [276, 126] on ul "HEATBANKX" at bounding box center [256, 130] width 95 height 23
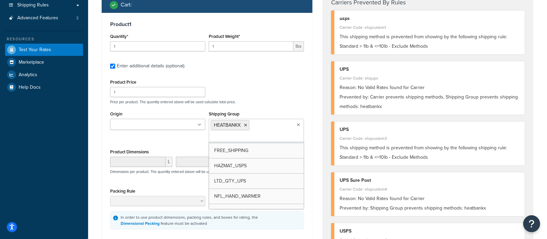
scroll to position [62, 0]
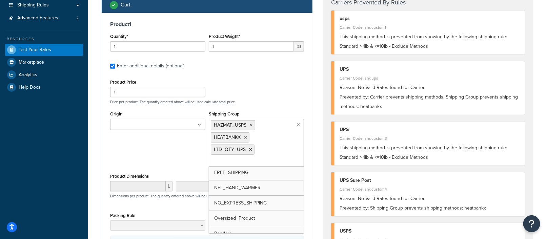
click at [308, 185] on div "Product 1 Quantity* 1 Product Weight* 1 lbs Enter additional details (optional)…" at bounding box center [207, 137] width 210 height 248
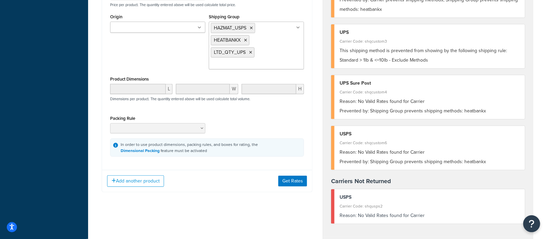
scroll to position [219, 0]
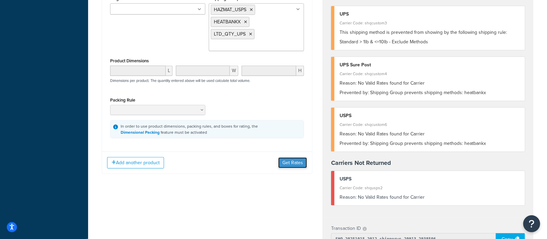
click at [290, 160] on button "Get Rates" at bounding box center [292, 162] width 29 height 11
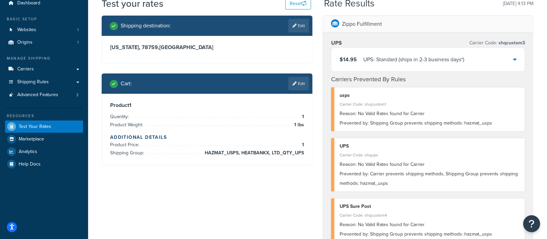
scroll to position [0, 0]
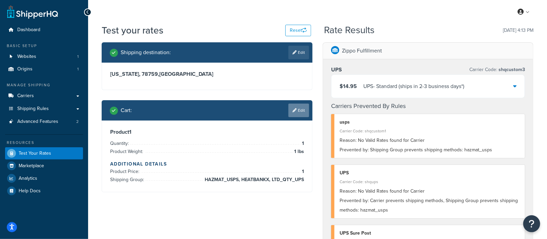
click at [300, 110] on link "Edit" at bounding box center [298, 111] width 21 height 14
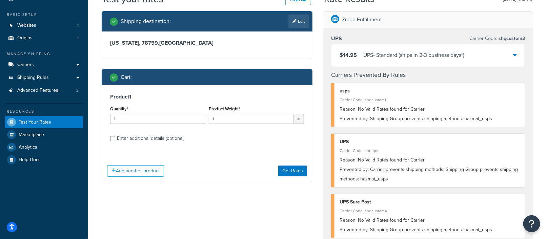
scroll to position [33, 0]
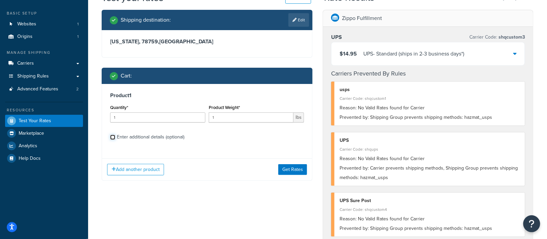
click at [112, 136] on input "Enter additional details (optional)" at bounding box center [112, 137] width 5 height 5
checkbox input "true"
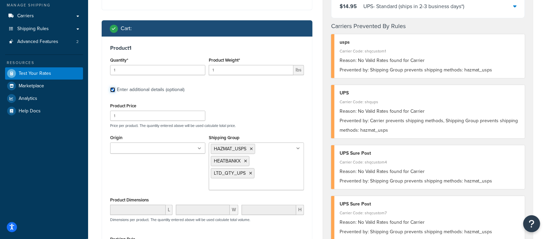
scroll to position [82, 0]
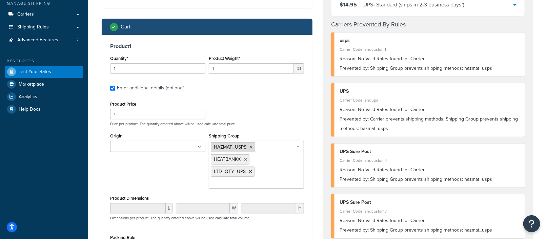
click at [250, 147] on icon at bounding box center [251, 147] width 3 height 4
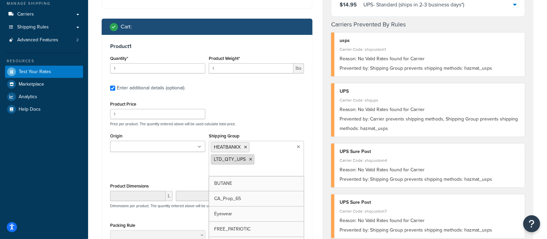
click at [250, 158] on icon at bounding box center [250, 159] width 3 height 4
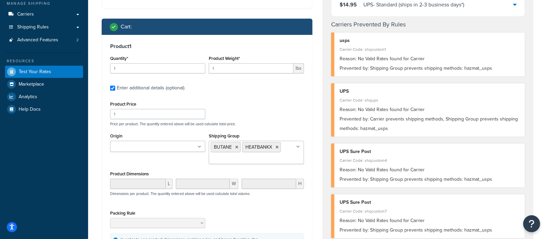
click at [311, 164] on div "Product 1 Quantity* 1 Product Weight* 1 lbs Enter additional details (optional)…" at bounding box center [207, 147] width 210 height 225
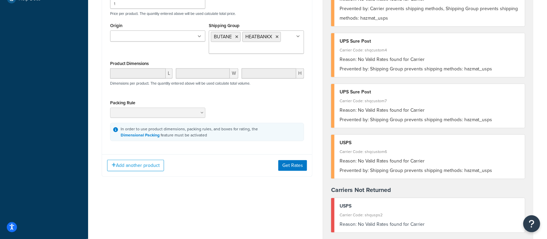
scroll to position [196, 0]
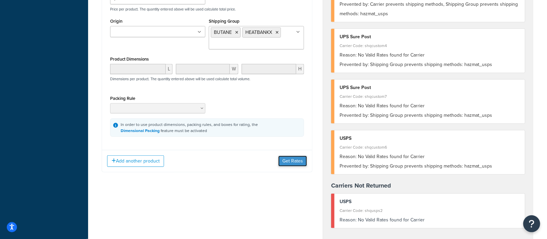
click at [292, 160] on button "Get Rates" at bounding box center [292, 161] width 29 height 11
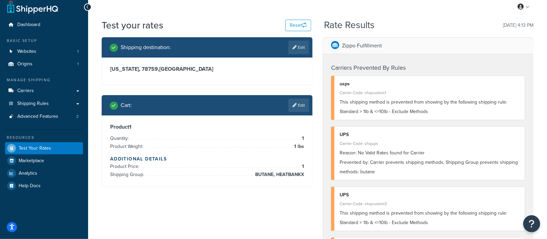
scroll to position [0, 0]
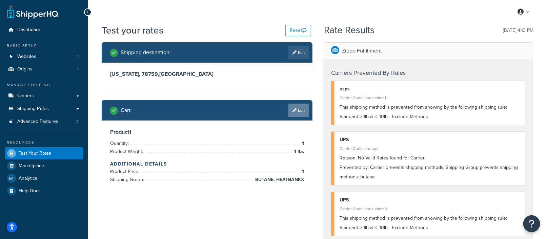
click at [301, 110] on link "Edit" at bounding box center [298, 111] width 21 height 14
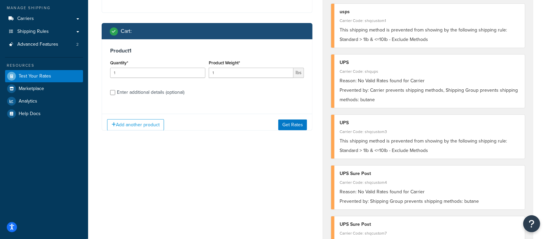
scroll to position [89, 0]
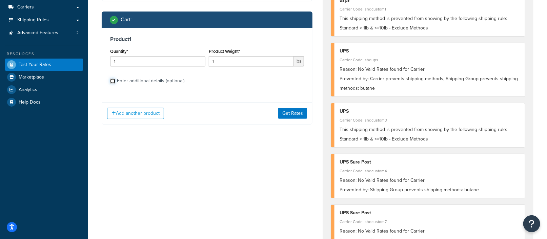
click at [114, 79] on input "Enter additional details (optional)" at bounding box center [112, 81] width 5 height 5
checkbox input "true"
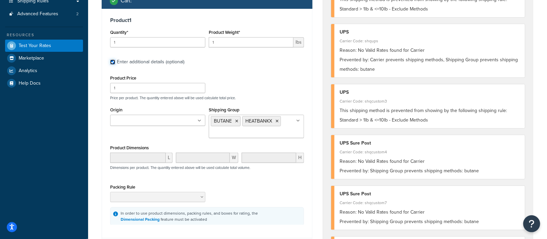
scroll to position [131, 0]
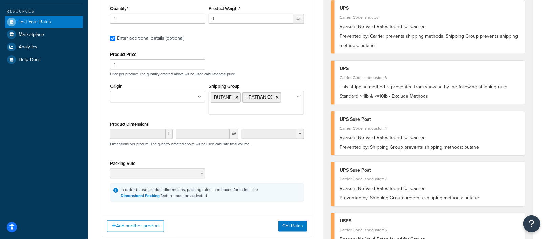
click at [289, 102] on ul "BUTANE HEATBANKX" at bounding box center [256, 102] width 95 height 23
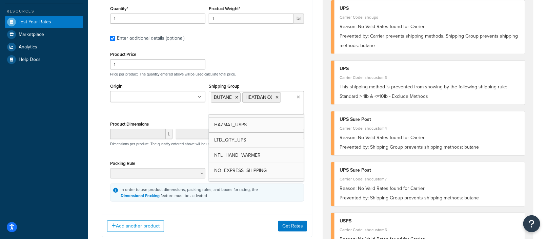
scroll to position [59, 0]
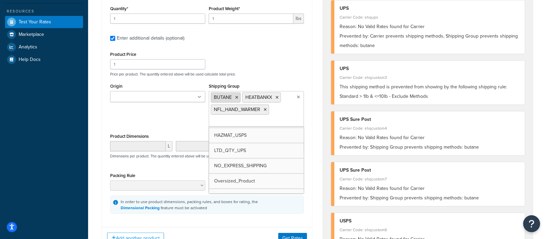
click at [235, 96] on icon at bounding box center [236, 98] width 3 height 4
click at [309, 147] on div "Product 1 Quantity* 1 Product Weight* 1 lbs Enter additional details (optional)…" at bounding box center [207, 103] width 210 height 237
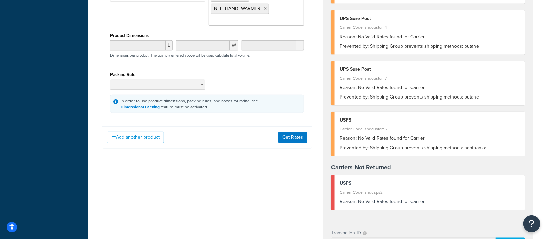
scroll to position [269, 0]
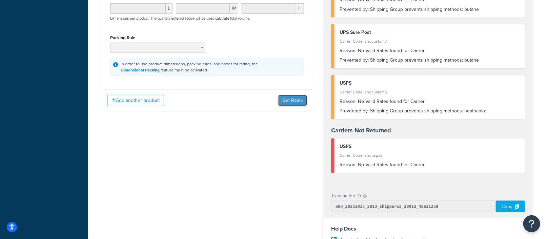
click at [294, 97] on button "Get Rates" at bounding box center [292, 100] width 29 height 11
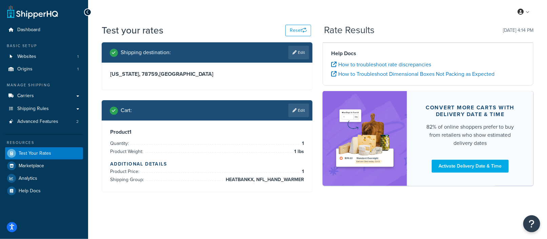
scroll to position [0, 0]
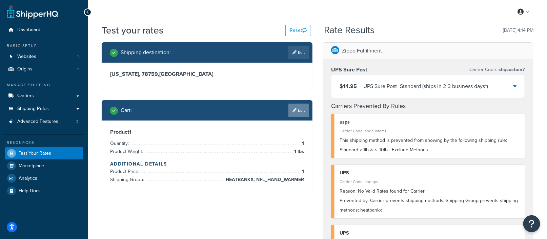
click at [302, 107] on link "Edit" at bounding box center [298, 111] width 21 height 14
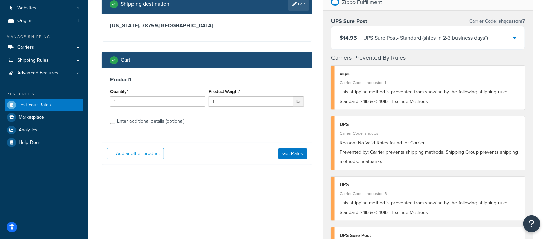
scroll to position [49, 0]
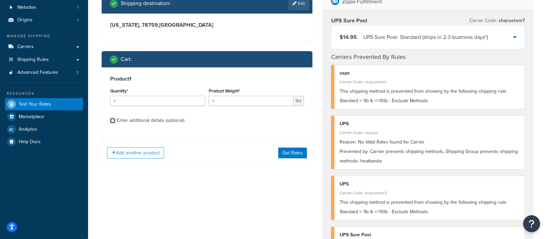
click at [113, 120] on input "Enter additional details (optional)" at bounding box center [112, 120] width 5 height 5
checkbox input "true"
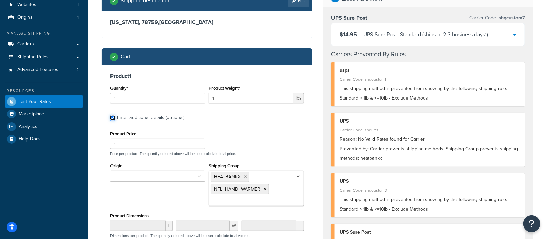
scroll to position [96, 0]
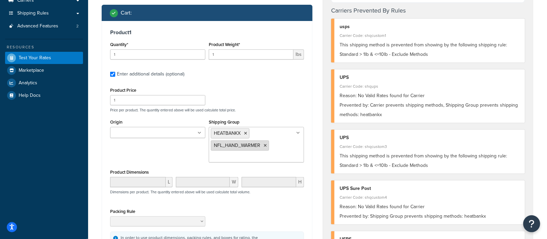
click at [264, 145] on icon at bounding box center [264, 146] width 3 height 4
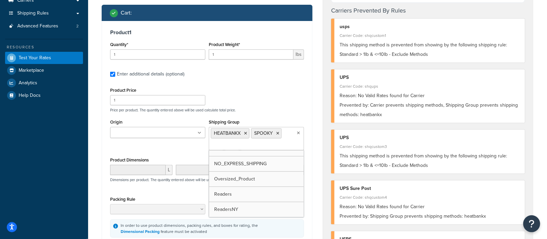
scroll to position [113, 0]
click at [313, 183] on div "Shipping destination : Edit Texas, 78759 , United States Cart : Product 1 Quant…" at bounding box center [207, 115] width 221 height 337
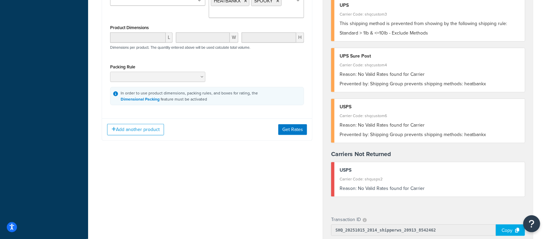
scroll to position [273, 0]
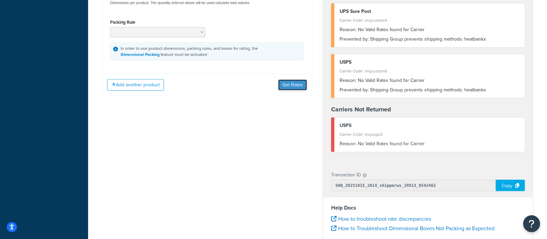
click at [294, 85] on button "Get Rates" at bounding box center [292, 85] width 29 height 11
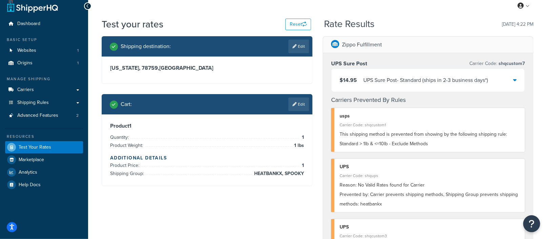
scroll to position [0, 0]
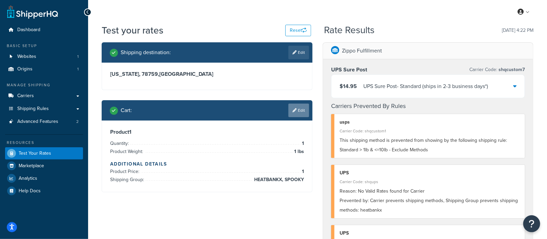
click at [298, 104] on link "Edit" at bounding box center [298, 111] width 21 height 14
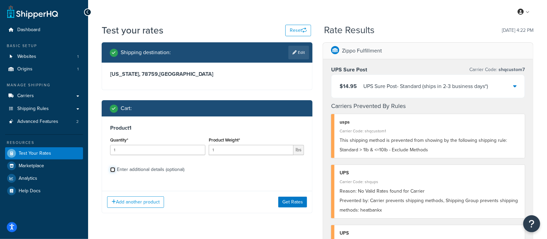
click at [110, 170] on input "Enter additional details (optional)" at bounding box center [112, 169] width 5 height 5
checkbox input "true"
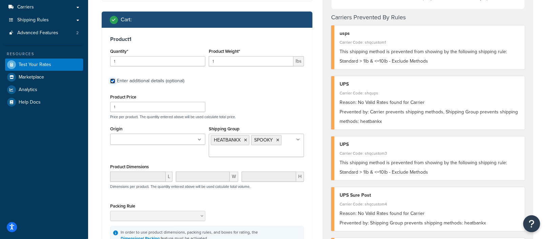
scroll to position [91, 0]
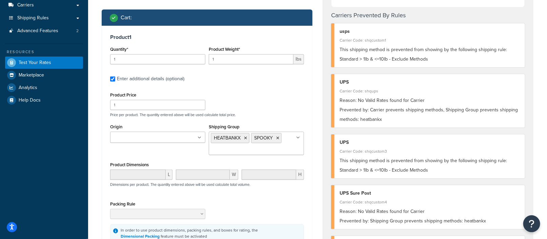
click at [283, 145] on ul "HEATBANKX SPOOKY" at bounding box center [256, 143] width 95 height 23
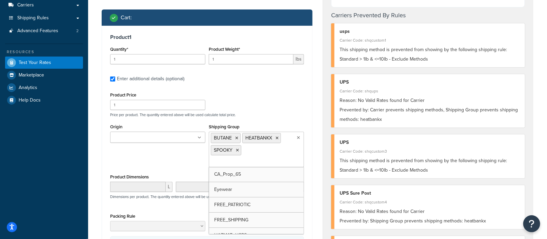
click at [316, 182] on div "Shipping destination : Edit Texas, 78759 , United States Cart : Product 1 Quant…" at bounding box center [207, 125] width 221 height 347
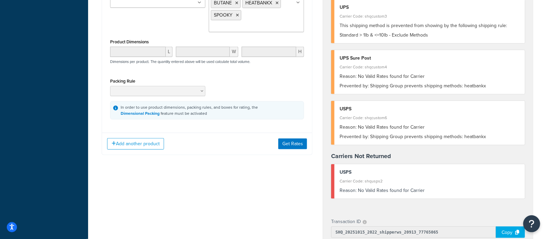
scroll to position [231, 0]
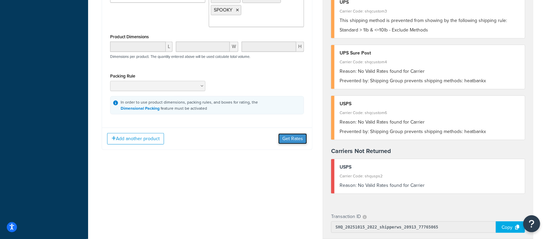
click at [291, 137] on button "Get Rates" at bounding box center [292, 138] width 29 height 11
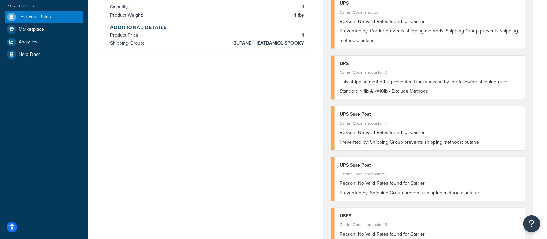
scroll to position [0, 0]
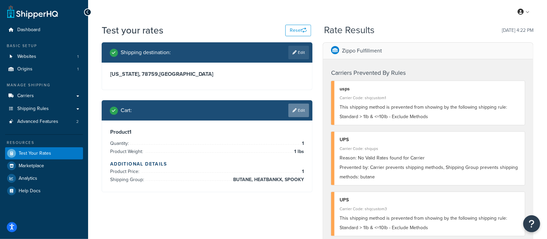
click at [299, 111] on link "Edit" at bounding box center [298, 111] width 21 height 14
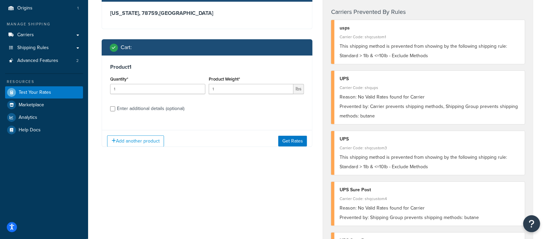
scroll to position [87, 0]
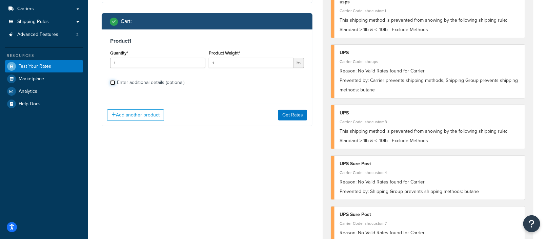
click at [114, 81] on input "Enter additional details (optional)" at bounding box center [112, 82] width 5 height 5
checkbox input "true"
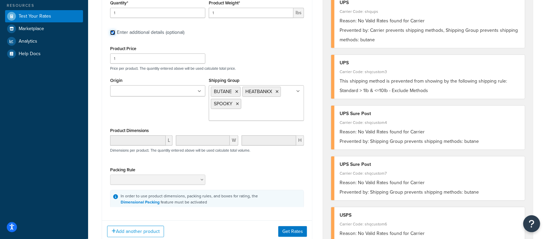
scroll to position [139, 0]
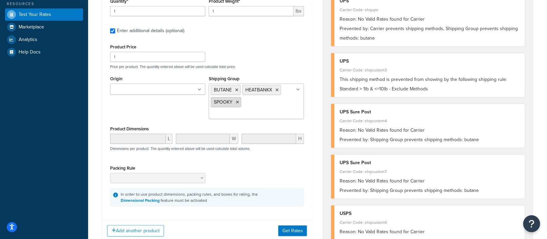
click at [236, 102] on icon at bounding box center [237, 102] width 3 height 4
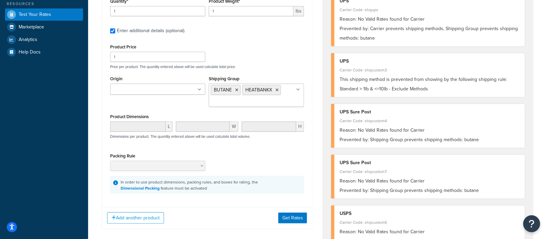
click at [312, 193] on div "Shipping destination : Edit Texas, 78759 , United States Cart : Product 1 Quant…" at bounding box center [207, 71] width 221 height 336
click at [295, 216] on button "Get Rates" at bounding box center [292, 218] width 29 height 11
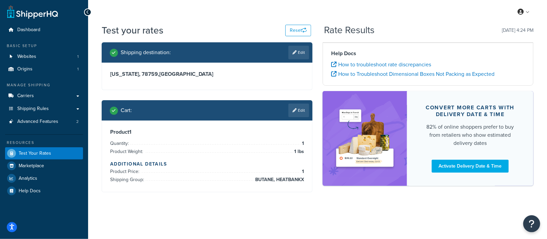
scroll to position [0, 0]
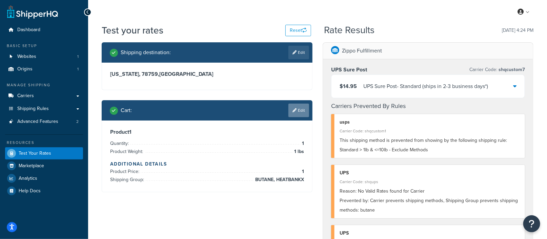
click at [301, 112] on link "Edit" at bounding box center [298, 111] width 21 height 14
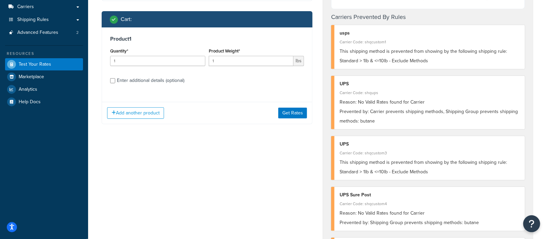
scroll to position [83, 0]
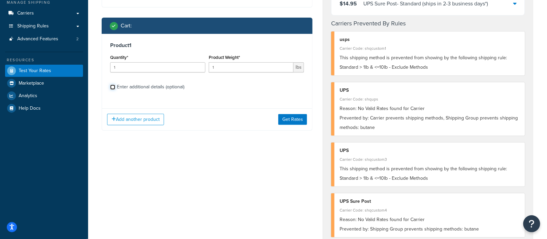
click at [113, 88] on input "Enter additional details (optional)" at bounding box center [112, 87] width 5 height 5
checkbox input "true"
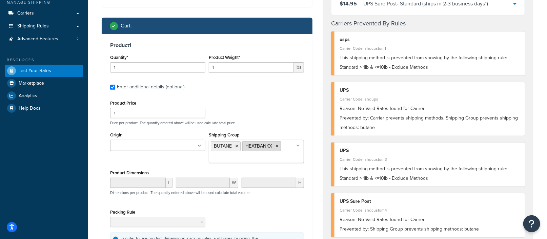
click at [275, 147] on icon at bounding box center [276, 146] width 3 height 4
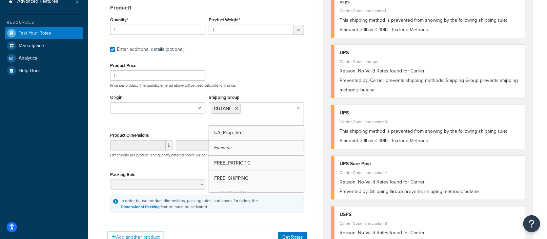
scroll to position [145, 0]
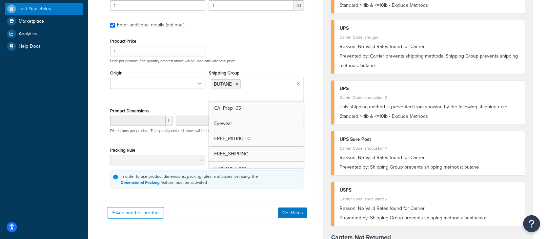
click at [309, 156] on div "Product 1 Quantity* 1 Product Weight* 1 lbs Enter additional details (optional)…" at bounding box center [207, 84] width 210 height 225
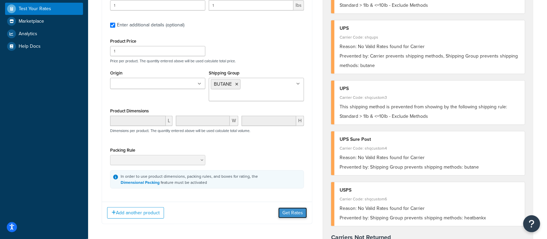
click at [292, 210] on button "Get Rates" at bounding box center [292, 213] width 29 height 11
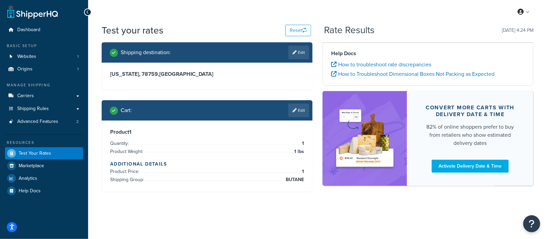
scroll to position [0, 0]
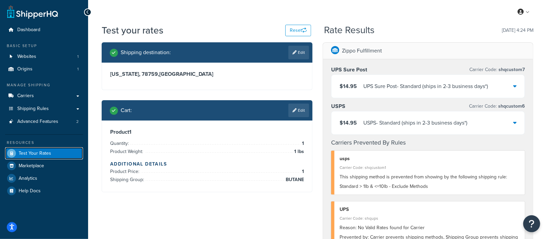
click at [43, 154] on span "Test Your Rates" at bounding box center [35, 154] width 33 height 6
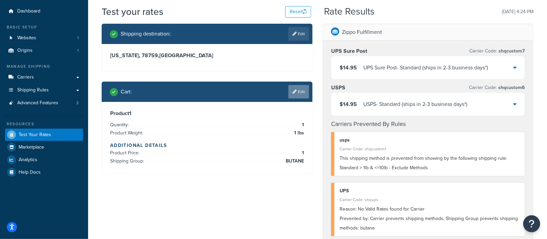
click at [297, 90] on link "Edit" at bounding box center [298, 92] width 21 height 14
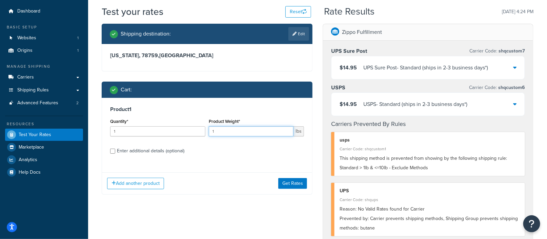
click at [236, 131] on input "1" at bounding box center [251, 131] width 85 height 10
type input ".5"
click at [291, 185] on button "Get Rates" at bounding box center [292, 183] width 29 height 11
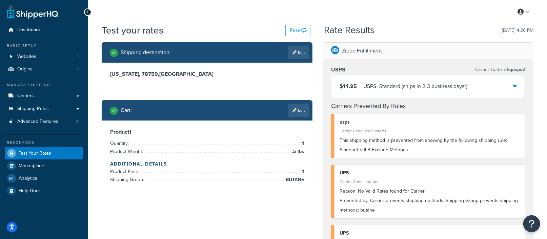
scroll to position [16, 0]
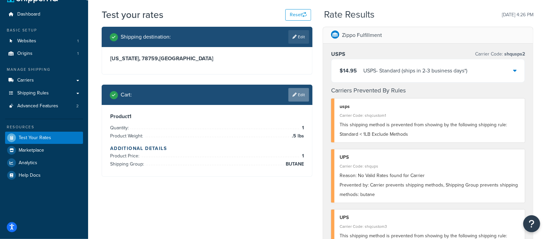
click at [299, 94] on link "Edit" at bounding box center [298, 95] width 21 height 14
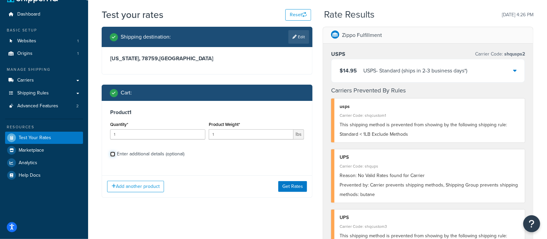
click at [112, 154] on input "Enter additional details (optional)" at bounding box center [112, 154] width 5 height 5
checkbox input "true"
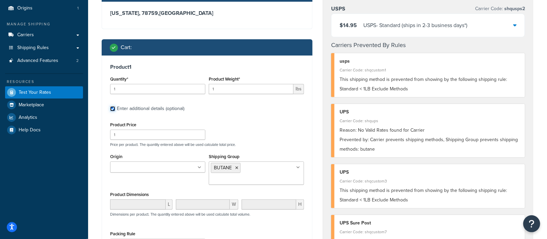
scroll to position [61, 0]
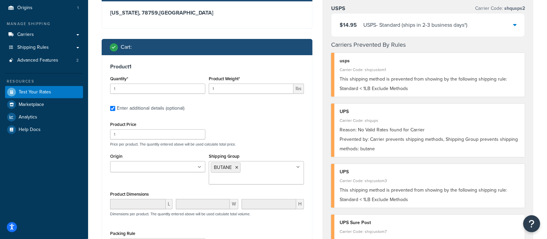
click at [269, 171] on ul "BUTANE" at bounding box center [256, 172] width 95 height 23
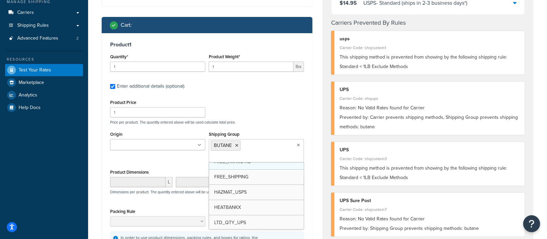
scroll to position [58, 0]
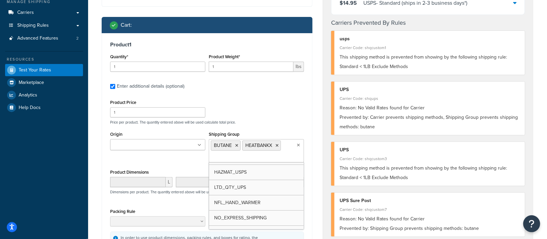
click at [308, 194] on div "Product 1 Quantity* 1 Product Weight* 1 lbs Enter additional details (optional)…" at bounding box center [207, 145] width 210 height 225
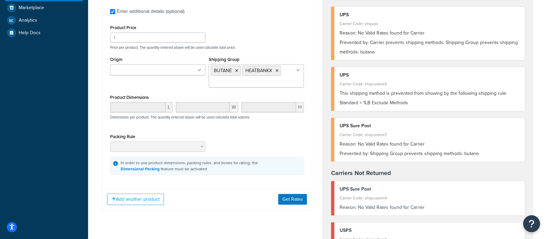
scroll to position [160, 0]
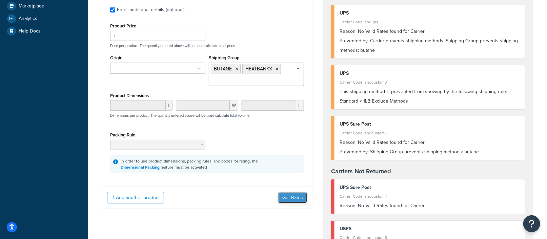
click at [293, 195] on button "Get Rates" at bounding box center [292, 197] width 29 height 11
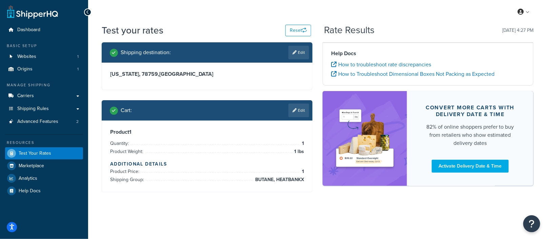
scroll to position [0, 0]
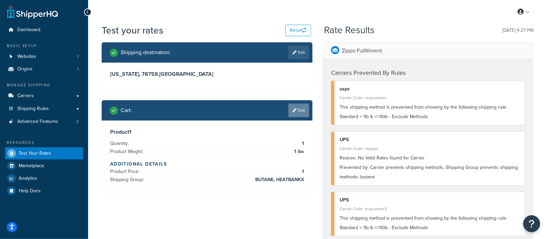
click at [301, 112] on link "Edit" at bounding box center [298, 111] width 21 height 14
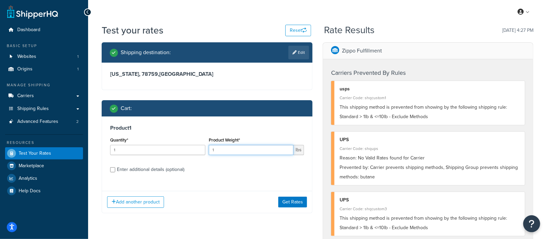
click at [235, 153] on input "1" at bounding box center [251, 150] width 85 height 10
type input "1.1"
click at [288, 197] on button "Get Rates" at bounding box center [292, 202] width 29 height 11
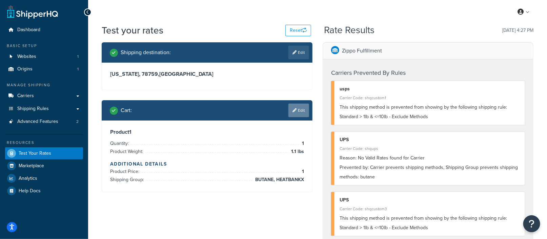
click at [297, 113] on link "Edit" at bounding box center [298, 111] width 21 height 14
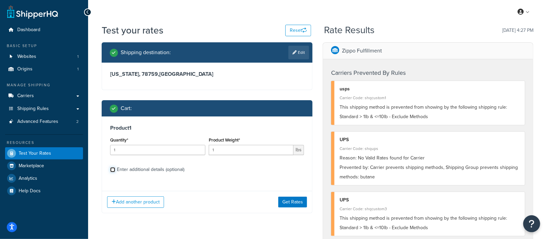
click at [112, 171] on input "Enter additional details (optional)" at bounding box center [112, 169] width 5 height 5
checkbox input "true"
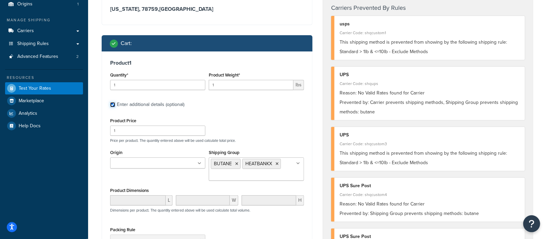
scroll to position [86, 0]
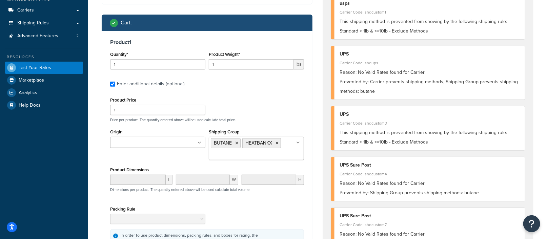
click at [286, 148] on ul "BUTANE HEATBANKX" at bounding box center [256, 148] width 95 height 23
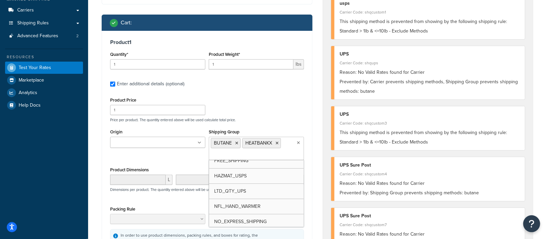
scroll to position [51, 0]
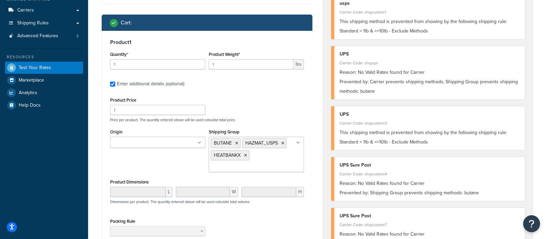
click at [308, 194] on div "Product 1 Quantity* 1 Product Weight* 1 lbs Enter additional details (optional)…" at bounding box center [207, 149] width 210 height 236
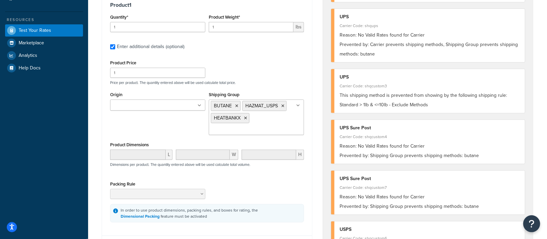
scroll to position [160, 0]
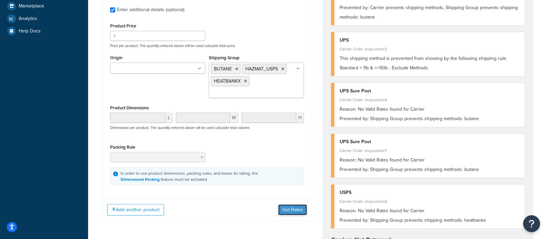
click at [291, 208] on button "Get Rates" at bounding box center [292, 210] width 29 height 11
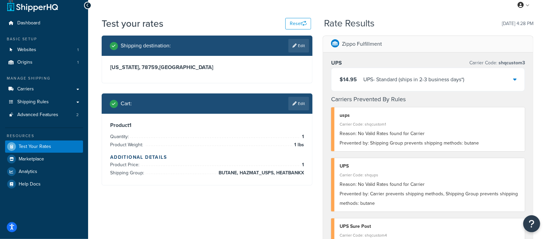
scroll to position [18, 0]
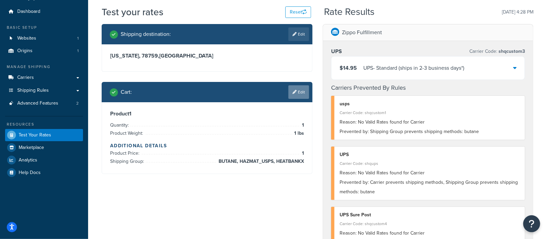
click at [300, 91] on link "Edit" at bounding box center [298, 92] width 21 height 14
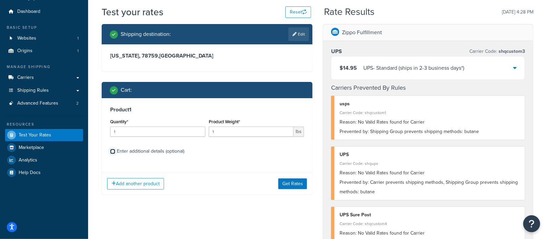
click at [113, 151] on input "Enter additional details (optional)" at bounding box center [112, 151] width 5 height 5
checkbox input "true"
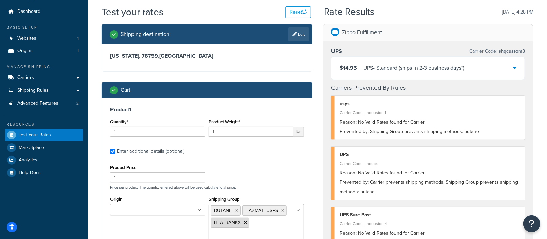
click at [246, 221] on icon at bounding box center [245, 223] width 3 height 4
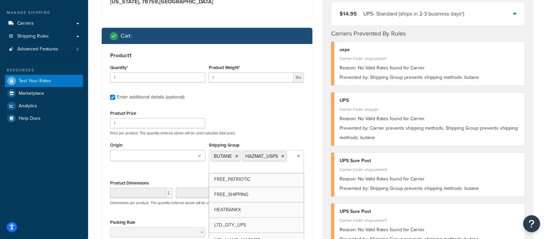
scroll to position [0, 0]
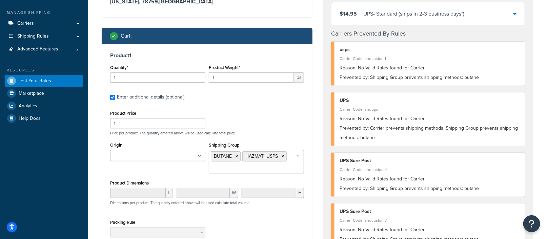
click at [98, 110] on div "Shipping destination : Edit Texas, 78759 , United States Cart : Product 1 Quant…" at bounding box center [207, 138] width 221 height 337
click at [34, 34] on span "Shipping Rules" at bounding box center [32, 37] width 31 height 6
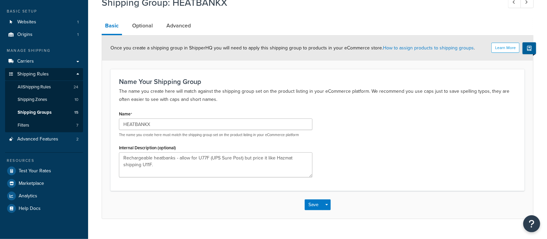
scroll to position [47, 0]
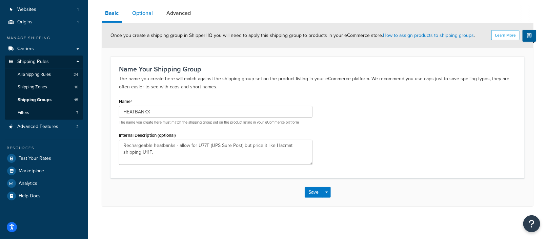
click at [148, 18] on link "Optional" at bounding box center [142, 13] width 27 height 16
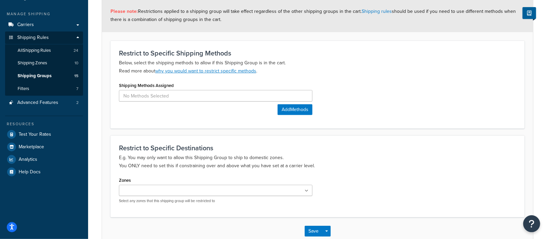
scroll to position [110, 0]
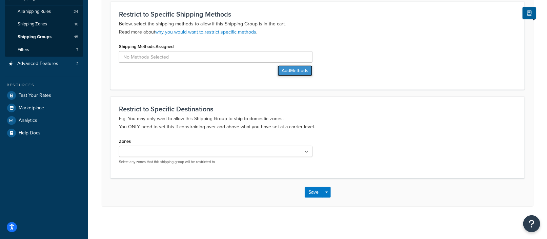
click at [287, 72] on button "Add Methods" at bounding box center [294, 70] width 35 height 11
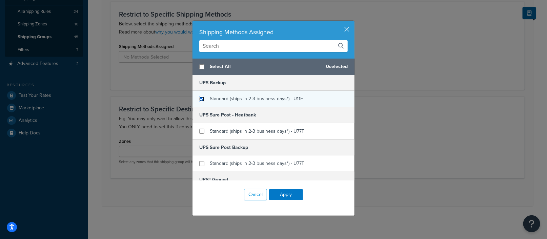
click at [199, 100] on input "checkbox" at bounding box center [201, 99] width 5 height 5
checkbox input "true"
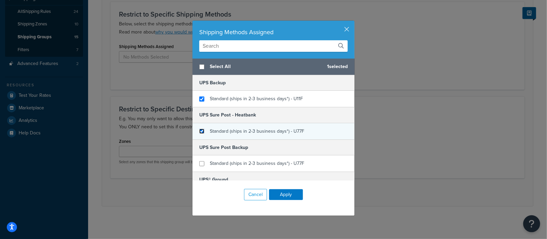
click at [201, 129] on input "checkbox" at bounding box center [201, 131] width 5 height 5
checkbox input "true"
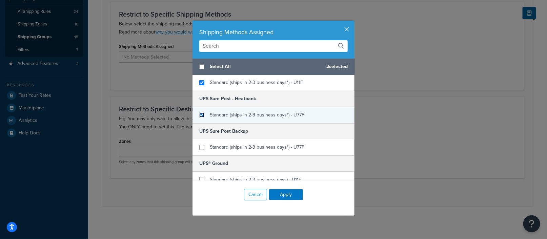
scroll to position [0, 0]
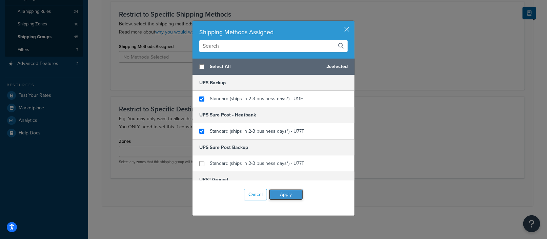
click at [286, 194] on button "Apply" at bounding box center [286, 194] width 34 height 11
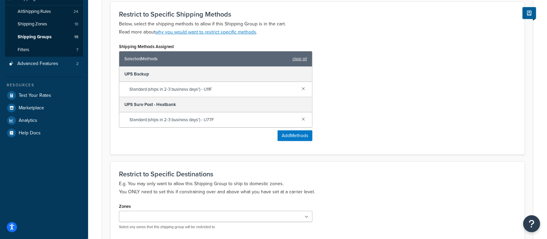
scroll to position [174, 0]
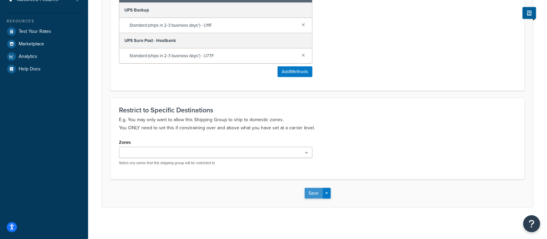
click at [312, 190] on button "Save" at bounding box center [313, 193] width 18 height 11
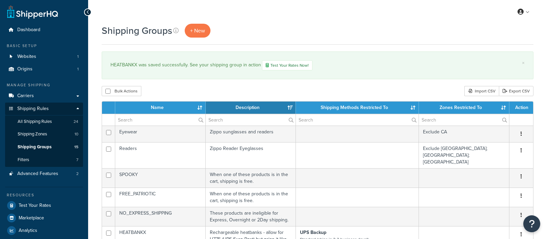
select select "15"
click at [39, 97] on link "Carriers" at bounding box center [44, 96] width 78 height 13
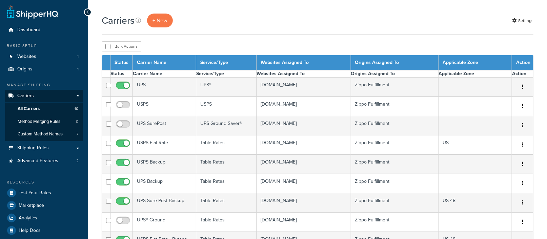
select select "15"
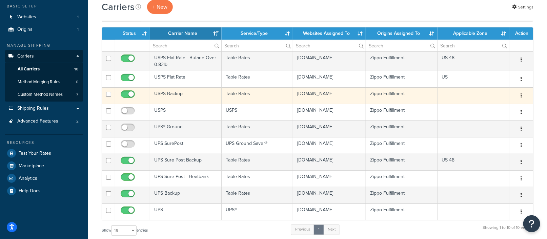
scroll to position [43, 0]
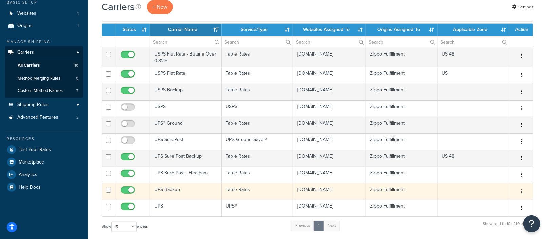
click at [173, 186] on td "UPS Backup" at bounding box center [185, 191] width 71 height 17
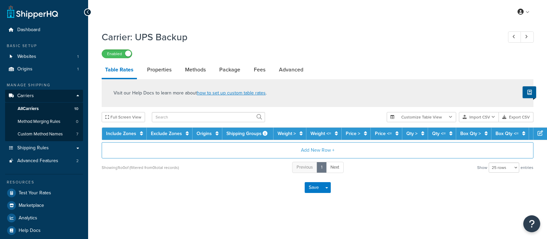
select select "25"
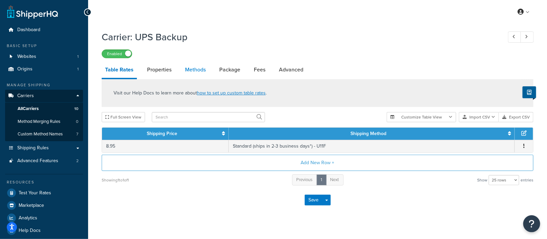
click at [190, 70] on link "Methods" at bounding box center [195, 70] width 27 height 16
select select "25"
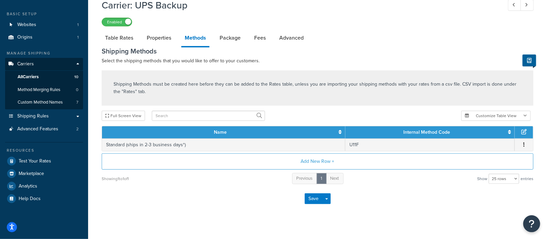
scroll to position [38, 0]
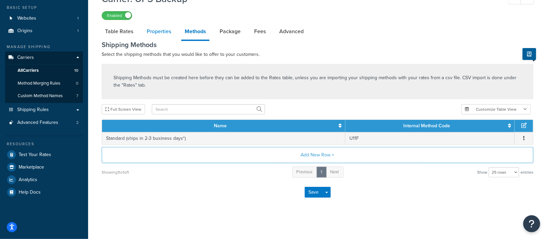
click at [161, 34] on link "Properties" at bounding box center [158, 31] width 31 height 16
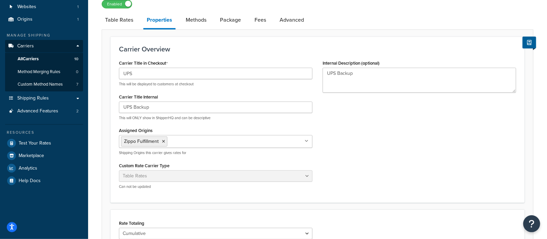
scroll to position [27, 0]
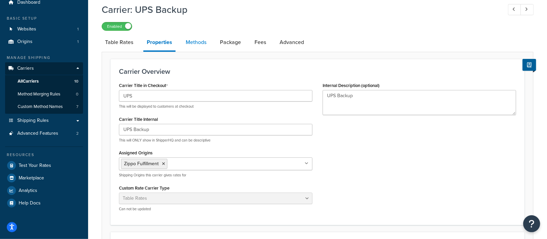
click at [199, 46] on link "Methods" at bounding box center [195, 42] width 27 height 16
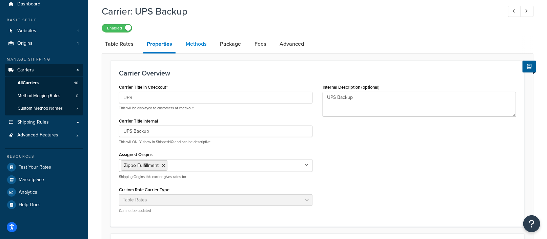
select select "25"
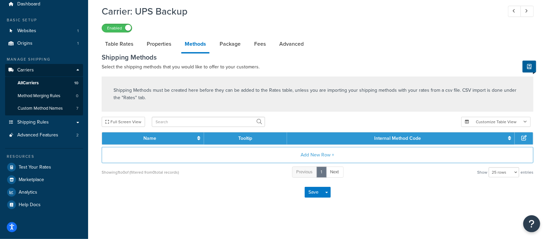
scroll to position [27, 0]
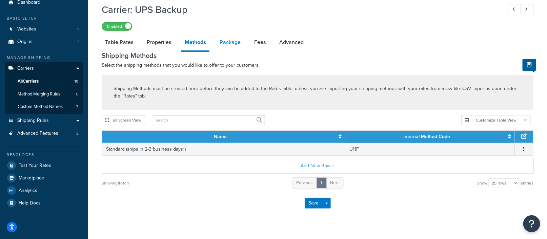
click at [233, 44] on link "Package" at bounding box center [230, 42] width 28 height 16
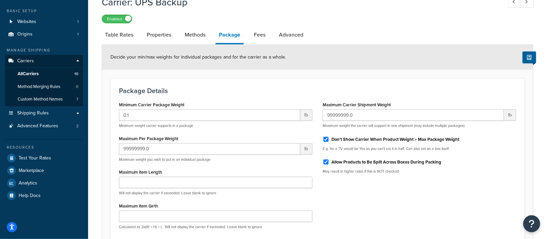
scroll to position [24, 0]
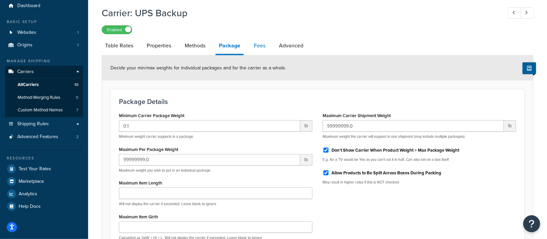
click at [261, 50] on link "Fees" at bounding box center [259, 46] width 18 height 16
select select "AFTER"
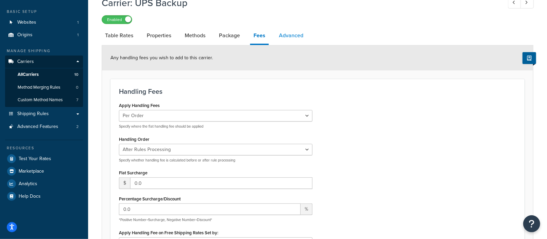
click at [289, 39] on link "Advanced" at bounding box center [290, 35] width 31 height 16
select select "false"
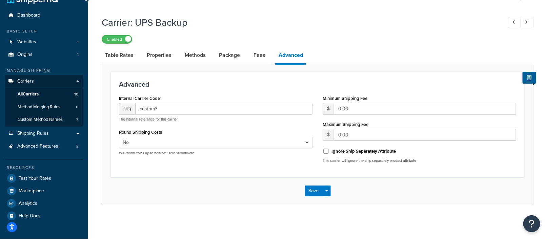
scroll to position [14, 0]
click at [125, 58] on link "Table Rates" at bounding box center [119, 56] width 35 height 16
select select "25"
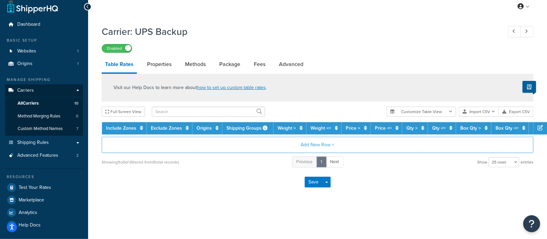
scroll to position [8, 0]
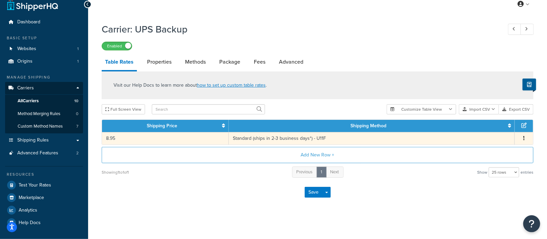
click at [523, 137] on button "button" at bounding box center [523, 138] width 5 height 7
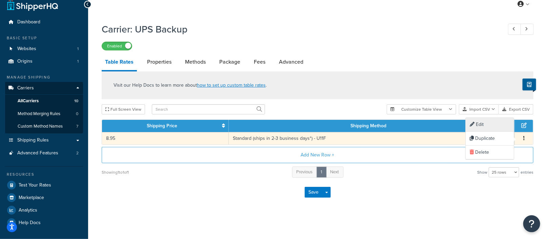
click at [485, 122] on div "Edit" at bounding box center [489, 125] width 48 height 14
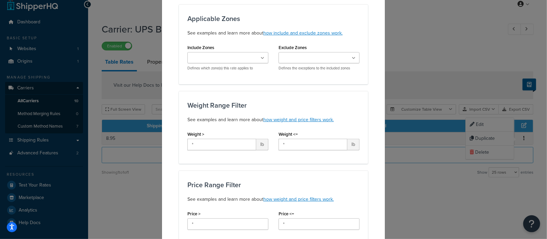
scroll to position [0, 0]
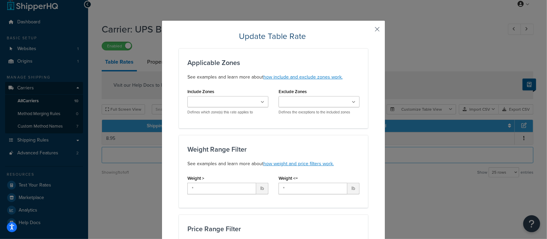
click at [368, 31] on button "button" at bounding box center [367, 32] width 2 height 2
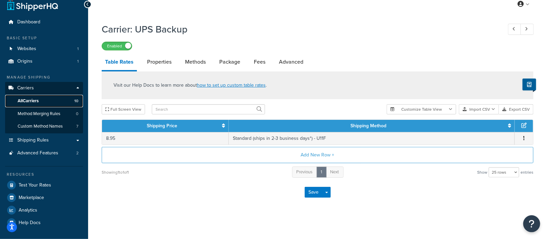
click at [43, 99] on link "All Carriers 10" at bounding box center [44, 101] width 78 height 13
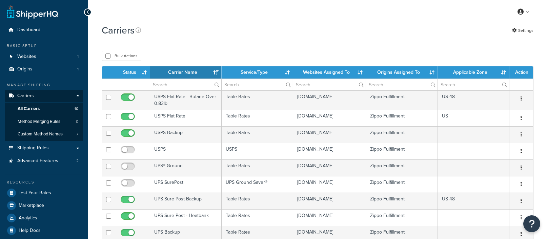
select select "15"
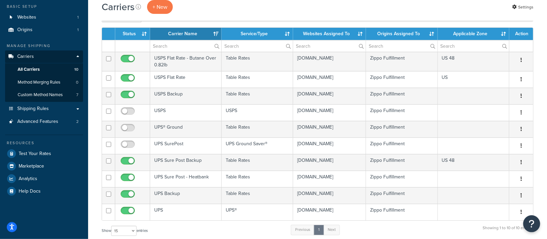
scroll to position [42, 0]
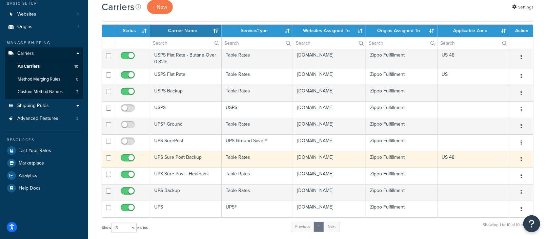
click at [183, 155] on td "UPS Sure Post Backup" at bounding box center [185, 159] width 71 height 17
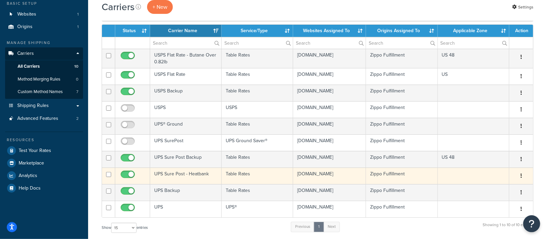
click at [178, 172] on td "UPS Sure Post - Heatbank" at bounding box center [185, 176] width 71 height 17
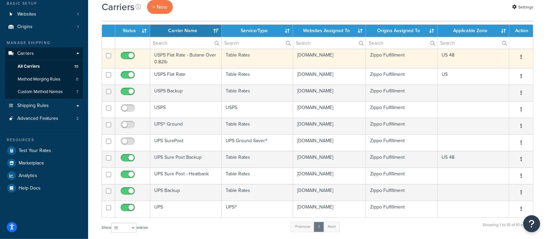
click at [169, 53] on td "USPS Flat Rate - Butane Over 0.82lb" at bounding box center [185, 58] width 71 height 19
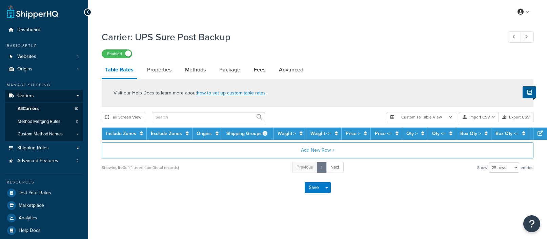
select select "25"
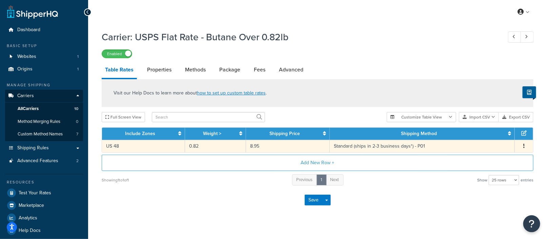
click at [522, 145] on button "button" at bounding box center [523, 146] width 5 height 7
click at [481, 130] on div "Edit" at bounding box center [489, 133] width 48 height 14
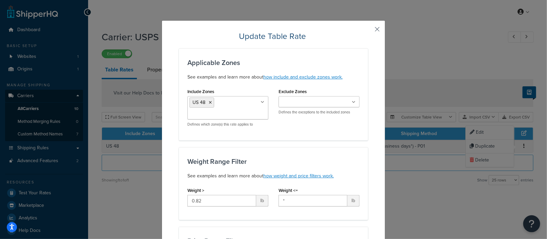
click at [368, 31] on button "button" at bounding box center [367, 32] width 2 height 2
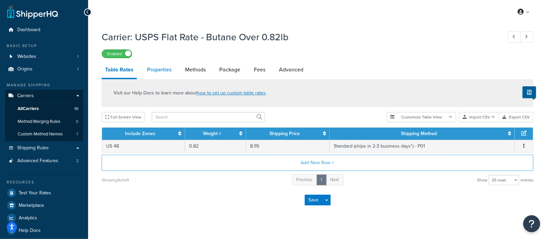
click at [161, 76] on link "Properties" at bounding box center [159, 70] width 31 height 16
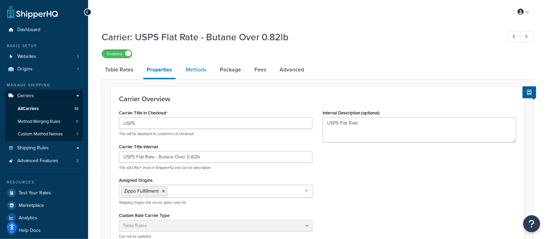
click at [193, 68] on link "Methods" at bounding box center [195, 70] width 27 height 16
select select "25"
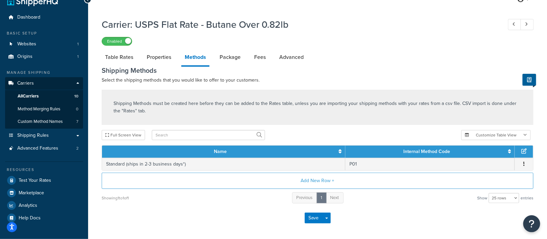
scroll to position [38, 0]
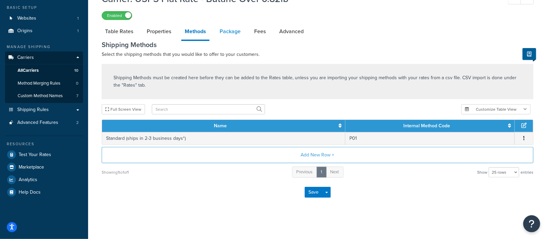
click at [234, 35] on link "Package" at bounding box center [230, 31] width 28 height 16
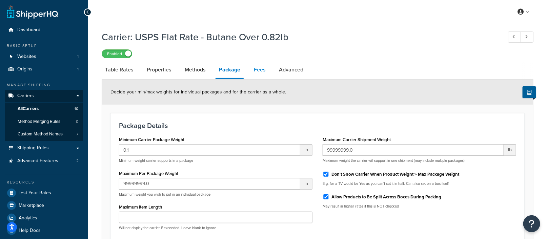
click at [258, 74] on link "Fees" at bounding box center [259, 70] width 18 height 16
select select "AFTER"
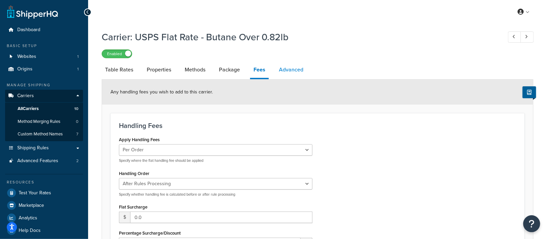
click at [294, 72] on link "Advanced" at bounding box center [290, 70] width 31 height 16
select select "false"
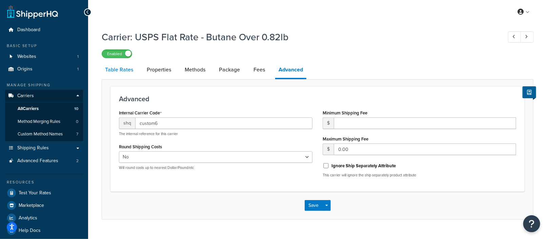
click at [121, 70] on link "Table Rates" at bounding box center [119, 70] width 35 height 16
select select "25"
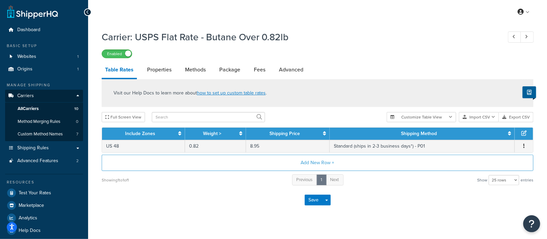
select select "false"
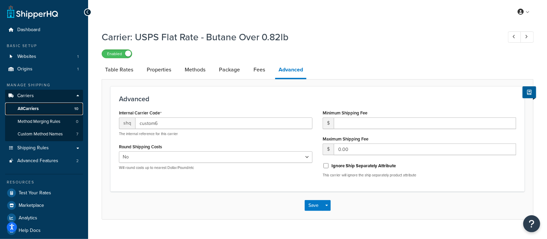
click at [46, 111] on link "All Carriers 10" at bounding box center [44, 109] width 78 height 13
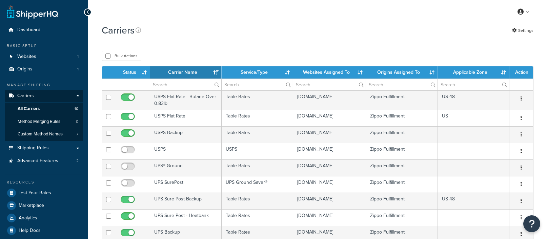
select select "15"
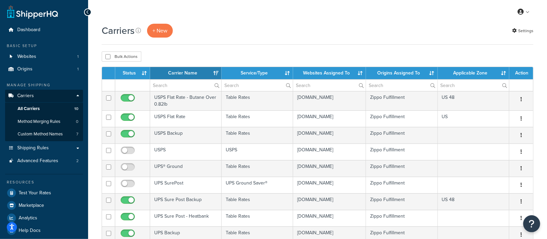
scroll to position [42, 0]
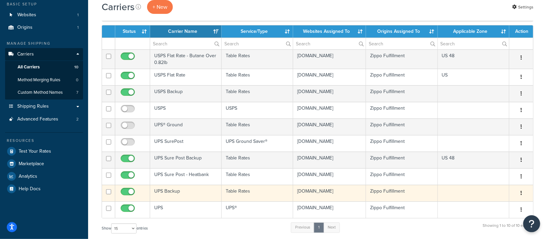
click at [167, 191] on td "UPS Backup" at bounding box center [185, 193] width 71 height 17
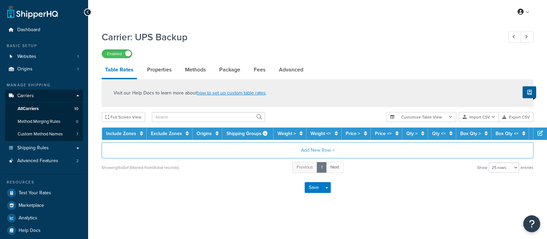
select select "25"
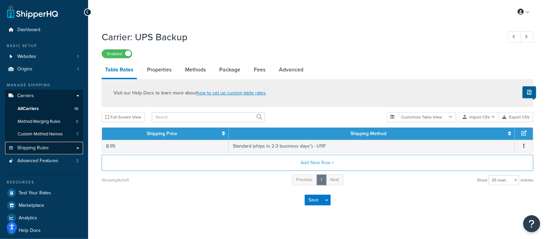
click at [39, 147] on span "Shipping Rules" at bounding box center [32, 148] width 31 height 6
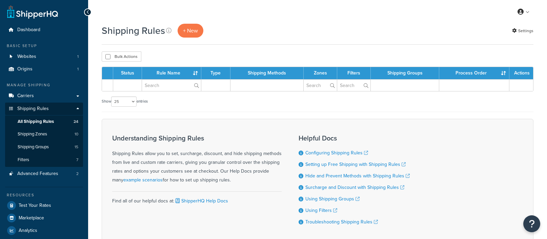
select select "25"
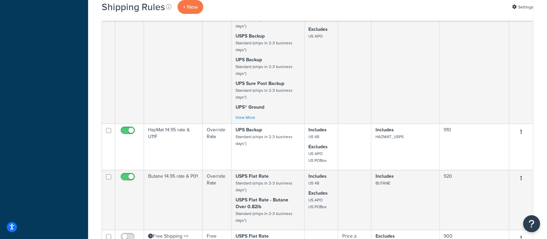
scroll to position [1235, 0]
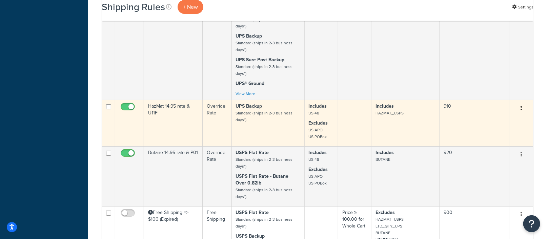
click at [174, 109] on td "HazMat 14.95 rate & U11F" at bounding box center [173, 123] width 59 height 46
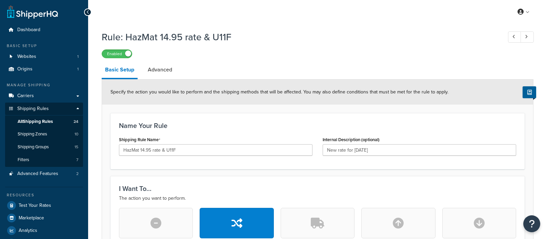
select select "LOCATION"
click at [159, 71] on link "Advanced" at bounding box center [159, 70] width 31 height 16
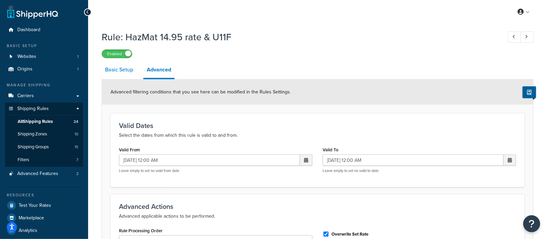
click at [124, 72] on link "Basic Setup" at bounding box center [119, 70] width 35 height 16
select select "LOCATION"
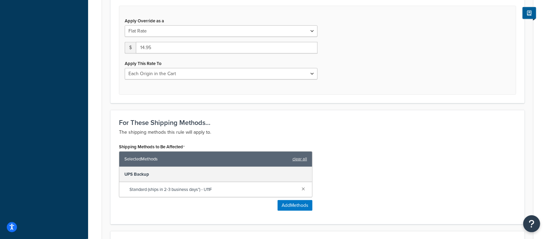
scroll to position [332, 0]
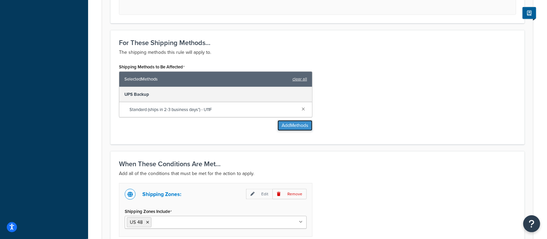
click at [294, 123] on button "Add Methods" at bounding box center [294, 125] width 35 height 11
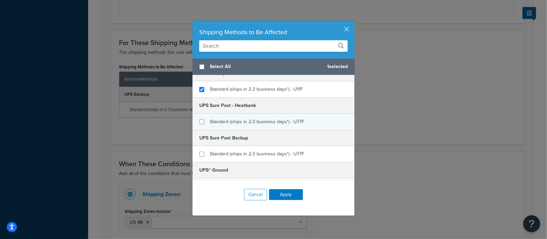
scroll to position [0, 0]
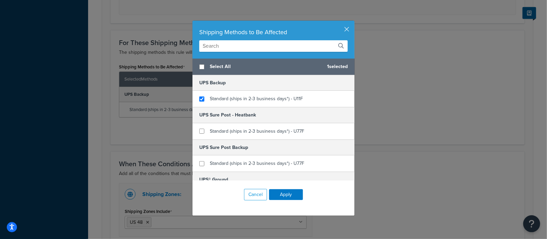
click at [98, 136] on div "Shipping Methods to Be Affected Select All 1 selected UPS Backup Standard (ship…" at bounding box center [273, 119] width 547 height 239
click at [101, 136] on div "Shipping Methods to Be Affected Select All 1 selected UPS Backup Standard (ship…" at bounding box center [273, 119] width 547 height 239
click at [353, 22] on button "button" at bounding box center [354, 22] width 2 height 2
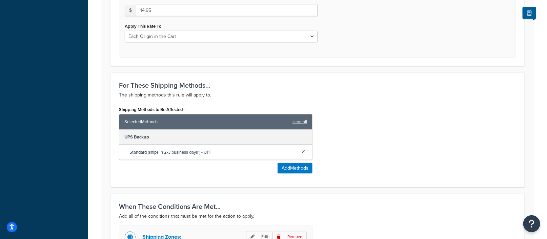
scroll to position [301, 0]
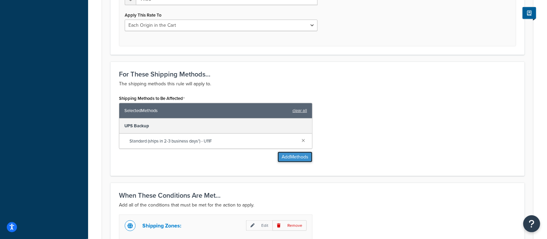
click at [293, 154] on button "Add Methods" at bounding box center [294, 157] width 35 height 11
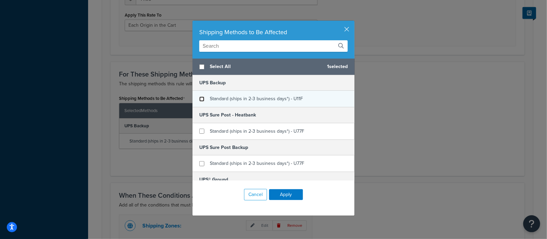
click at [203, 98] on input "checkbox" at bounding box center [201, 99] width 5 height 5
checkbox input "false"
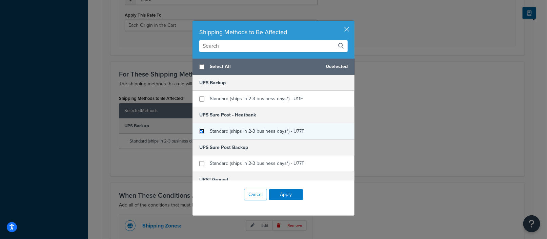
click at [202, 130] on input "checkbox" at bounding box center [201, 131] width 5 height 5
checkbox input "true"
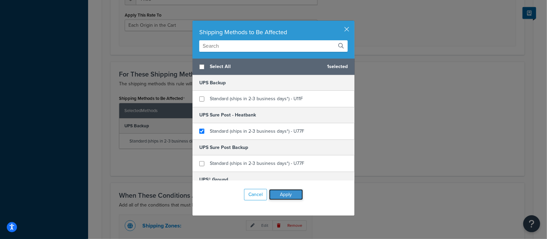
click at [287, 194] on button "Apply" at bounding box center [286, 194] width 34 height 11
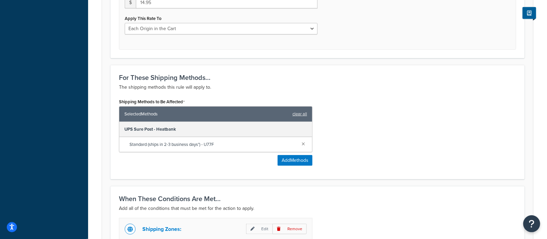
scroll to position [300, 0]
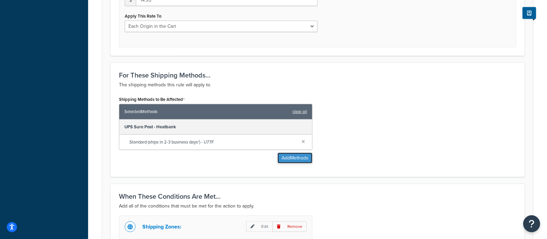
click at [298, 156] on button "Add Methods" at bounding box center [294, 158] width 35 height 11
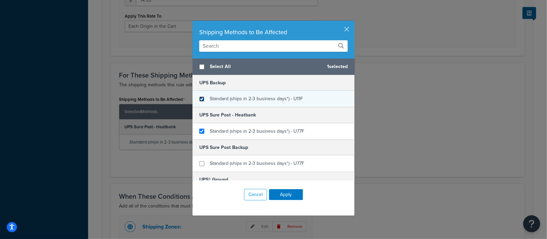
click at [202, 98] on input "checkbox" at bounding box center [201, 99] width 5 height 5
checkbox input "true"
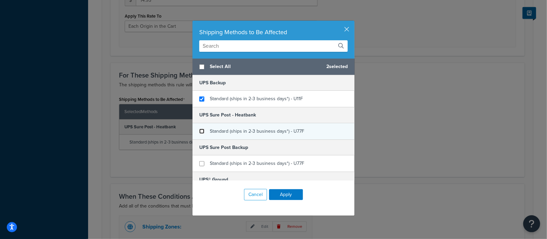
click at [201, 131] on input "checkbox" at bounding box center [201, 131] width 5 height 5
checkbox input "false"
click at [353, 22] on button "button" at bounding box center [354, 22] width 2 height 2
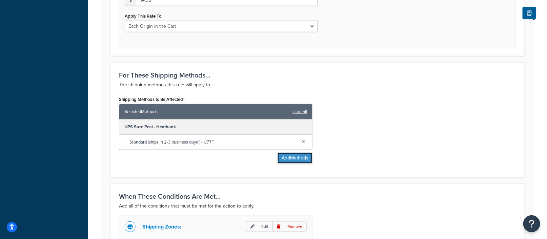
click at [294, 153] on button "Add Methods" at bounding box center [294, 158] width 35 height 11
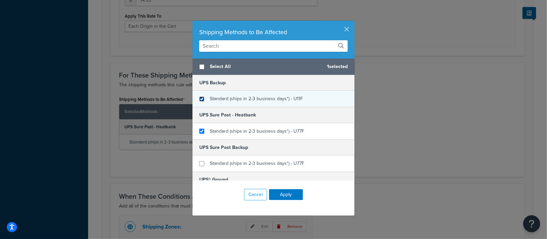
click at [201, 97] on input "checkbox" at bounding box center [201, 99] width 5 height 5
checkbox input "true"
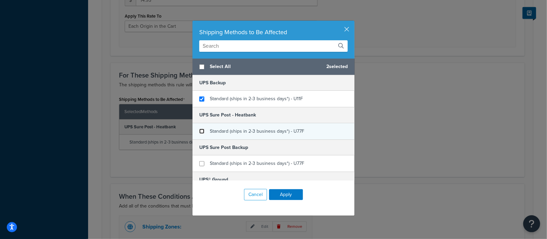
click at [202, 132] on input "checkbox" at bounding box center [201, 131] width 5 height 5
checkbox input "false"
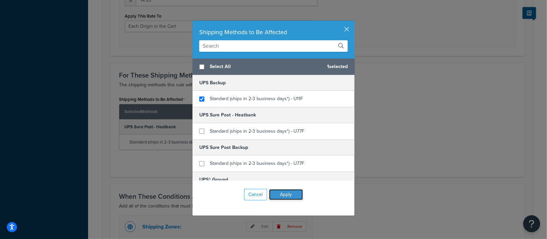
click at [288, 195] on button "Apply" at bounding box center [286, 194] width 34 height 11
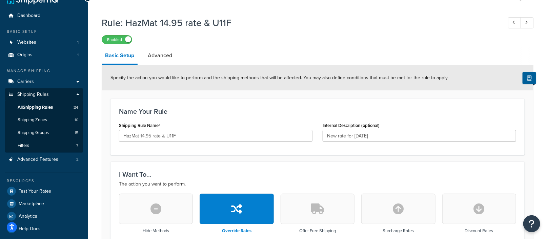
scroll to position [0, 0]
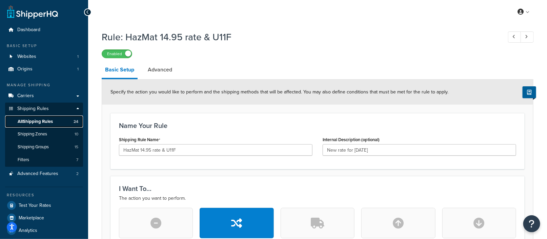
click at [40, 122] on span "All Shipping Rules" at bounding box center [35, 122] width 35 height 6
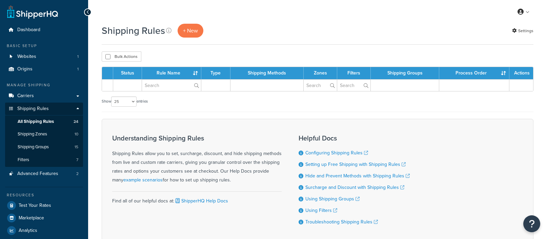
select select "25"
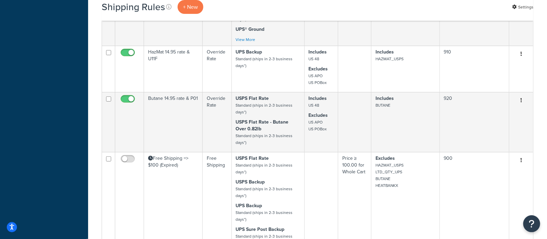
scroll to position [1278, 0]
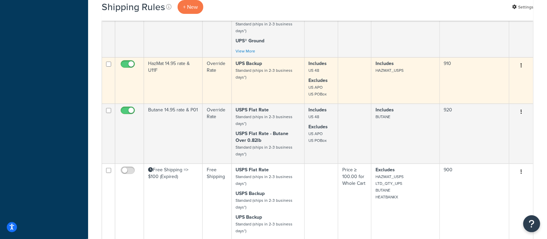
click at [188, 80] on td "HazMat 14.95 rate & U11F" at bounding box center [173, 80] width 59 height 46
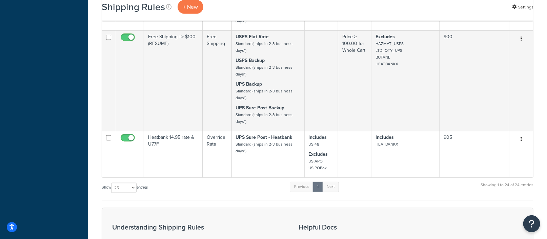
scroll to position [1525, 0]
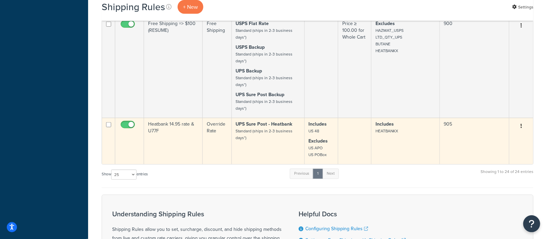
click at [176, 136] on td "Heatbank 14.95 rate & U77F" at bounding box center [173, 141] width 59 height 46
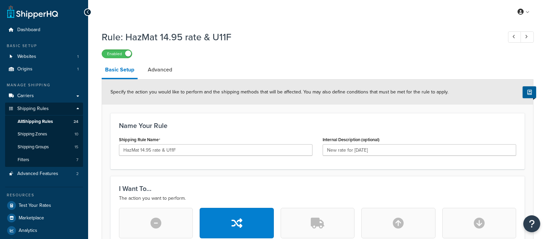
select select "LOCATION"
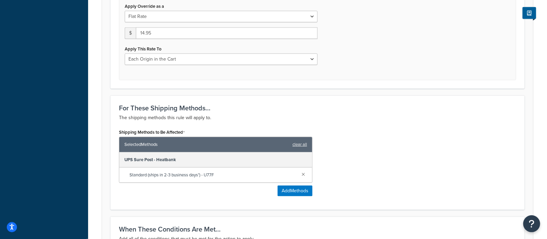
scroll to position [278, 0]
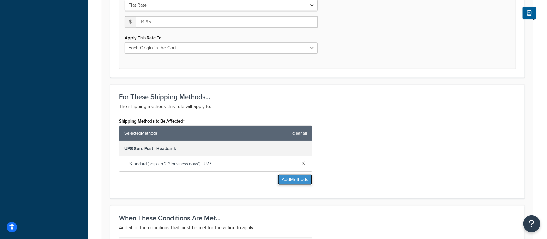
click at [298, 179] on button "Add Methods" at bounding box center [294, 179] width 35 height 11
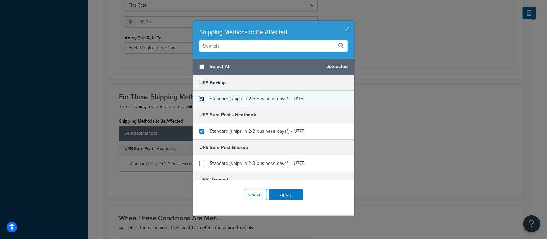
click at [202, 98] on input "checkbox" at bounding box center [201, 99] width 5 height 5
checkbox input "true"
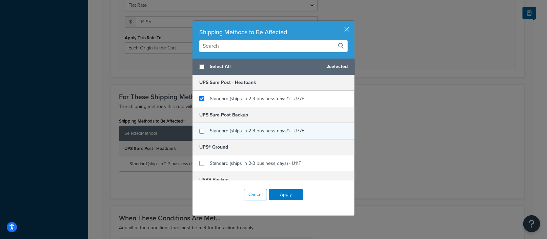
scroll to position [42, 0]
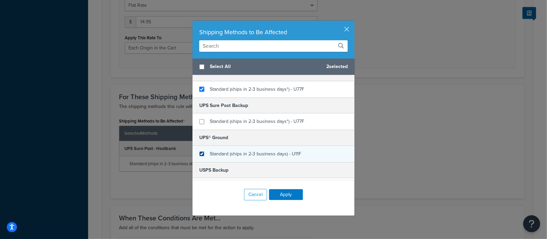
click at [201, 152] on input "checkbox" at bounding box center [201, 153] width 5 height 5
checkbox input "true"
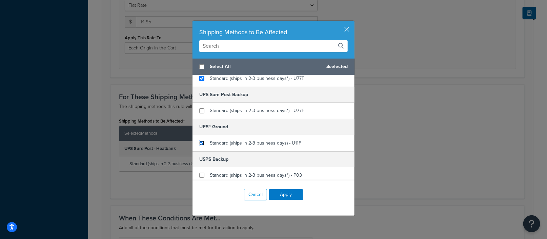
scroll to position [45, 0]
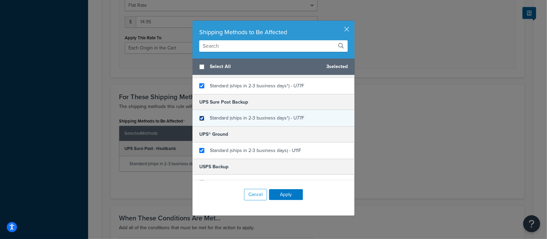
click at [202, 118] on input "checkbox" at bounding box center [201, 118] width 5 height 5
checkbox input "true"
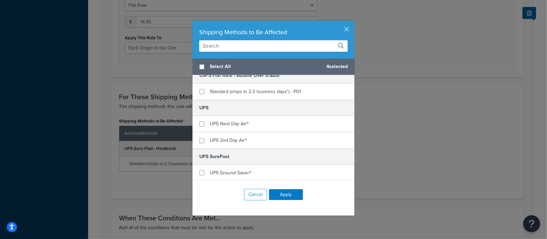
scroll to position [205, 0]
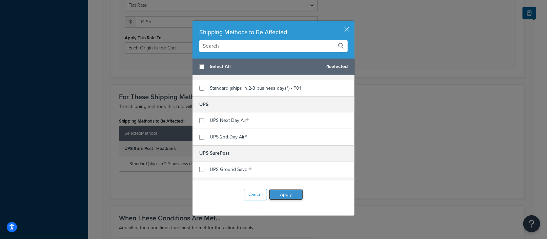
click at [289, 190] on button "Apply" at bounding box center [286, 194] width 34 height 11
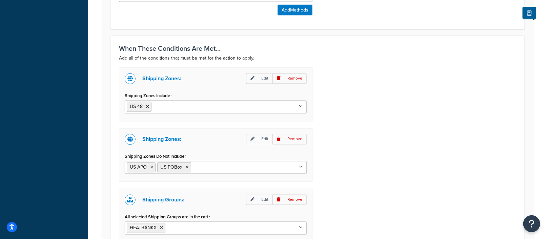
scroll to position [619, 0]
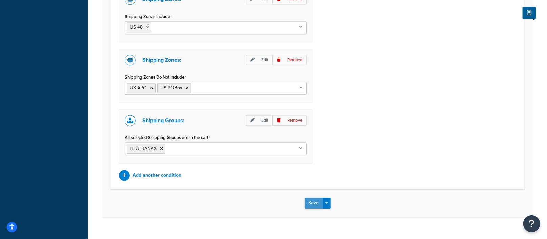
click at [312, 198] on button "Save" at bounding box center [313, 203] width 18 height 11
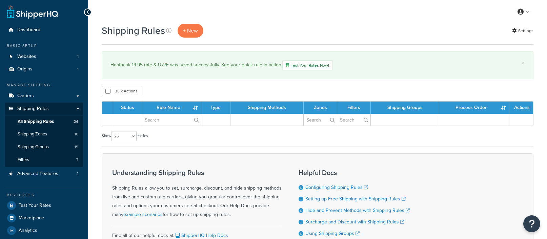
select select "25"
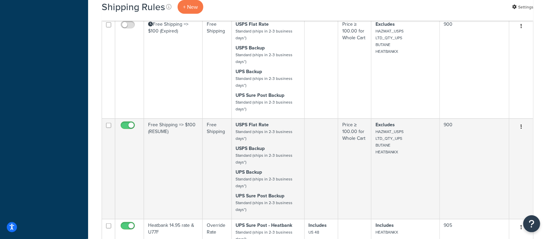
scroll to position [1577, 0]
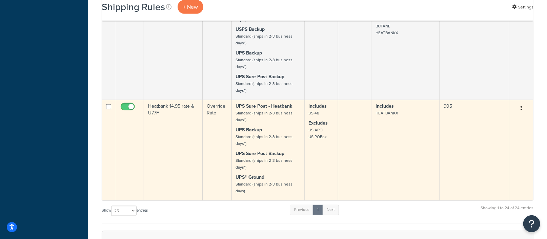
click at [175, 136] on td "Heatbank 14.95 rate & U77F" at bounding box center [173, 150] width 59 height 101
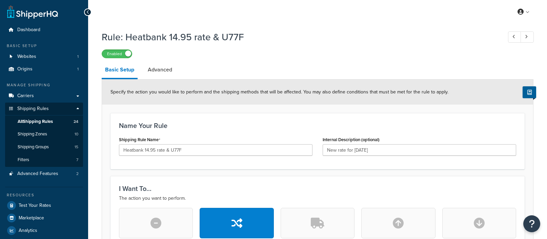
select select "LOCATION"
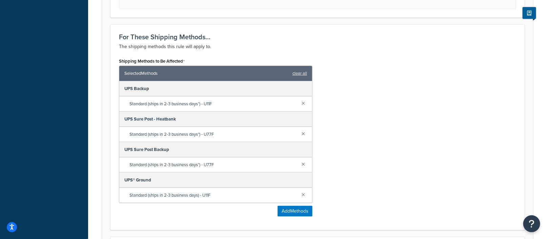
scroll to position [382, 0]
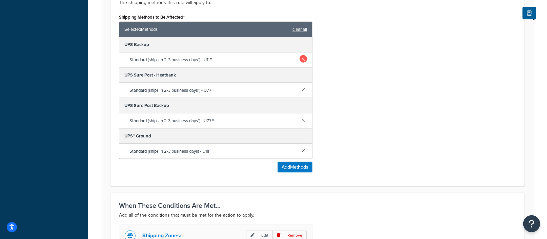
click at [304, 59] on link at bounding box center [302, 58] width 7 height 7
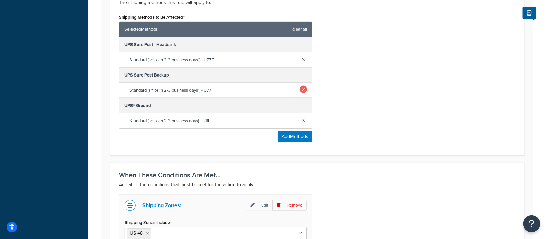
click at [303, 87] on link at bounding box center [302, 89] width 7 height 7
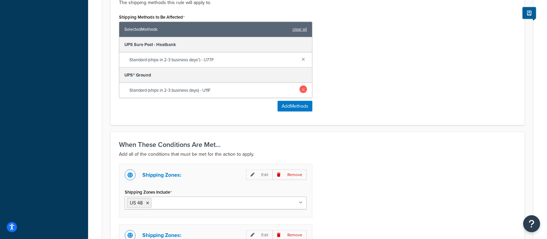
click at [303, 89] on link at bounding box center [302, 89] width 7 height 7
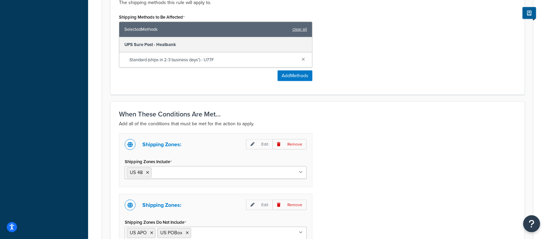
scroll to position [534, 0]
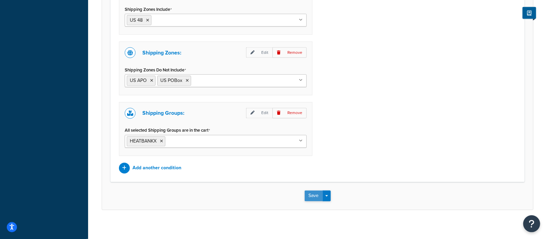
click at [312, 191] on button "Save" at bounding box center [313, 196] width 18 height 11
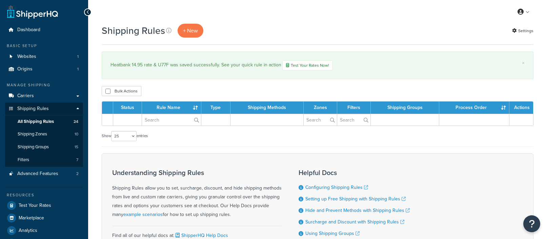
select select "25"
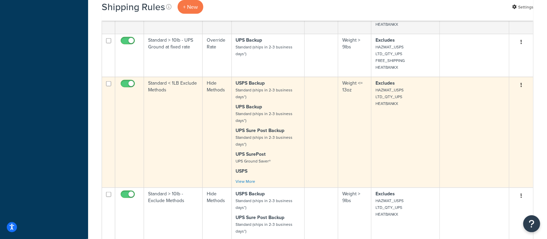
scroll to position [307, 0]
click at [399, 139] on td "Excludes HAZMAT_USPS LTD_QTY_UPS HEATBANKX" at bounding box center [405, 132] width 68 height 111
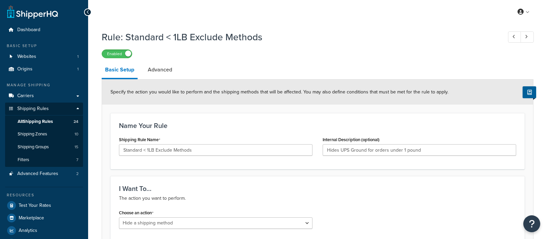
select select "HIDE"
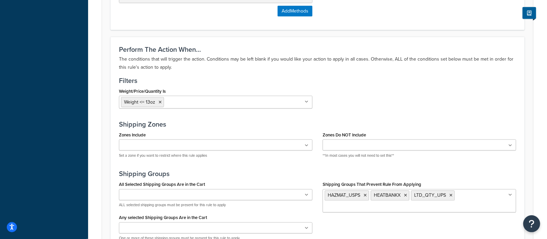
scroll to position [453, 0]
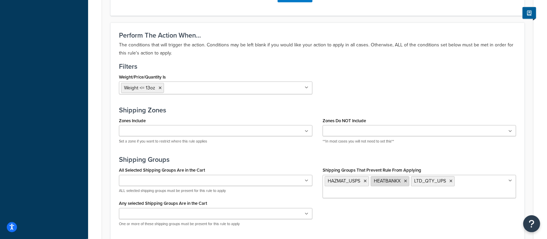
click at [405, 179] on icon at bounding box center [405, 181] width 3 height 4
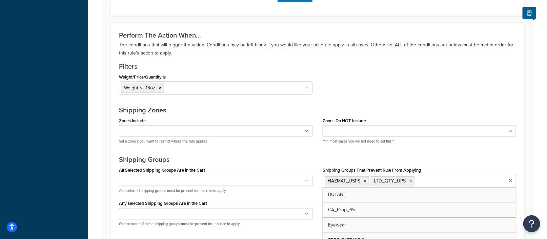
click at [435, 96] on div "Weight/Price/Quantity Is Weight <= 13oz Price ≥ 100.00 for Whole Cart Price ≥ 5…" at bounding box center [317, 85] width 407 height 27
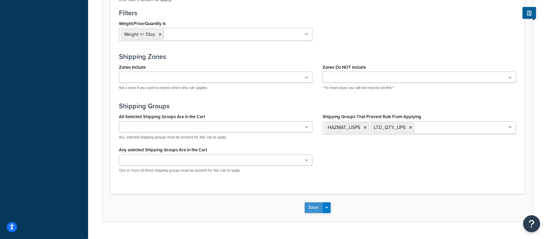
scroll to position [510, 0]
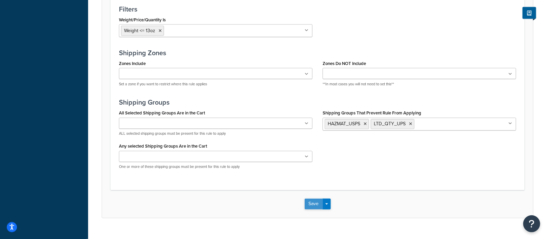
click at [312, 200] on button "Save" at bounding box center [313, 204] width 18 height 11
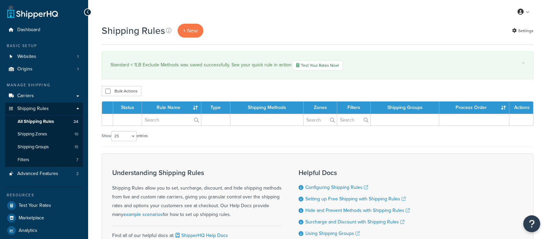
select select "25"
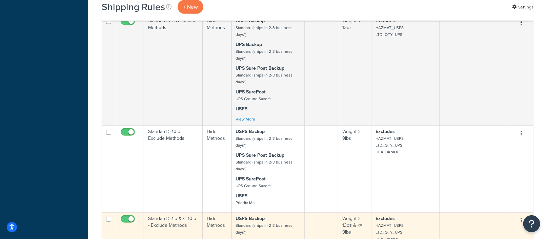
scroll to position [372, 0]
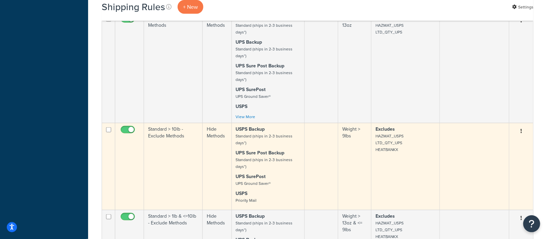
click at [400, 177] on td "Excludes HAZMAT_USPS LTD_QTY_UPS HEATBANKX" at bounding box center [405, 166] width 68 height 87
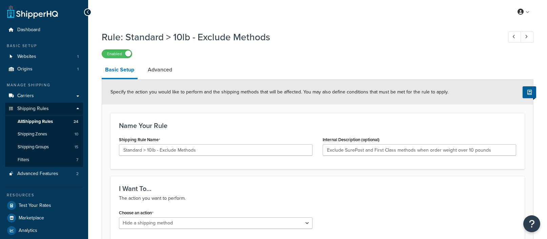
select select "HIDE"
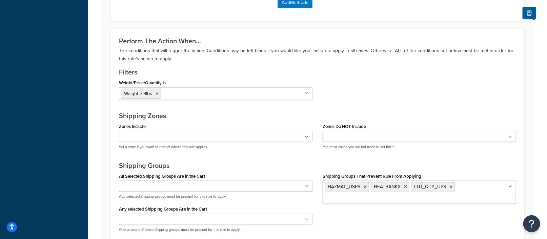
scroll to position [451, 0]
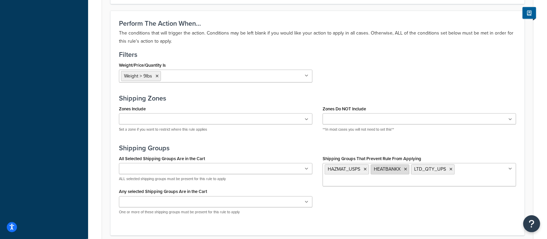
click at [405, 168] on icon at bounding box center [405, 170] width 3 height 4
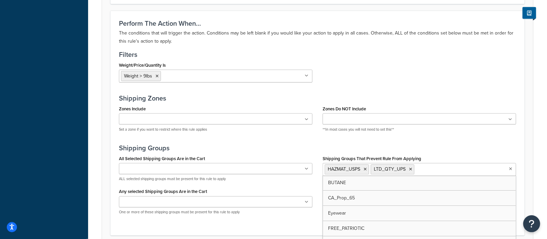
click at [430, 98] on h3 "Shipping Zones" at bounding box center [317, 97] width 397 height 7
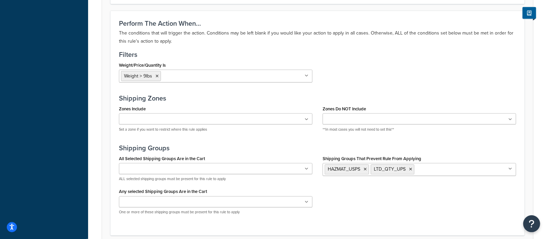
scroll to position [505, 0]
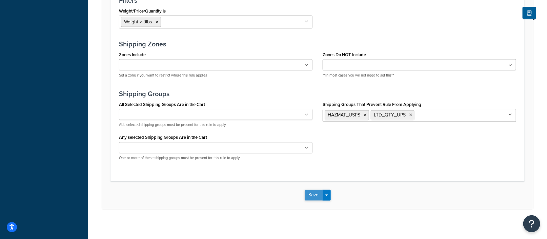
click at [311, 190] on button "Save" at bounding box center [313, 195] width 18 height 11
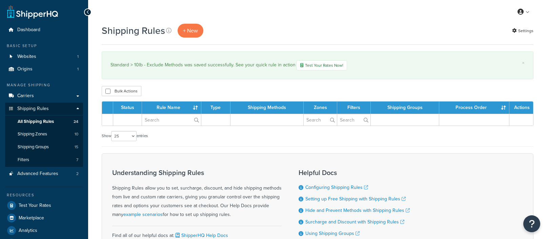
select select "25"
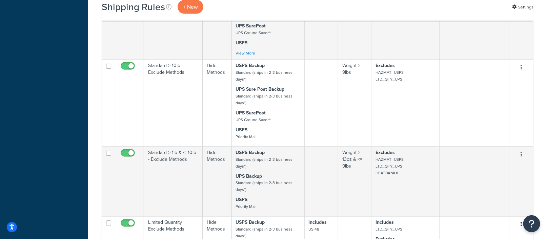
scroll to position [438, 0]
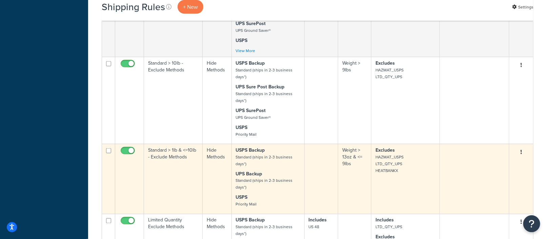
click at [393, 178] on td "Excludes HAZMAT_USPS LTD_QTY_UPS HEATBANKX" at bounding box center [405, 179] width 68 height 70
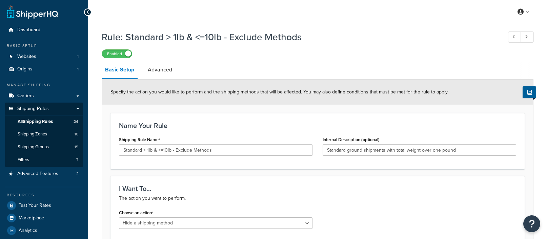
select select "HIDE"
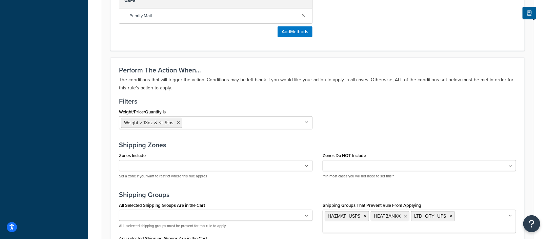
scroll to position [475, 0]
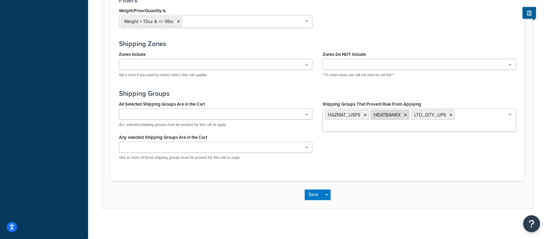
click at [405, 113] on icon at bounding box center [405, 115] width 3 height 4
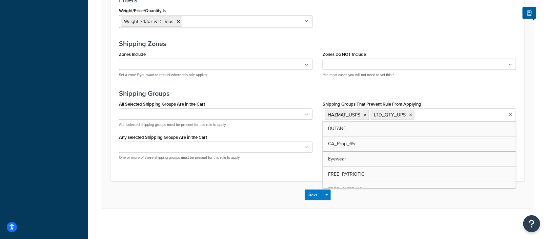
click at [283, 189] on div "Save Save Dropdown Save and Edit Save and Duplicate Save and Create New" at bounding box center [317, 195] width 431 height 28
click at [314, 190] on button "Save" at bounding box center [313, 195] width 18 height 11
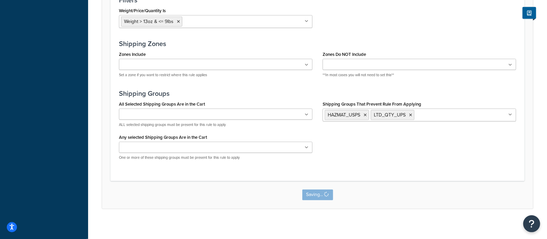
scroll to position [0, 0]
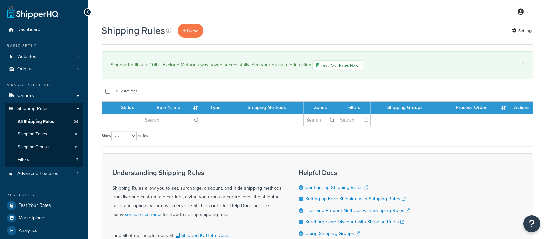
select select "25"
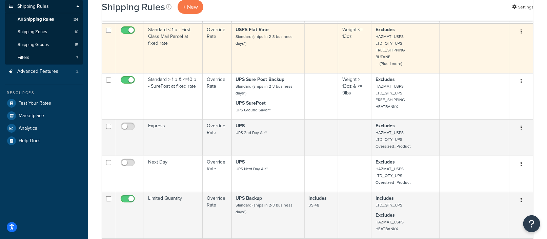
scroll to position [106, 0]
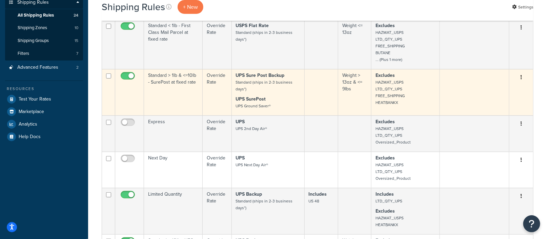
click at [264, 84] on p "UPS Sure Post Backup Standard (ships in 2-3 business days*)" at bounding box center [268, 82] width 64 height 20
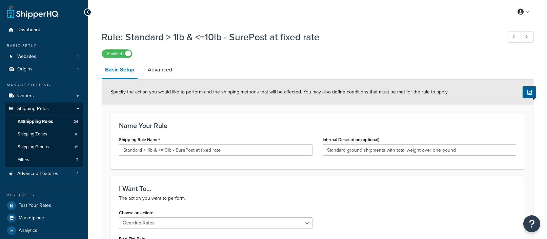
select select "OVERRIDE"
select select "LOCATION"
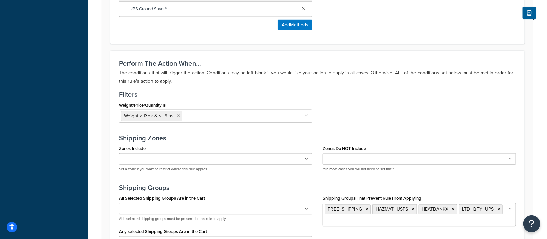
scroll to position [490, 0]
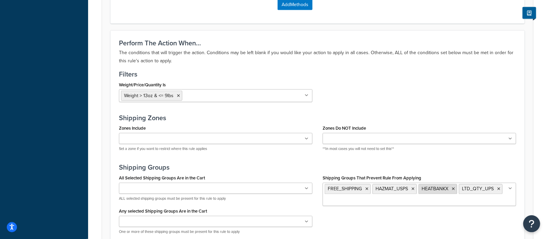
click at [453, 187] on icon at bounding box center [452, 189] width 3 height 4
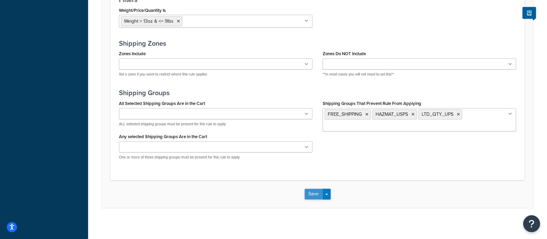
click at [309, 191] on button "Save" at bounding box center [313, 194] width 18 height 11
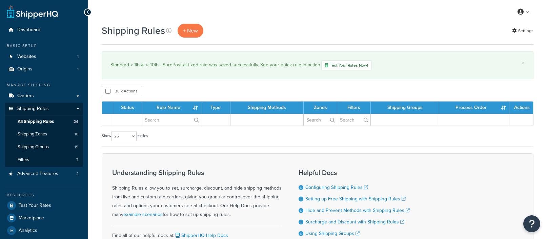
select select "25"
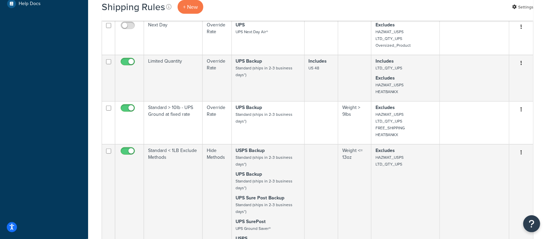
scroll to position [240, 0]
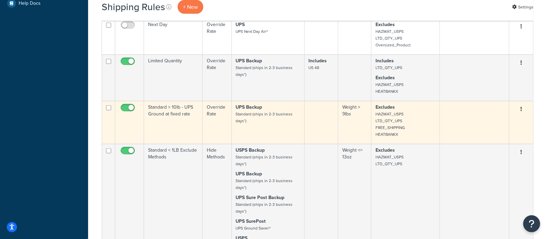
click at [193, 111] on td "Standard > 10lb - UPS Ground at fixed rate" at bounding box center [173, 122] width 59 height 43
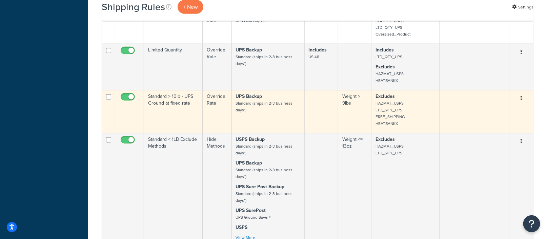
scroll to position [251, 0]
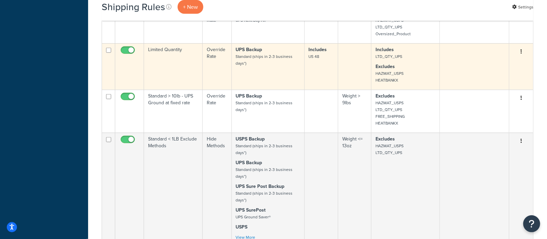
click at [408, 59] on td "Includes LTD_QTY_UPS Excludes HAZMAT_USPS HEATBANKX" at bounding box center [405, 66] width 68 height 46
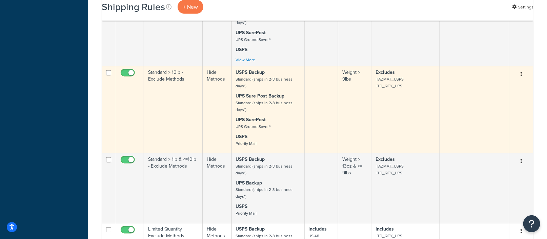
scroll to position [429, 0]
click at [386, 107] on td "Excludes HAZMAT_USPS LTD_QTY_UPS" at bounding box center [405, 109] width 68 height 87
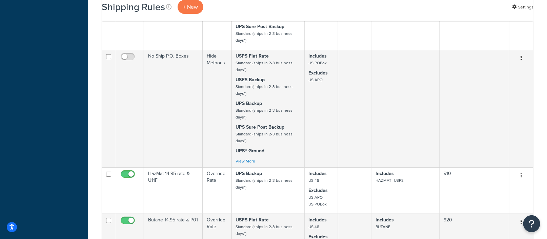
scroll to position [1200, 0]
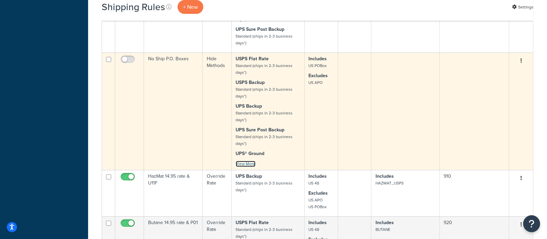
click at [246, 162] on link "View More" at bounding box center [246, 164] width 20 height 6
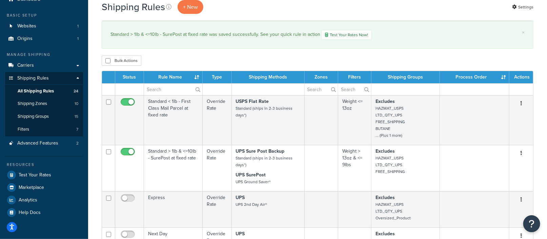
scroll to position [0, 0]
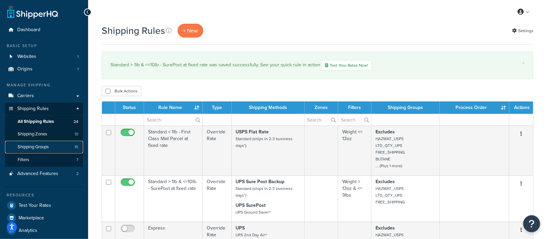
click at [36, 147] on span "Shipping Groups" at bounding box center [33, 147] width 31 height 6
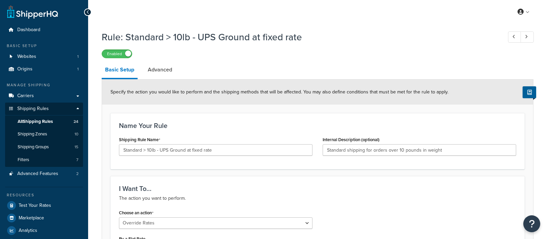
select select "OVERRIDE"
select select "LOCATION"
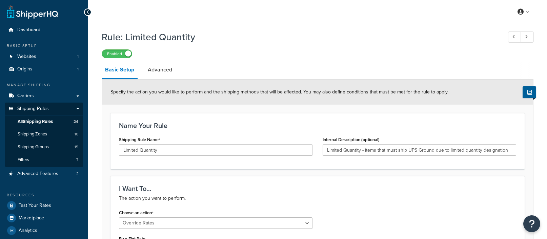
select select "OVERRIDE"
select select "LOCATION"
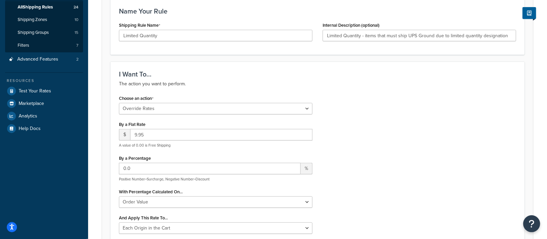
scroll to position [173, 0]
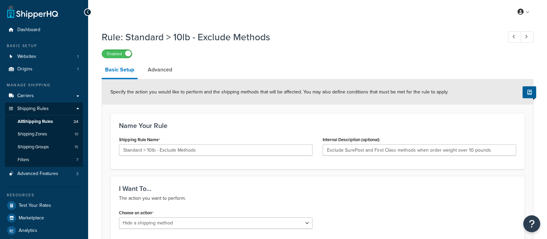
select select "HIDE"
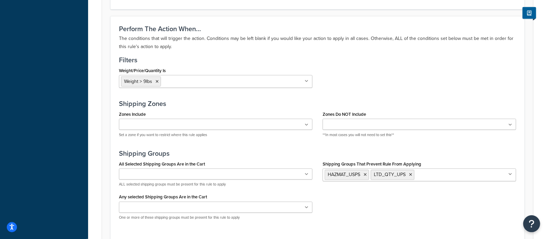
scroll to position [451, 0]
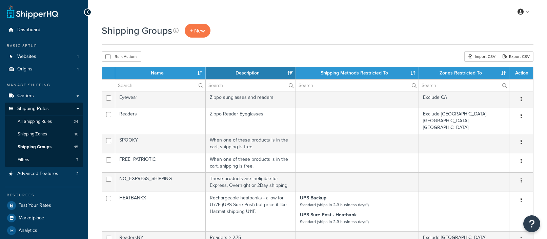
select select "15"
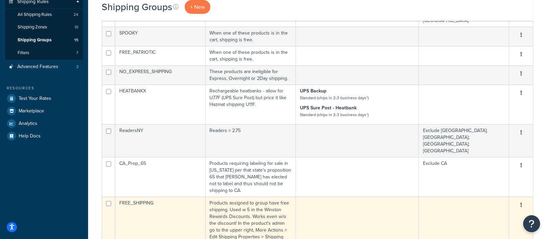
scroll to position [68, 0]
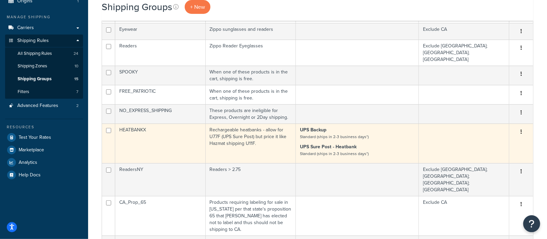
click at [369, 130] on td "UPS Backup Standard (ships in 2-3 business days*) UPS Sure Post - Heatbank Stan…" at bounding box center [357, 144] width 123 height 40
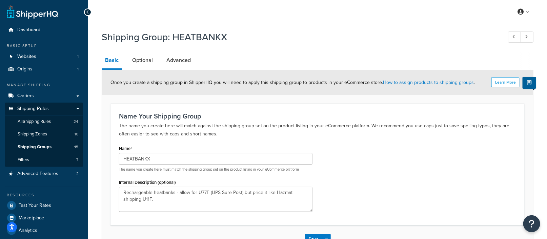
scroll to position [47, 0]
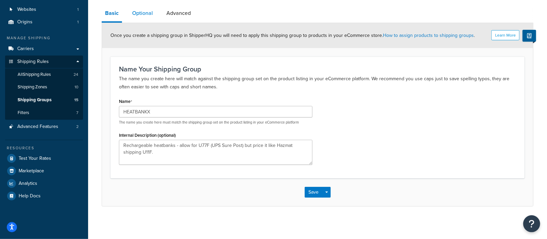
click at [143, 13] on link "Optional" at bounding box center [142, 13] width 27 height 16
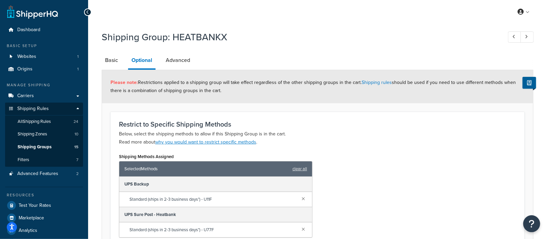
scroll to position [4, 0]
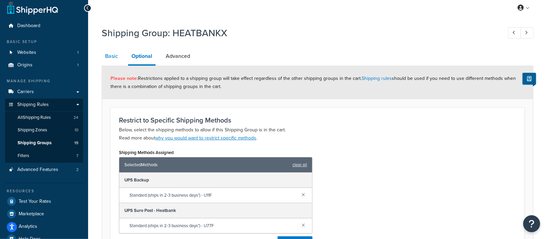
click at [112, 59] on link "Basic" at bounding box center [112, 56] width 20 height 16
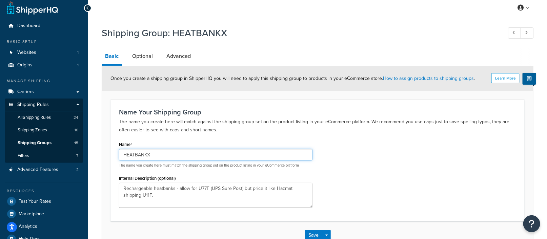
click at [172, 157] on input "HEATBANKX" at bounding box center [215, 155] width 193 height 12
type input "HEATBANK"
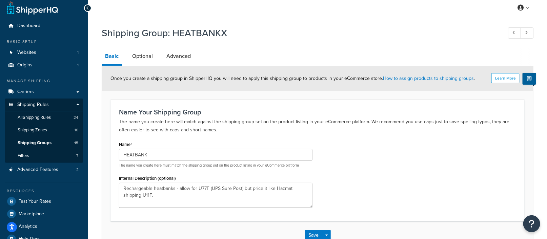
click at [365, 175] on div "Name HEATBANK The name you create here must match the shipping group set on the…" at bounding box center [317, 176] width 407 height 73
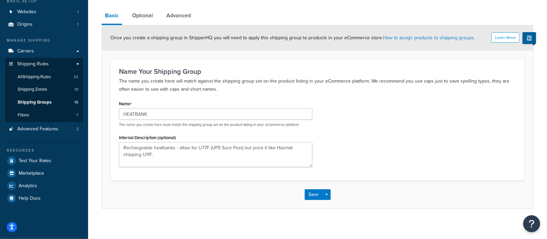
scroll to position [47, 0]
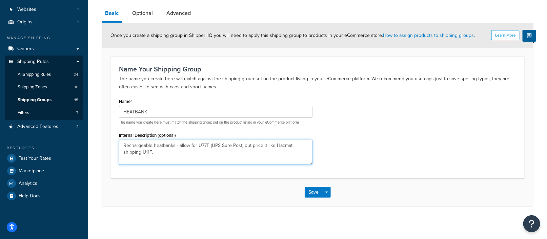
click at [168, 152] on textarea "Rechargeable heatbanks - allow for U77F (UPS Sure Post) but price it like Hazma…" at bounding box center [215, 152] width 193 height 25
type textarea "Rechargeable heatbanks - allow for U77F (UPS Sure Post) but price it like Hazma…"
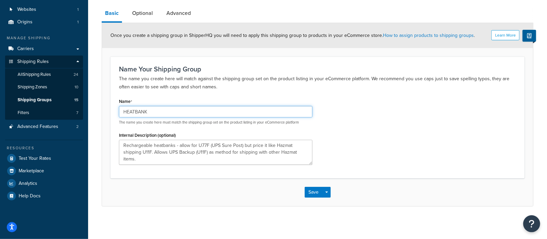
click at [158, 111] on input "HEATBANK" at bounding box center [215, 112] width 193 height 12
type input "HEATBANKX"
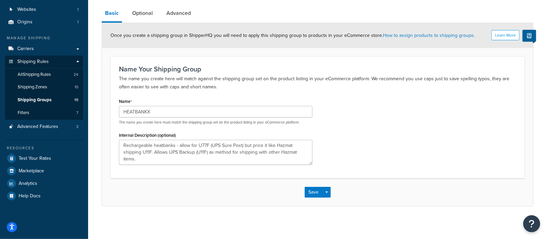
click at [324, 130] on div "Name HEATBANKX The name you create here must match the shipping group set on th…" at bounding box center [317, 133] width 407 height 73
click at [310, 189] on button "Save" at bounding box center [313, 192] width 18 height 11
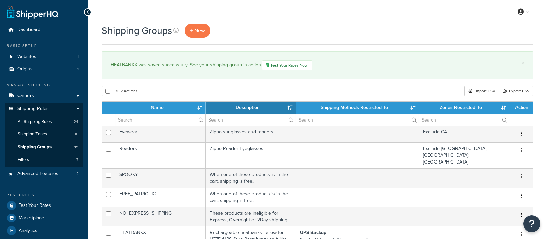
select select "15"
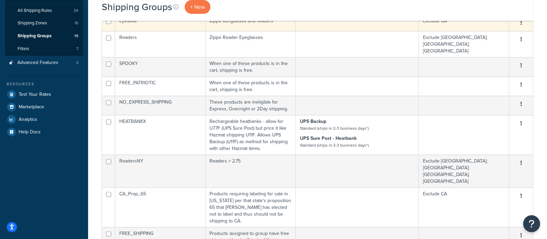
scroll to position [157, 0]
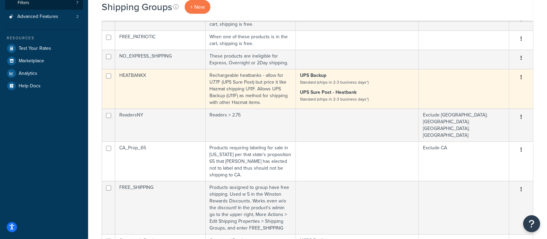
click at [271, 73] on td "Rechargeable heatbanks - allow for U77F (UPS Sure Post) but price it like Hazma…" at bounding box center [251, 89] width 90 height 40
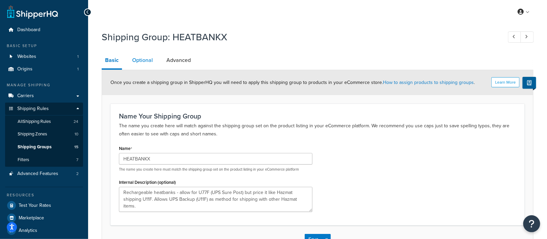
click at [147, 62] on link "Optional" at bounding box center [142, 60] width 27 height 16
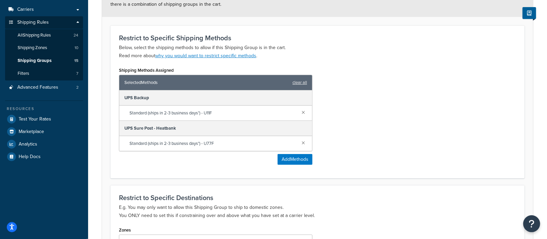
scroll to position [120, 0]
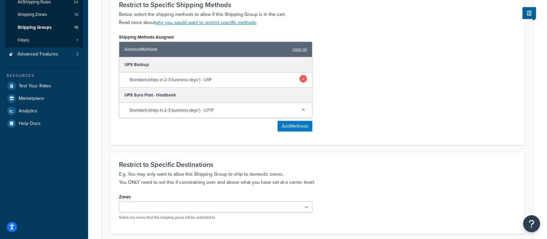
click at [302, 78] on link at bounding box center [302, 78] width 7 height 7
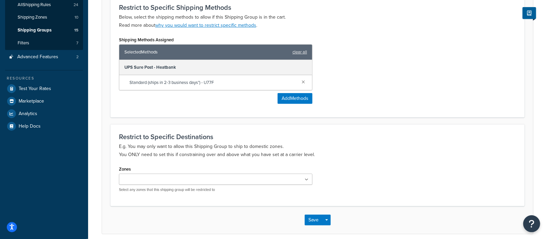
scroll to position [144, 0]
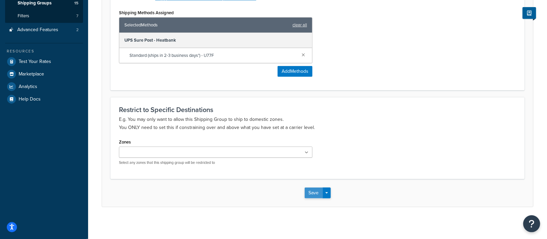
click at [313, 193] on button "Save" at bounding box center [313, 193] width 18 height 11
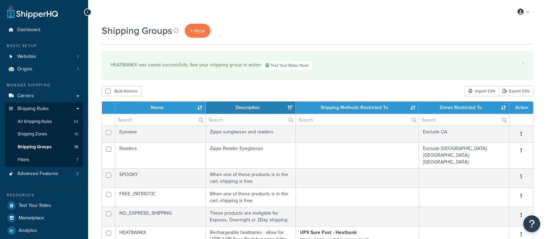
select select "15"
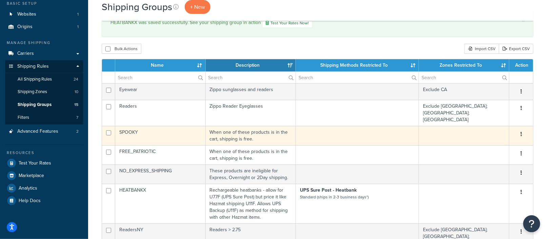
scroll to position [85, 0]
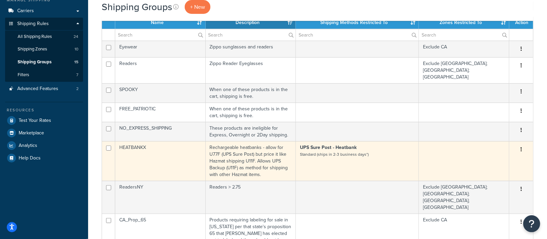
click at [325, 148] on td "UPS Sure Post - Heatbank Standard (ships in 2-3 business days*)" at bounding box center [357, 161] width 123 height 40
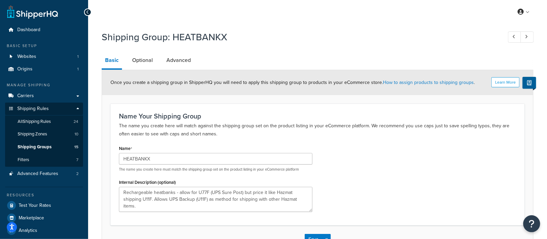
scroll to position [5, 0]
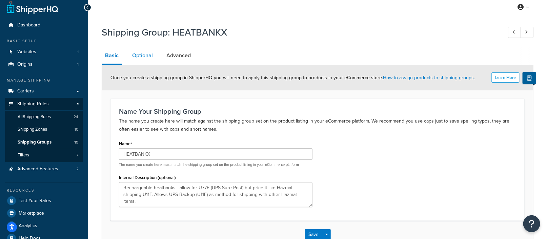
click at [143, 57] on link "Optional" at bounding box center [142, 55] width 27 height 16
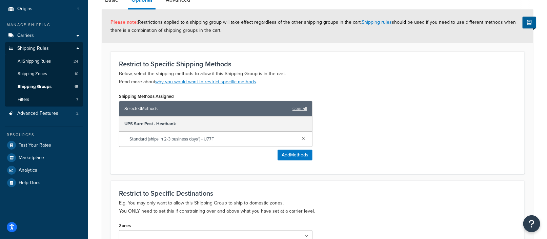
scroll to position [67, 0]
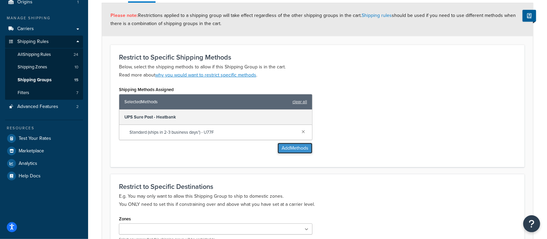
click at [300, 147] on button "Add Methods" at bounding box center [294, 148] width 35 height 11
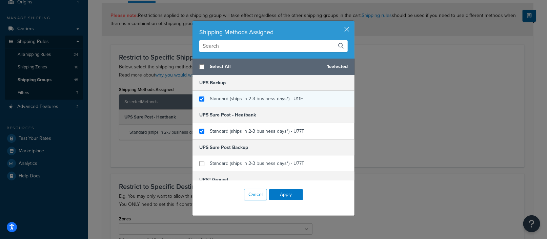
checkbox input "true"
click at [201, 95] on div "Standard (ships in 2-3 business days*) - U11F" at bounding box center [273, 99] width 162 height 16
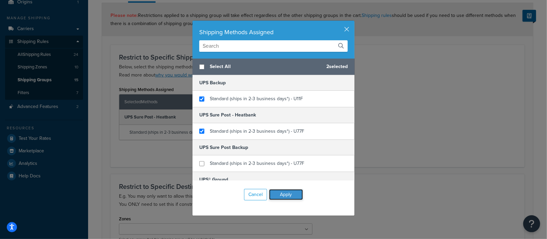
click at [292, 192] on button "Apply" at bounding box center [286, 194] width 34 height 11
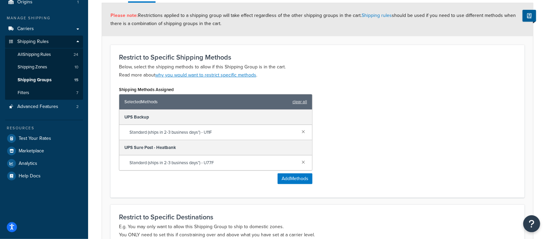
scroll to position [174, 0]
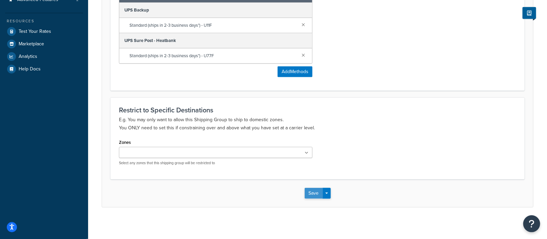
click at [311, 189] on button "Save" at bounding box center [313, 193] width 18 height 11
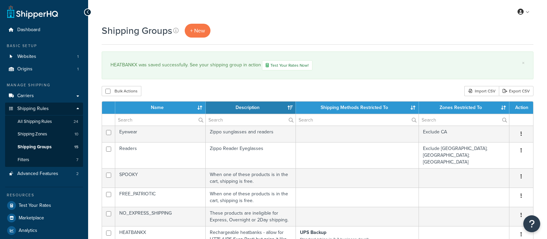
select select "15"
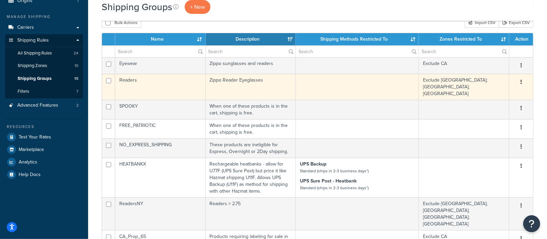
scroll to position [125, 0]
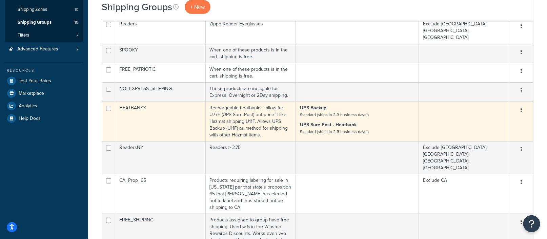
click at [346, 121] on strong "UPS Sure Post - Heatbank" at bounding box center [328, 124] width 57 height 7
click at [317, 121] on strong "UPS Sure Post - Heatbank" at bounding box center [328, 124] width 57 height 7
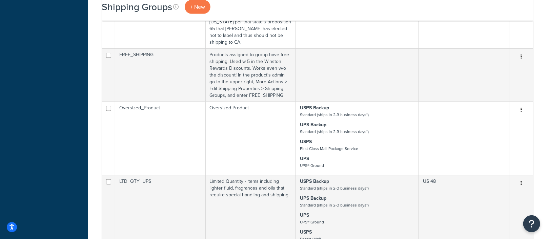
scroll to position [157, 0]
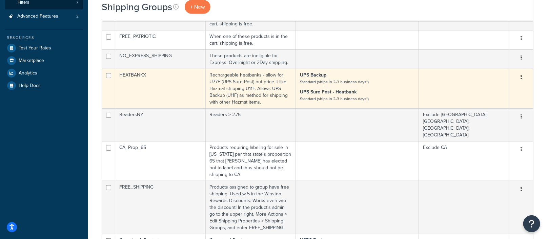
click at [336, 88] on strong "UPS Sure Post - Heatbank" at bounding box center [328, 91] width 57 height 7
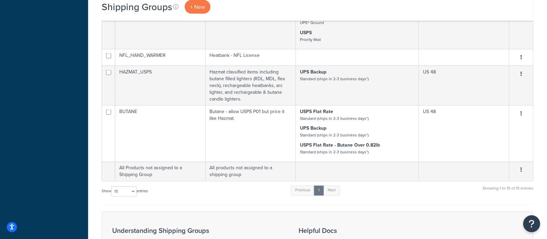
scroll to position [490, 0]
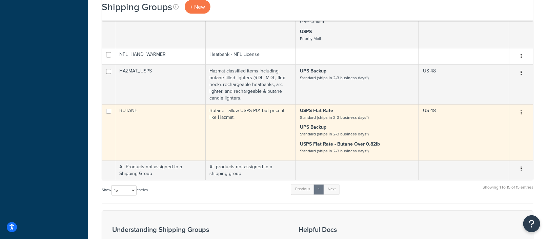
click at [344, 124] on p "UPS Backup Standard (ships in 2-3 business days*)" at bounding box center [357, 131] width 114 height 14
click at [521, 110] on icon "button" at bounding box center [520, 112] width 1 height 5
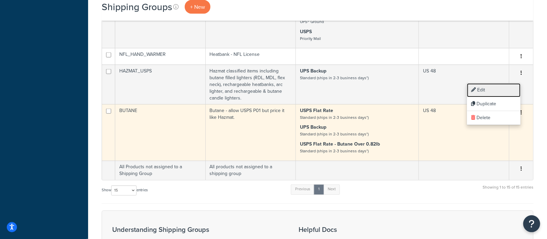
click at [495, 92] on link "Edit" at bounding box center [494, 90] width 54 height 14
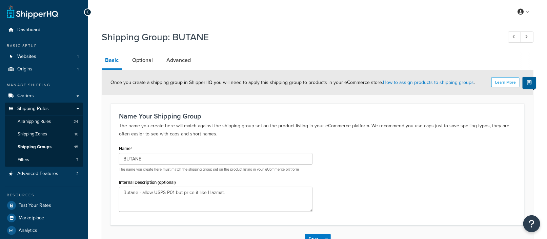
scroll to position [47, 0]
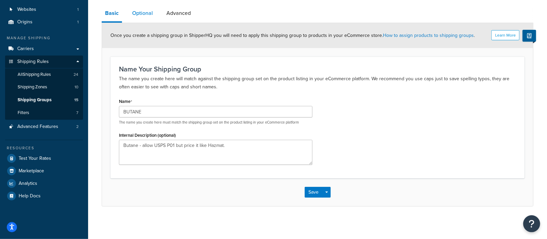
click at [145, 14] on link "Optional" at bounding box center [142, 13] width 27 height 16
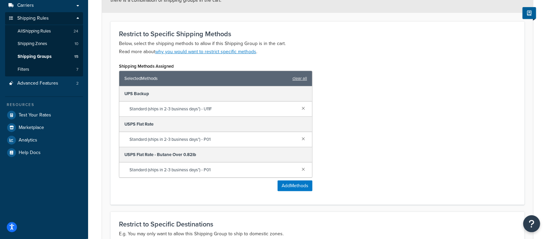
scroll to position [92, 0]
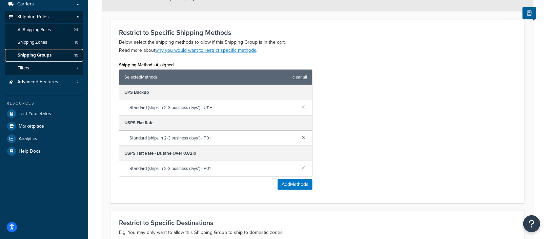
click at [45, 53] on span "Shipping Groups" at bounding box center [35, 55] width 34 height 6
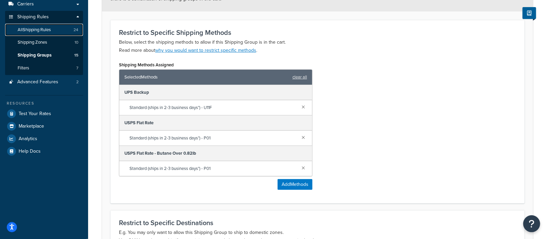
click at [36, 29] on span "All Shipping Rules" at bounding box center [34, 30] width 33 height 6
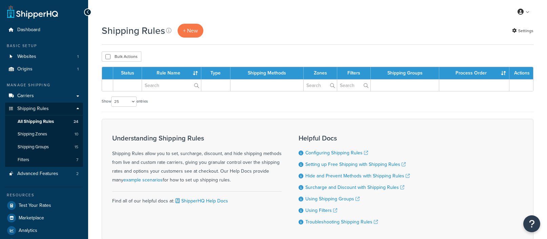
select select "25"
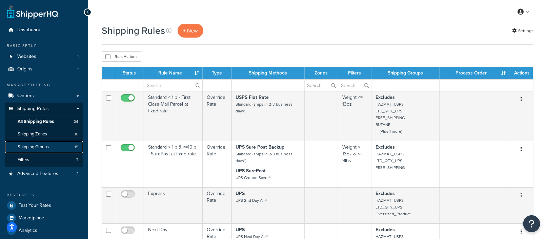
click at [42, 147] on span "Shipping Groups" at bounding box center [33, 147] width 31 height 6
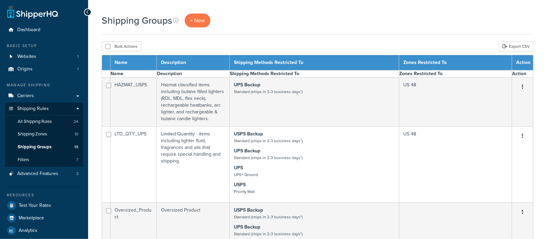
select select "15"
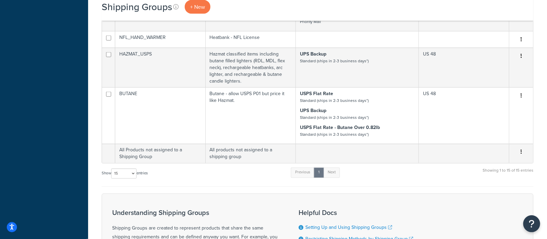
scroll to position [454, 0]
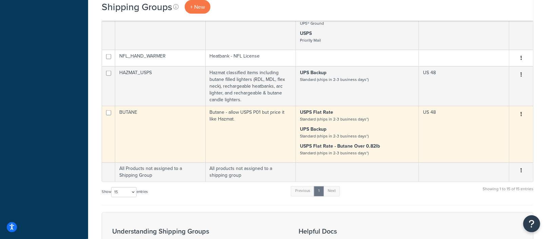
click at [341, 133] on small "Standard (ships in 2-3 business days*)" at bounding box center [334, 136] width 69 height 6
click at [518, 109] on button "button" at bounding box center [520, 114] width 9 height 11
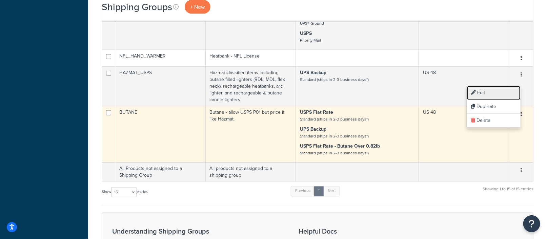
click at [485, 91] on link "Edit" at bounding box center [494, 93] width 54 height 14
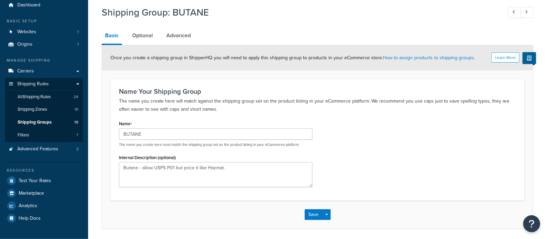
scroll to position [47, 0]
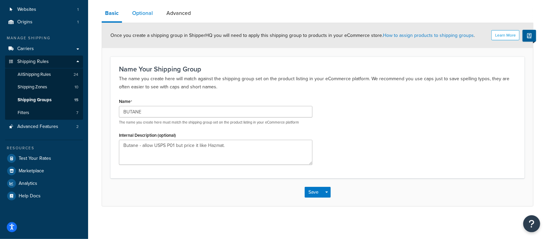
click at [148, 18] on link "Optional" at bounding box center [142, 13] width 27 height 16
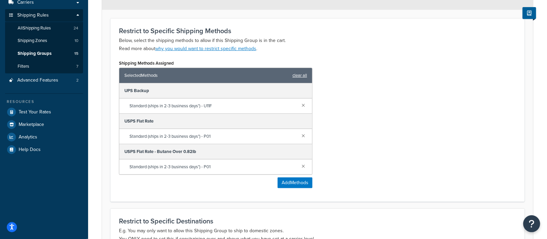
scroll to position [132, 0]
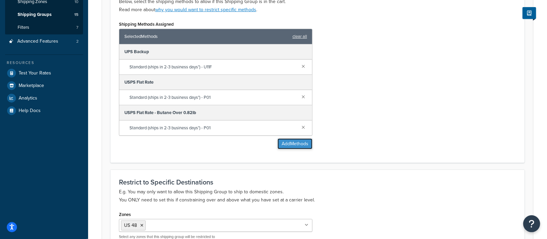
click at [291, 143] on button "Add Methods" at bounding box center [294, 144] width 35 height 11
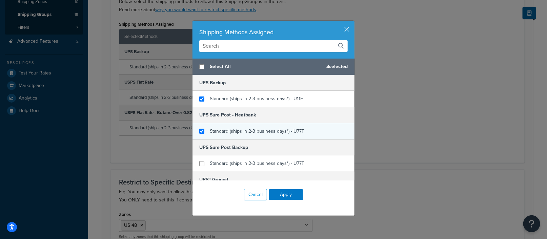
checkbox input "true"
click at [198, 131] on div "Standard (ships in 2-3 business days*) - U77F" at bounding box center [273, 131] width 162 height 16
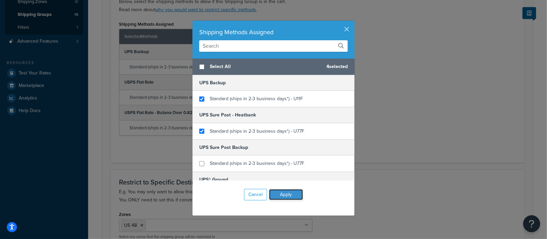
click at [284, 191] on button "Apply" at bounding box center [286, 194] width 34 height 11
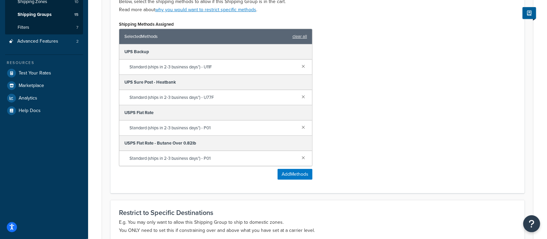
scroll to position [236, 0]
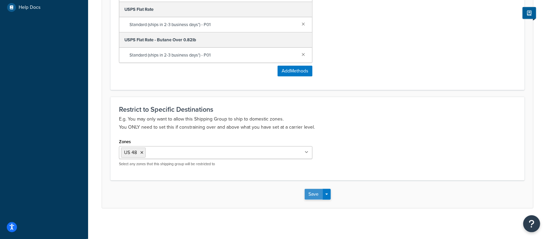
click at [309, 191] on button "Save" at bounding box center [313, 194] width 18 height 11
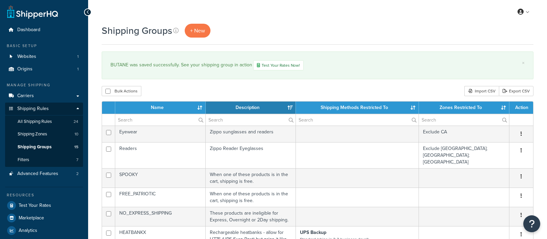
select select "15"
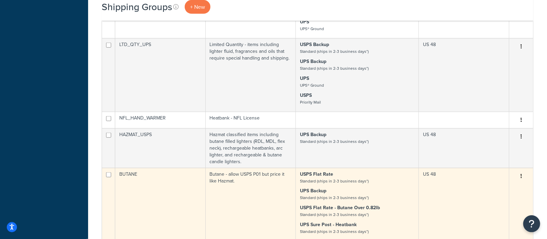
scroll to position [431, 0]
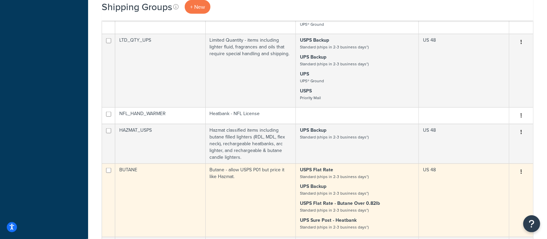
click at [345, 191] on small "Standard (ships in 2-3 business days*)" at bounding box center [334, 194] width 69 height 6
click at [520, 167] on button "button" at bounding box center [520, 172] width 9 height 11
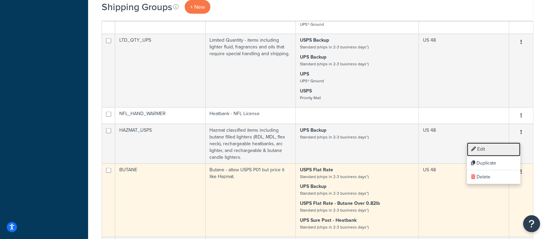
click at [493, 149] on link "Edit" at bounding box center [494, 150] width 54 height 14
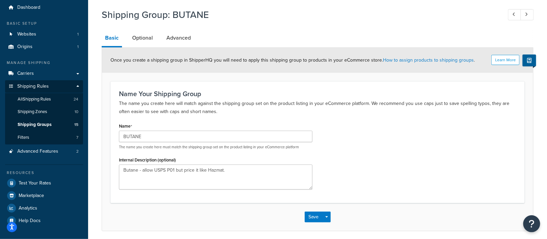
scroll to position [47, 0]
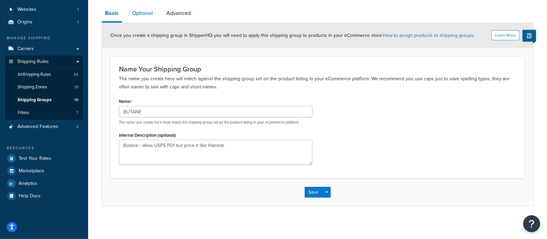
click at [144, 15] on link "Optional" at bounding box center [142, 13] width 27 height 16
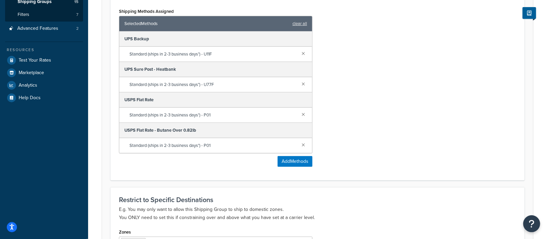
scroll to position [148, 0]
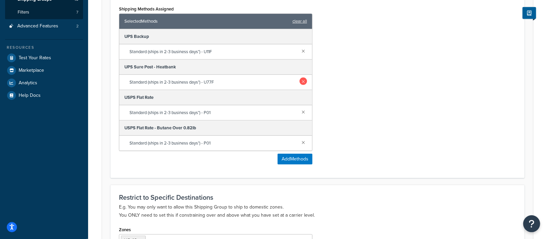
click at [304, 82] on link at bounding box center [302, 81] width 7 height 7
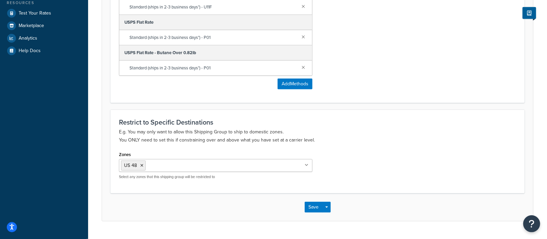
scroll to position [206, 0]
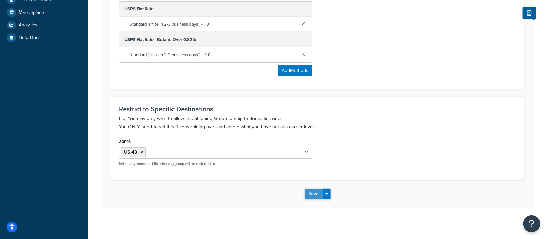
click at [313, 190] on button "Save" at bounding box center [313, 194] width 18 height 11
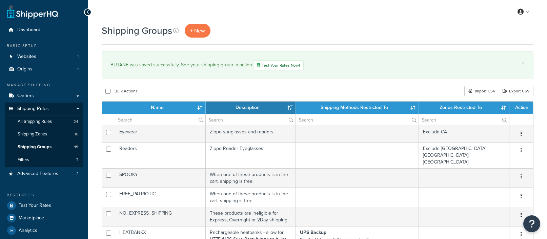
select select "15"
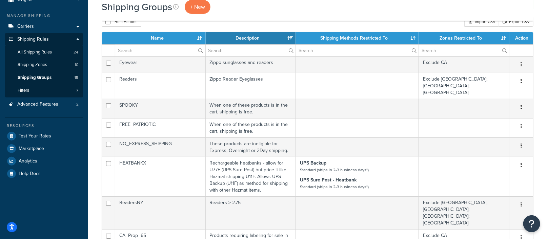
scroll to position [45, 0]
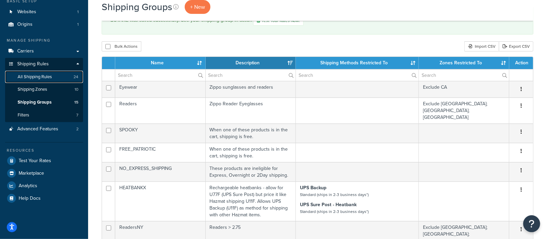
click at [38, 76] on span "All Shipping Rules" at bounding box center [35, 77] width 34 height 6
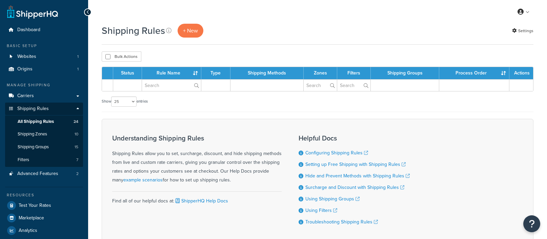
select select "25"
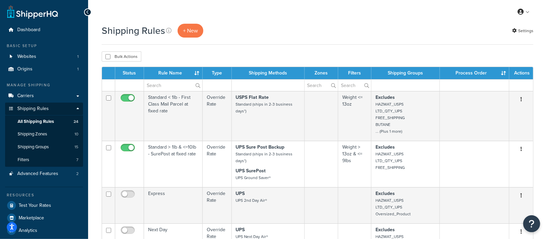
click at [502, 74] on th "Process Order" at bounding box center [474, 73] width 69 height 12
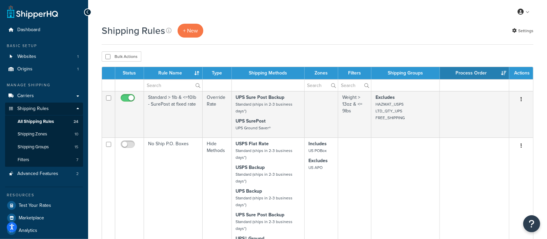
click at [502, 74] on th "Process Order" at bounding box center [474, 73] width 69 height 12
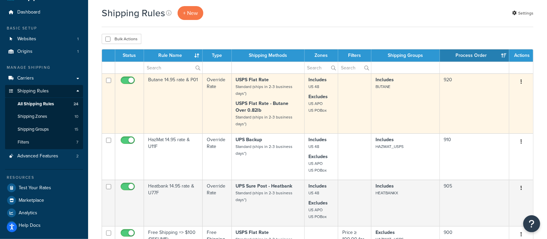
scroll to position [18, 0]
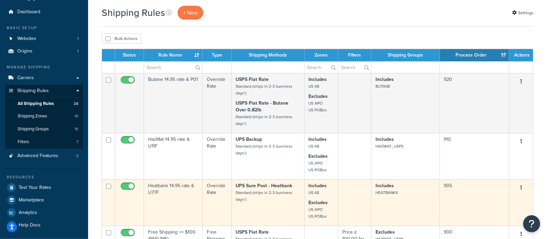
click at [452, 186] on td "905" at bounding box center [474, 202] width 69 height 46
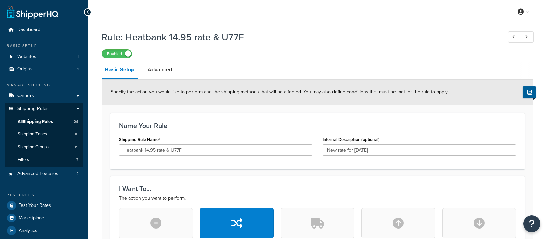
select select "LOCATION"
click at [157, 71] on link "Advanced" at bounding box center [159, 70] width 31 height 16
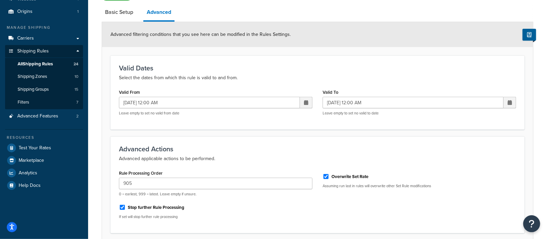
scroll to position [113, 0]
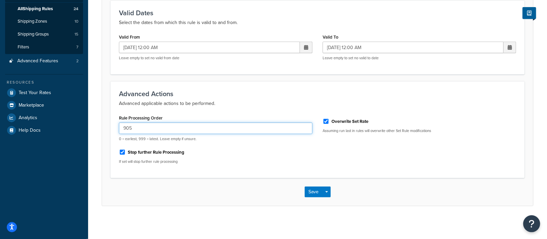
drag, startPoint x: 134, startPoint y: 128, endPoint x: 126, endPoint y: 128, distance: 7.8
click at [126, 128] on input "905" at bounding box center [215, 129] width 193 height 12
type input "930"
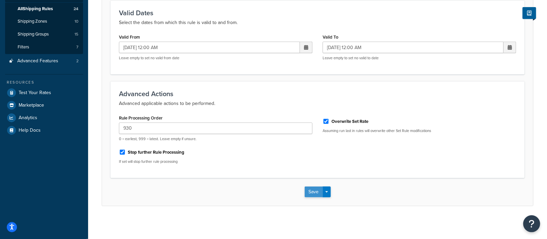
click at [313, 190] on button "Save" at bounding box center [313, 192] width 18 height 11
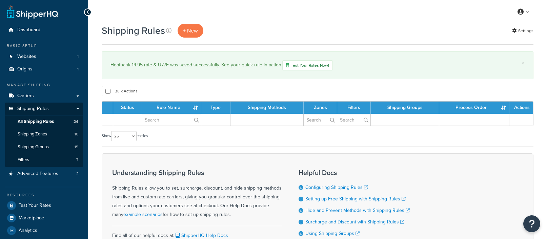
select select "25"
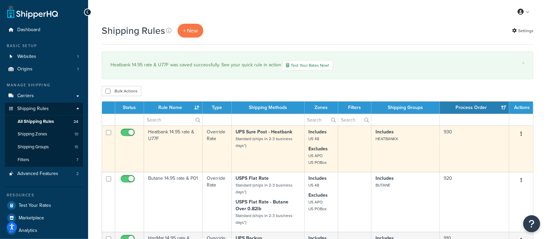
click at [522, 131] on button "button" at bounding box center [520, 134] width 9 height 11
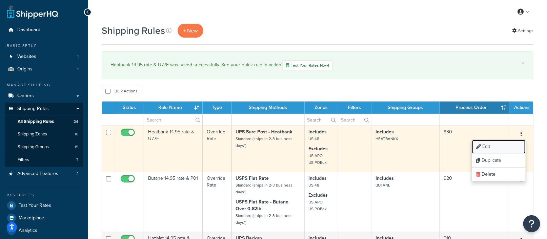
click at [496, 148] on link "Edit" at bounding box center [499, 147] width 54 height 14
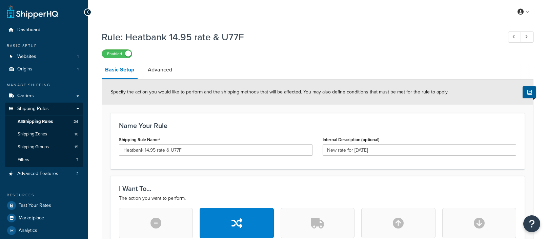
select select "LOCATION"
click at [161, 74] on link "Advanced" at bounding box center [159, 70] width 31 height 16
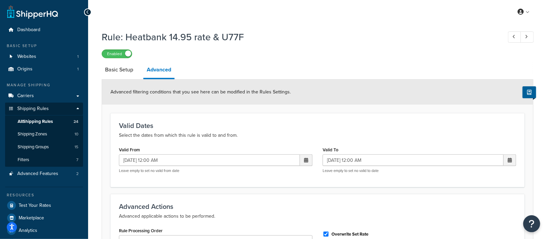
scroll to position [113, 0]
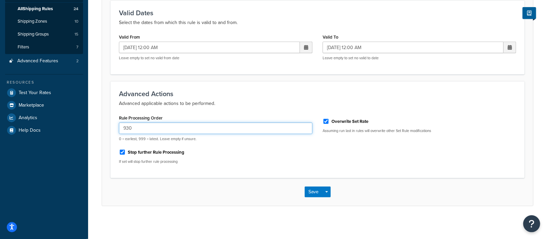
click at [147, 129] on input "930" at bounding box center [215, 129] width 193 height 12
type input "905"
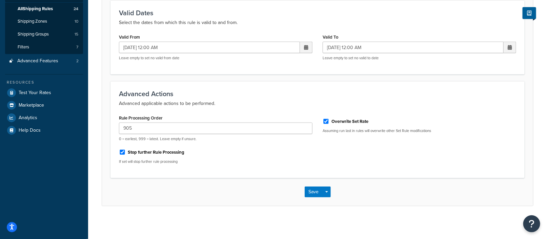
click at [216, 189] on div "Save Save Dropdown Save and Edit Save and Duplicate Save and Create New" at bounding box center [317, 192] width 431 height 28
click at [312, 191] on button "Save" at bounding box center [313, 192] width 18 height 11
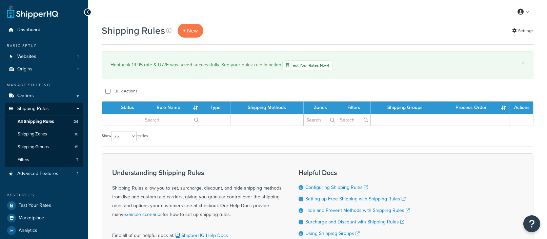
select select "25"
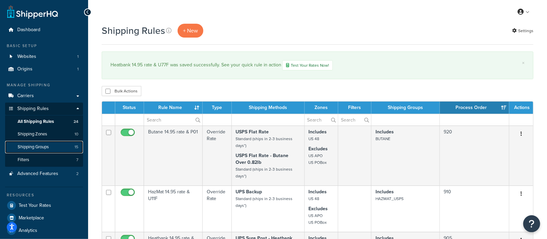
click at [43, 148] on span "Shipping Groups" at bounding box center [33, 147] width 31 height 6
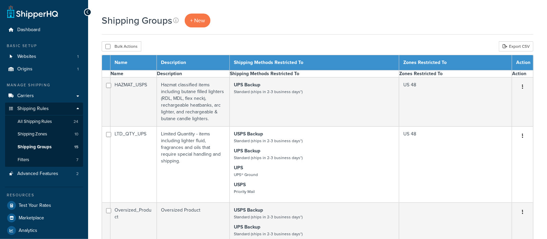
select select "15"
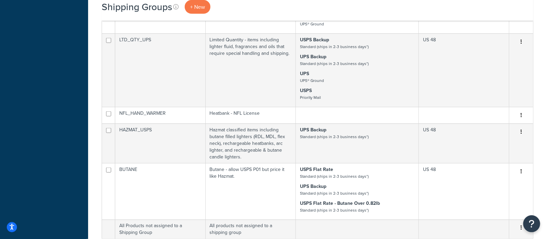
scroll to position [398, 0]
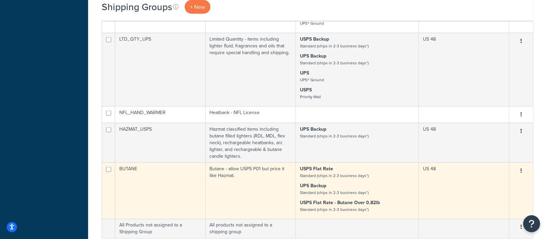
click at [338, 183] on p "UPS Backup Standard (ships in 2-3 business days*)" at bounding box center [357, 190] width 114 height 14
click at [519, 166] on button "button" at bounding box center [520, 171] width 9 height 11
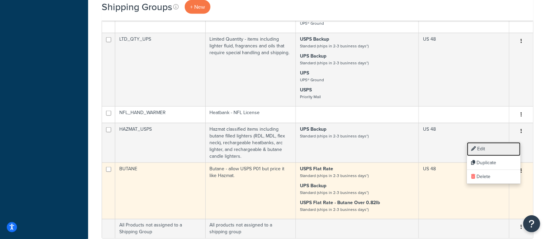
click at [476, 146] on link "Edit" at bounding box center [494, 149] width 54 height 14
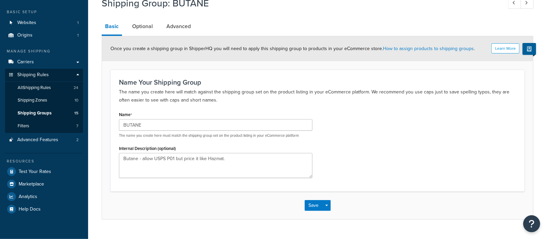
scroll to position [47, 0]
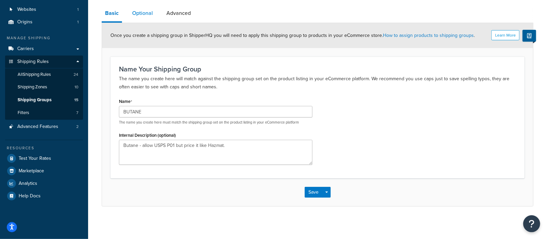
click at [141, 13] on link "Optional" at bounding box center [142, 13] width 27 height 16
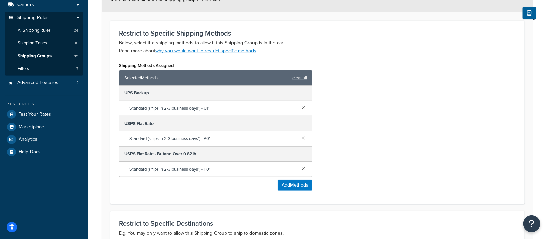
scroll to position [93, 0]
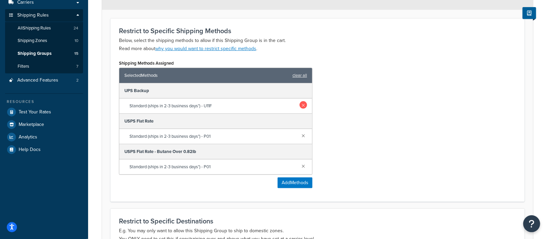
click at [303, 105] on link at bounding box center [302, 104] width 7 height 7
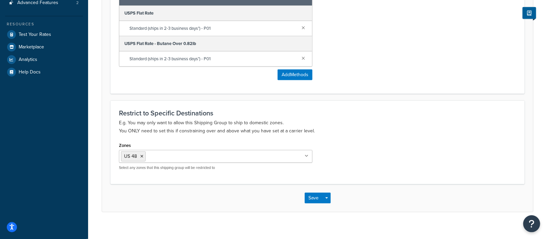
scroll to position [175, 0]
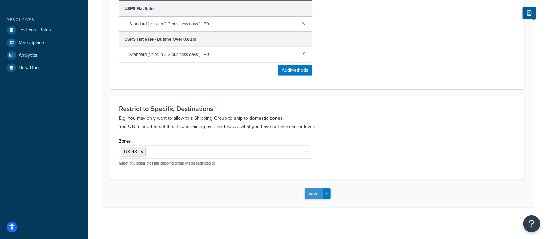
click at [311, 193] on button "Save" at bounding box center [313, 193] width 18 height 11
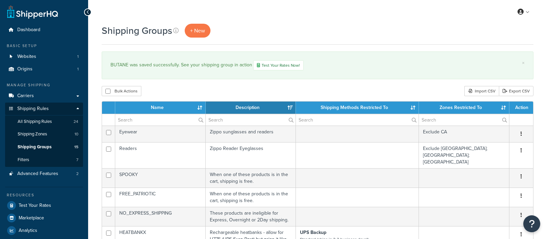
select select "15"
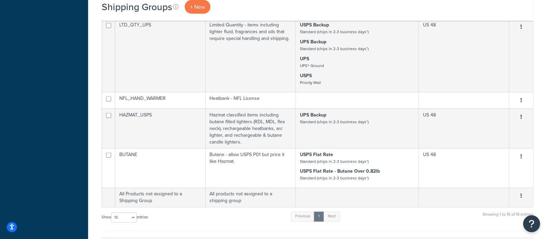
scroll to position [447, 0]
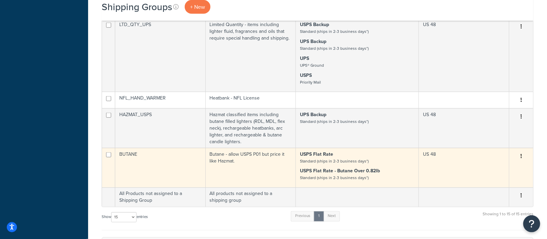
click at [340, 158] on small "Standard (ships in 2-3 business days*)" at bounding box center [334, 161] width 69 height 6
click at [521, 154] on icon "button" at bounding box center [520, 156] width 1 height 5
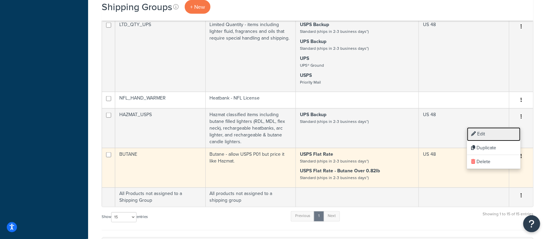
click at [491, 135] on link "Edit" at bounding box center [494, 134] width 54 height 14
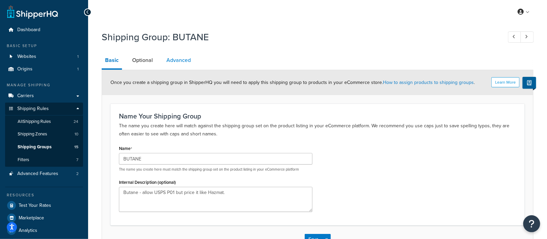
click at [181, 60] on link "Advanced" at bounding box center [178, 60] width 31 height 16
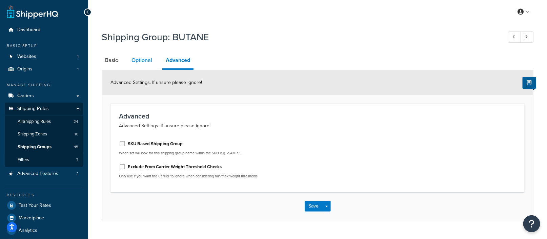
click at [136, 61] on link "Optional" at bounding box center [141, 60] width 27 height 16
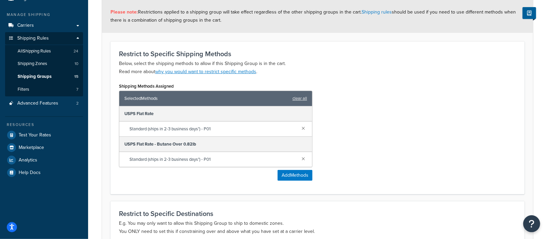
scroll to position [76, 0]
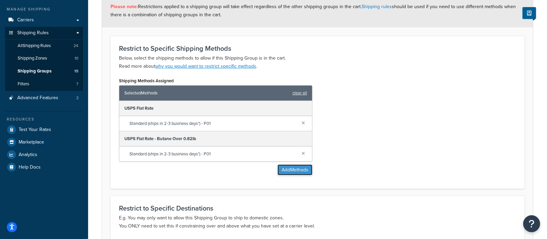
click at [291, 166] on button "Add Methods" at bounding box center [294, 170] width 35 height 11
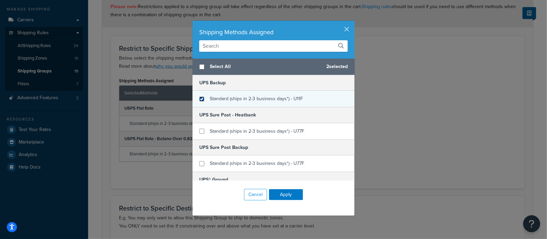
click at [201, 97] on input "checkbox" at bounding box center [201, 99] width 5 height 5
checkbox input "true"
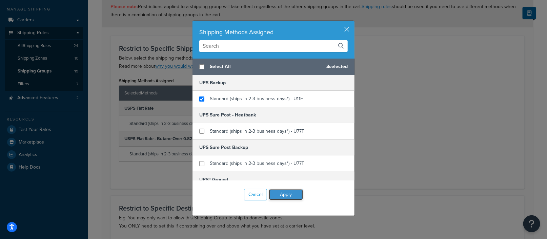
click at [290, 192] on button "Apply" at bounding box center [286, 194] width 34 height 11
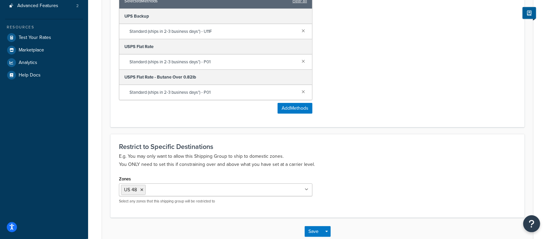
scroll to position [206, 0]
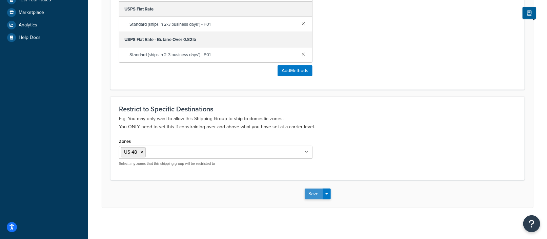
click at [314, 191] on button "Save" at bounding box center [313, 194] width 18 height 11
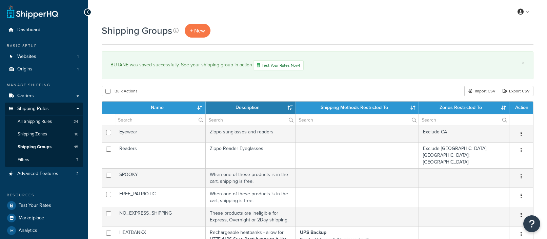
select select "15"
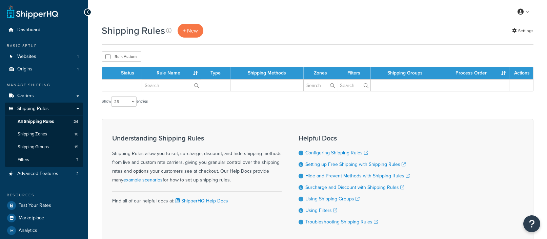
select select "25"
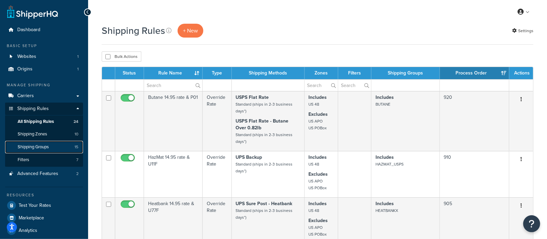
click at [37, 148] on span "Shipping Groups" at bounding box center [33, 147] width 31 height 6
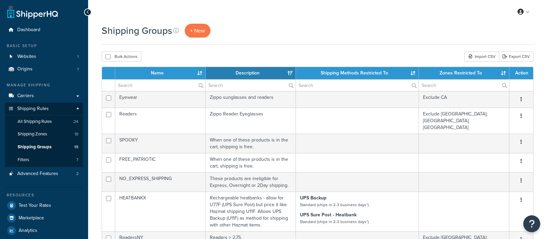
select select "15"
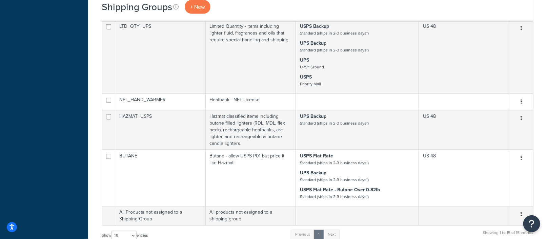
scroll to position [411, 0]
